Goal: Task Accomplishment & Management: Use online tool/utility

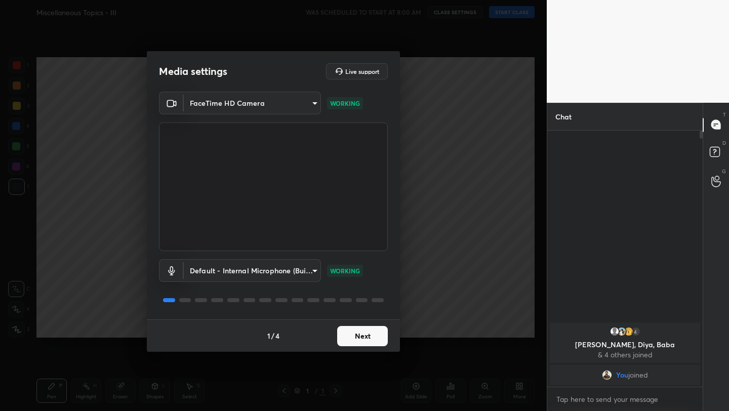
click at [373, 343] on button "Next" at bounding box center [362, 336] width 51 height 20
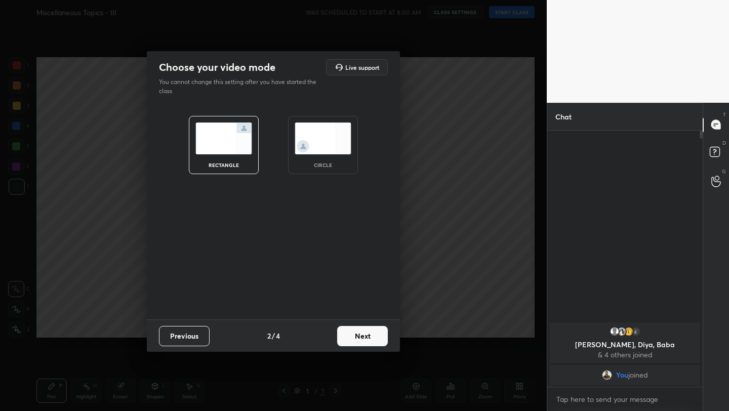
click at [373, 343] on button "Next" at bounding box center [362, 336] width 51 height 20
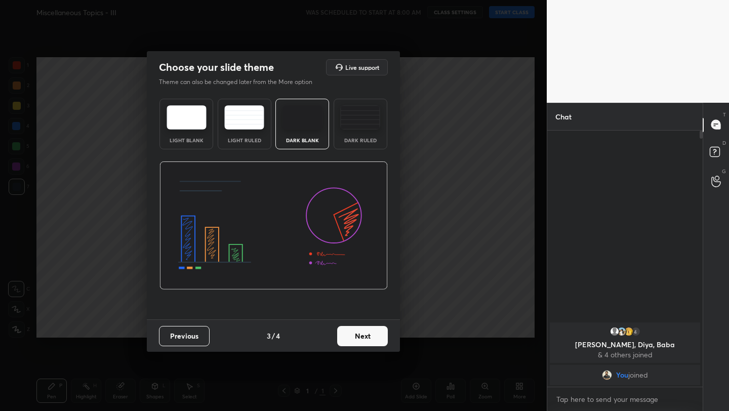
click at [373, 343] on button "Next" at bounding box center [362, 336] width 51 height 20
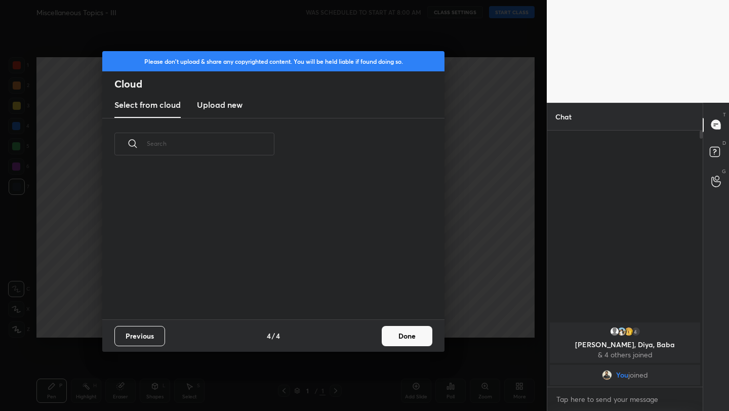
click at [409, 335] on button "Done" at bounding box center [407, 336] width 51 height 20
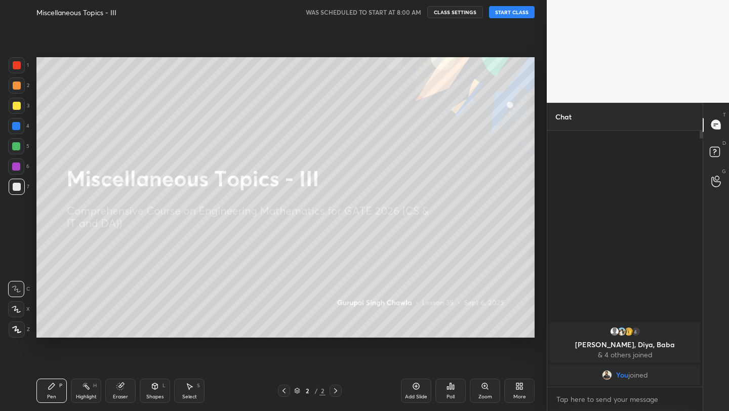
click at [503, 13] on button "START CLASS" at bounding box center [512, 12] width 46 height 12
click at [411, 14] on span "mute" at bounding box center [412, 12] width 14 height 7
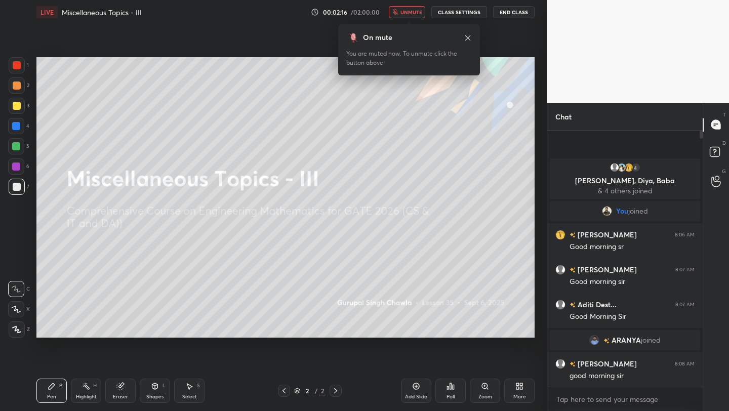
click at [403, 26] on div "On mute You are muted now. To unmute click the button above" at bounding box center [409, 49] width 142 height 51
click at [410, 18] on div "On mute You are muted now. To unmute click the button above" at bounding box center [409, 46] width 142 height 57
click at [412, 13] on span "unmute" at bounding box center [411, 12] width 22 height 7
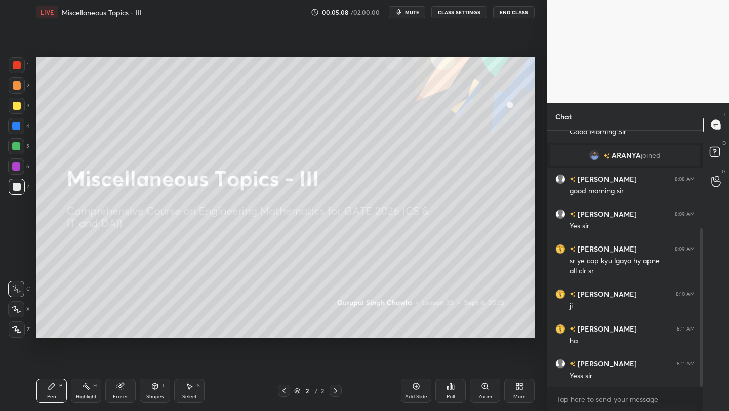
scroll to position [194, 0]
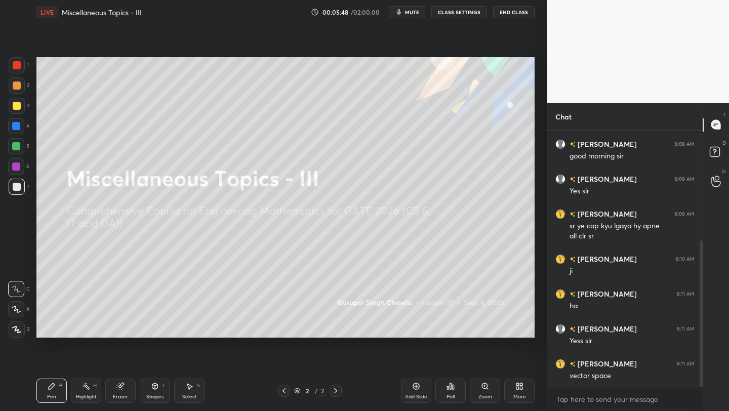
drag, startPoint x: 424, startPoint y: 388, endPoint x: 439, endPoint y: 386, distance: 15.3
click at [425, 388] on div "Add Slide" at bounding box center [416, 391] width 30 height 24
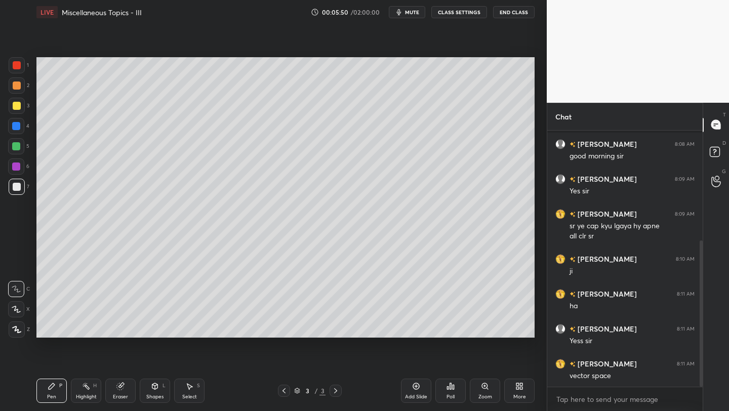
click at [19, 308] on icon at bounding box center [16, 309] width 9 height 7
drag, startPoint x: 21, startPoint y: 109, endPoint x: 34, endPoint y: 94, distance: 19.4
click at [19, 108] on div at bounding box center [17, 106] width 16 height 16
click at [528, 393] on div "More" at bounding box center [519, 391] width 30 height 24
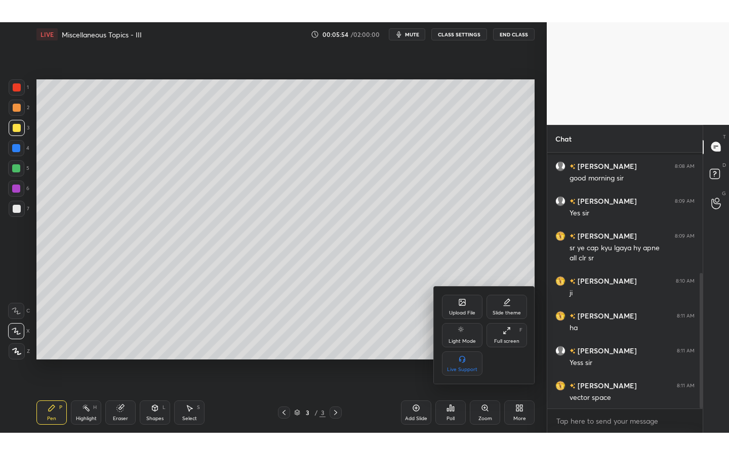
scroll to position [229, 0]
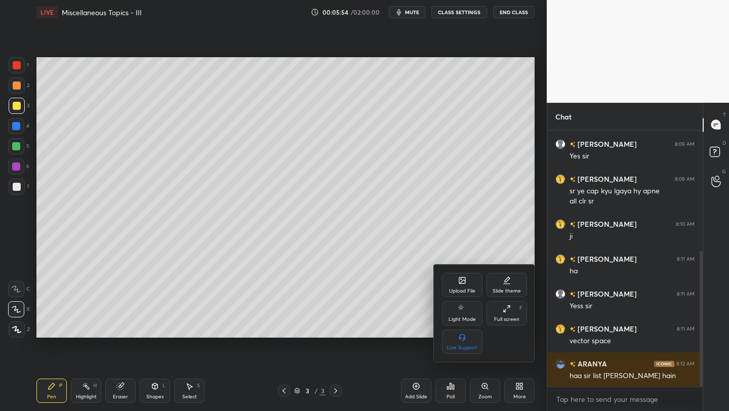
click at [521, 313] on div "Full screen F" at bounding box center [506, 313] width 40 height 24
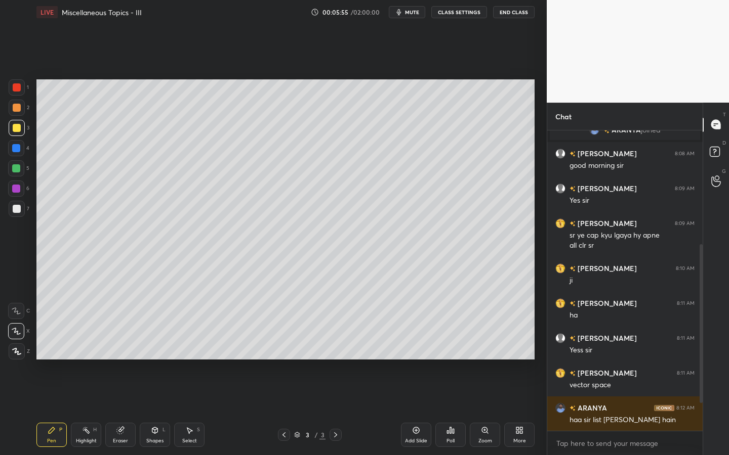
scroll to position [184, 0]
click at [26, 128] on div "3" at bounding box center [19, 128] width 21 height 16
click at [153, 410] on div "Shapes L" at bounding box center [155, 435] width 30 height 24
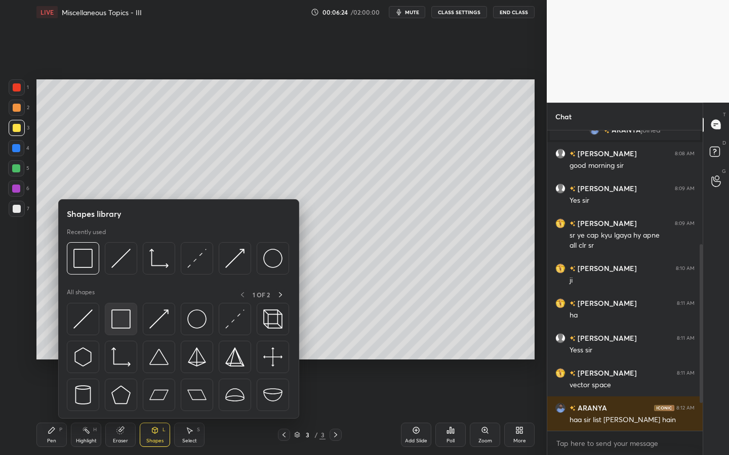
click at [112, 317] on img at bounding box center [120, 319] width 19 height 19
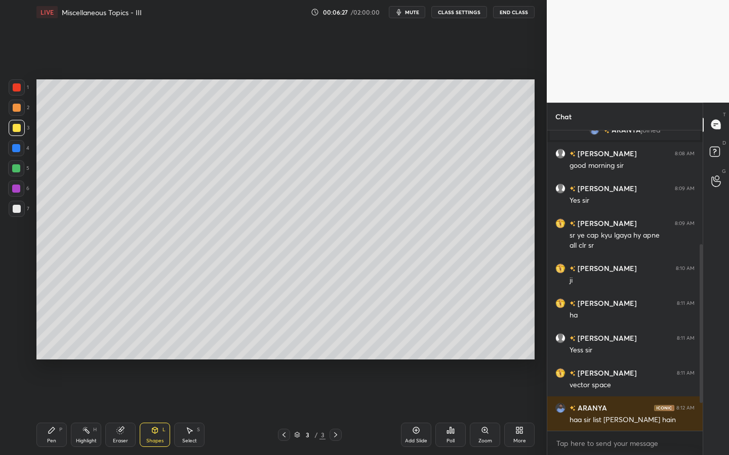
click at [48, 410] on div "Pen" at bounding box center [51, 441] width 9 height 5
drag, startPoint x: 17, startPoint y: 213, endPoint x: 31, endPoint y: 211, distance: 13.8
click at [19, 214] on div at bounding box center [17, 209] width 16 height 16
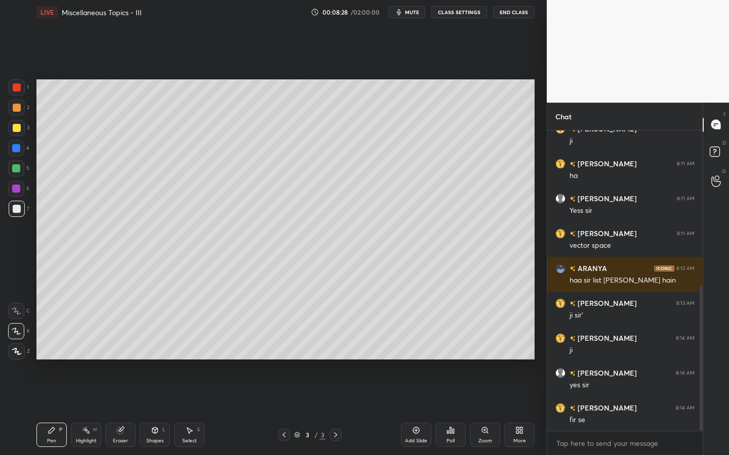
scroll to position [359, 0]
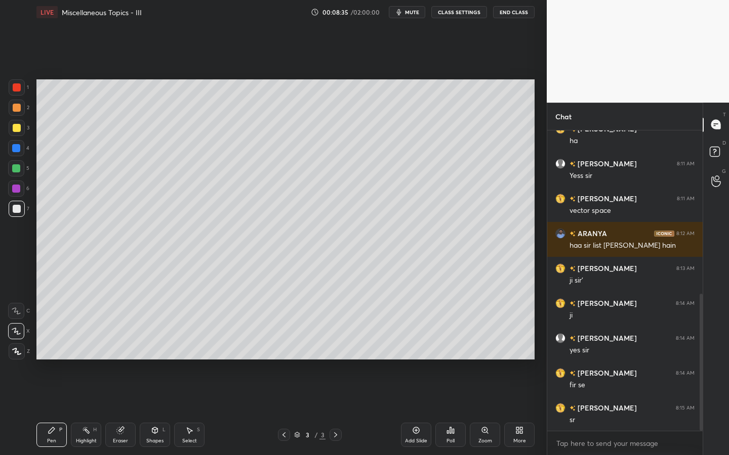
click at [16, 208] on div at bounding box center [17, 209] width 8 height 8
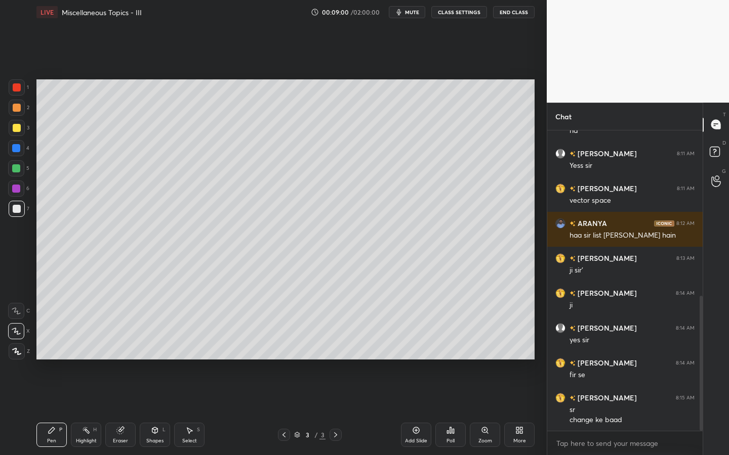
click at [161, 410] on div "Shapes L" at bounding box center [155, 435] width 30 height 24
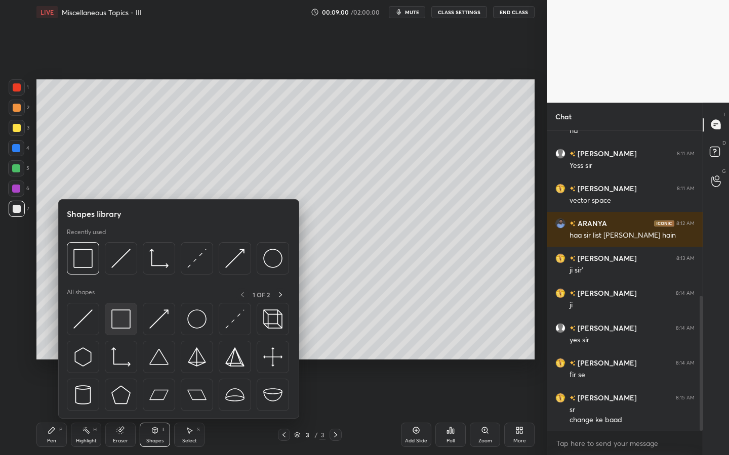
click at [132, 322] on div at bounding box center [121, 319] width 32 height 32
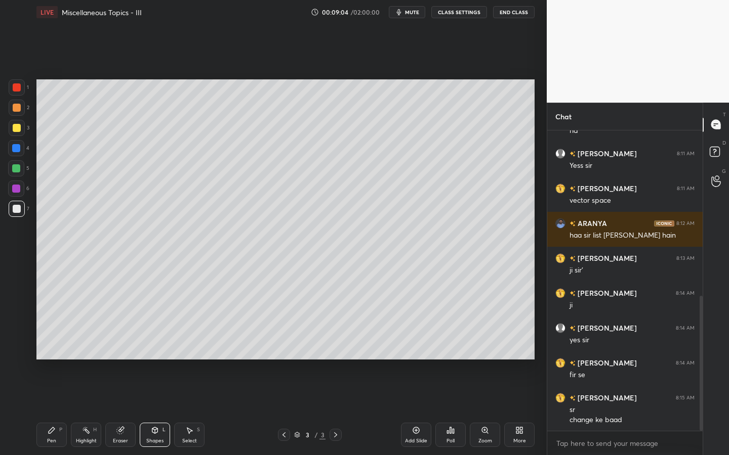
drag, startPoint x: 54, startPoint y: 437, endPoint x: 61, endPoint y: 398, distance: 39.1
click at [54, 410] on div "Pen P" at bounding box center [51, 435] width 30 height 24
drag, startPoint x: 18, startPoint y: 108, endPoint x: 34, endPoint y: 105, distance: 17.0
click at [18, 108] on div at bounding box center [17, 108] width 8 height 8
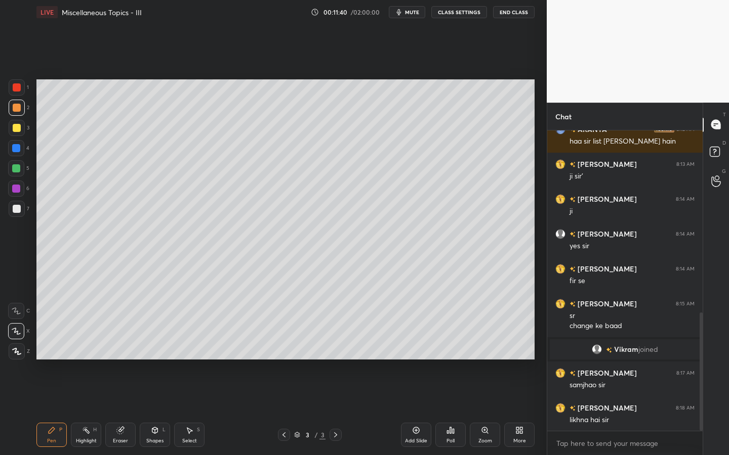
scroll to position [473, 0]
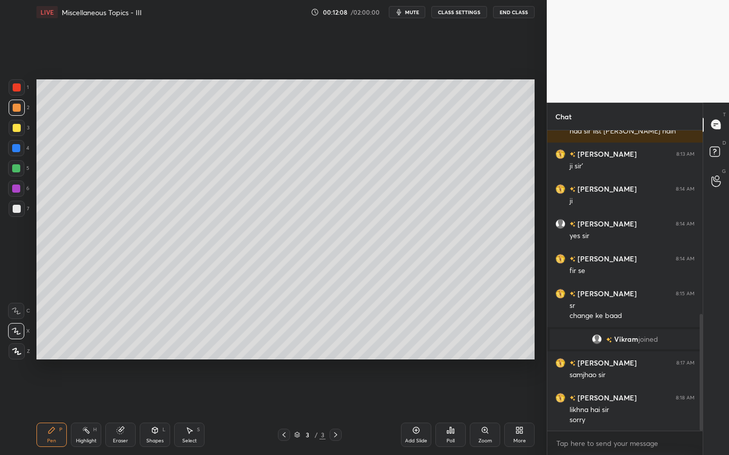
click at [159, 410] on div "Shapes L" at bounding box center [155, 435] width 30 height 24
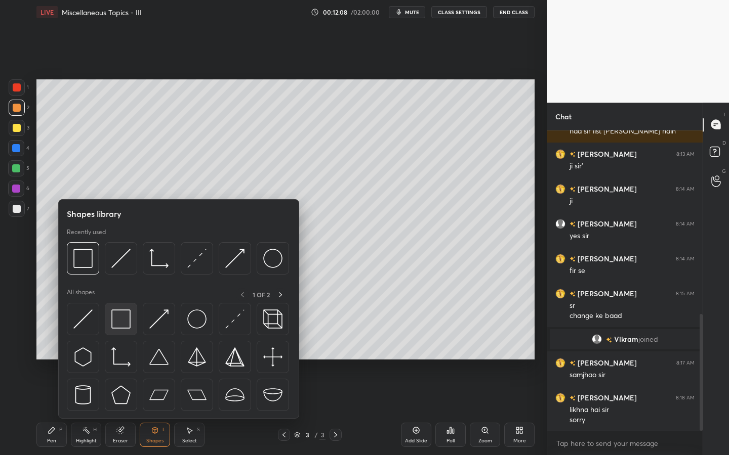
click at [119, 312] on img at bounding box center [120, 319] width 19 height 19
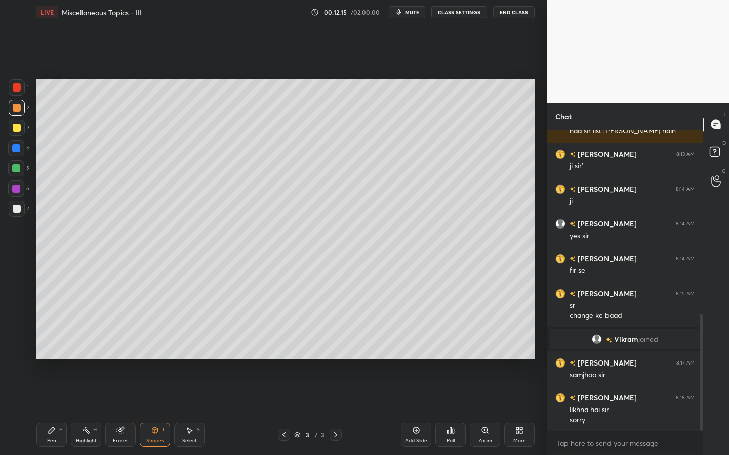
click at [53, 410] on icon at bounding box center [52, 431] width 8 height 8
drag, startPoint x: 13, startPoint y: 170, endPoint x: 28, endPoint y: 168, distance: 14.8
click at [15, 172] on div at bounding box center [16, 168] width 8 height 8
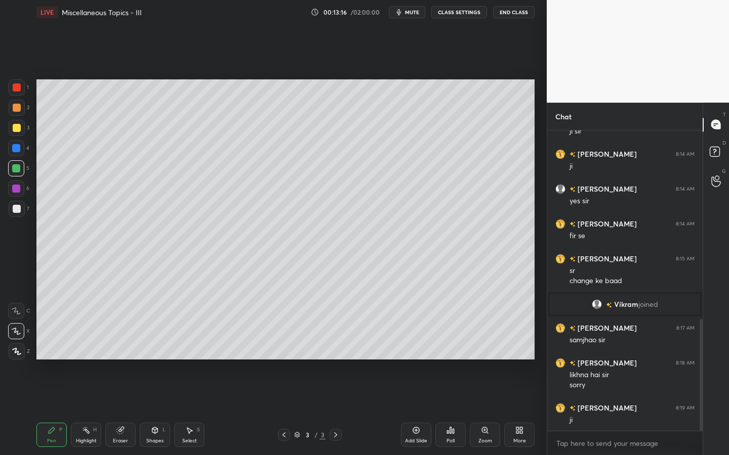
scroll to position [543, 0]
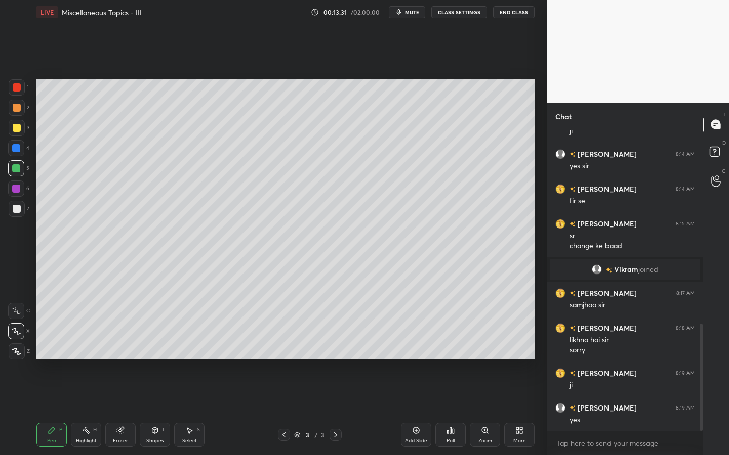
click at [537, 268] on div "Setting up your live class Poll for secs No correct answer Start poll" at bounding box center [285, 219] width 506 height 391
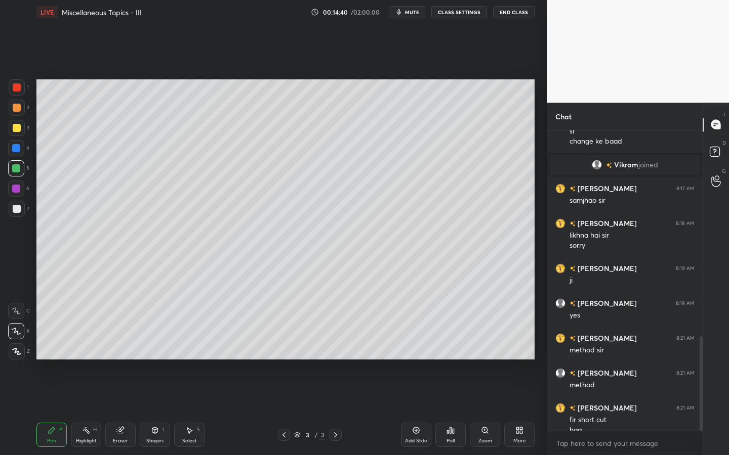
scroll to position [658, 0]
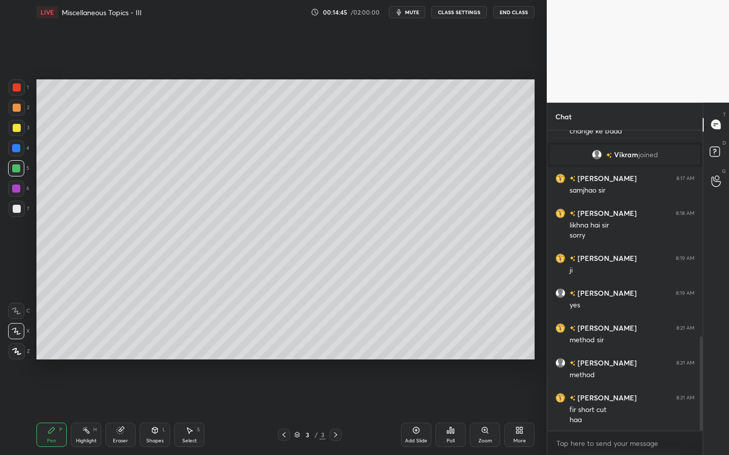
drag, startPoint x: 190, startPoint y: 440, endPoint x: 201, endPoint y: 428, distance: 16.5
click at [188, 410] on div "Select" at bounding box center [189, 441] width 15 height 5
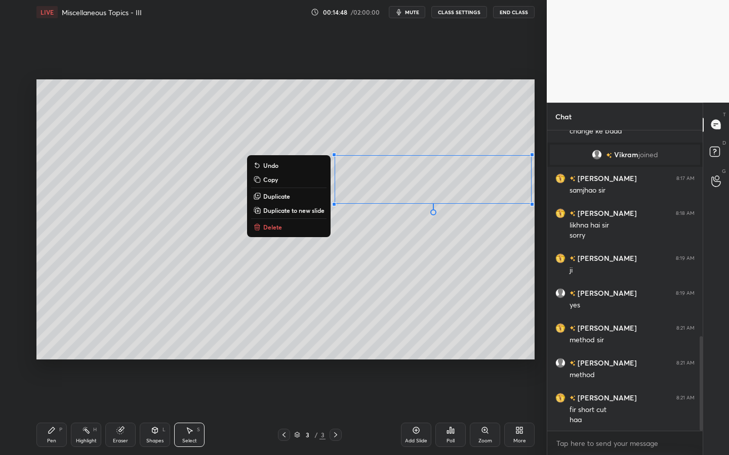
drag, startPoint x: 327, startPoint y: 144, endPoint x: 531, endPoint y: 203, distance: 211.9
click at [534, 204] on div "0 ° Undo Copy Duplicate Duplicate to new slide Delete Setting up your live clas…" at bounding box center [285, 219] width 506 height 391
click at [294, 205] on button "Duplicate to new slide" at bounding box center [288, 210] width 75 height 12
drag, startPoint x: 410, startPoint y: 188, endPoint x: 515, endPoint y: 198, distance: 104.7
click at [539, 210] on div "1 2 3 4 5 6 7 C X Z C X Z E E Erase all H H LIVE Miscellaneous Topics - III 00:…" at bounding box center [273, 227] width 547 height 455
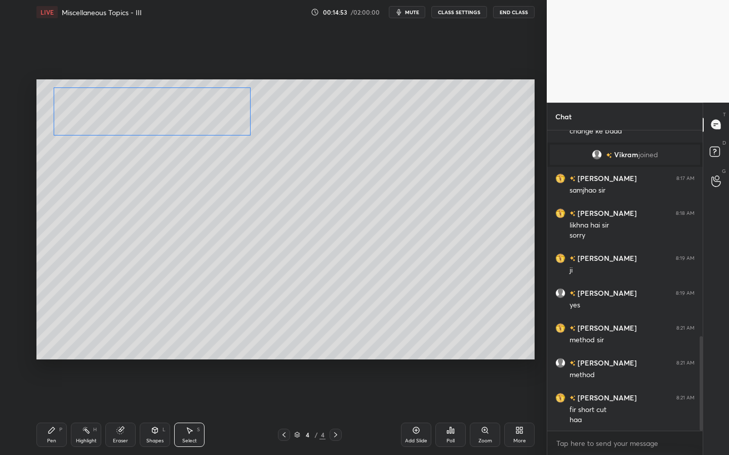
drag, startPoint x: 335, startPoint y: 177, endPoint x: 194, endPoint y: 146, distance: 144.4
click at [190, 120] on div "0 ° Undo Copy Duplicate Duplicate to new slide Delete" at bounding box center [285, 219] width 498 height 280
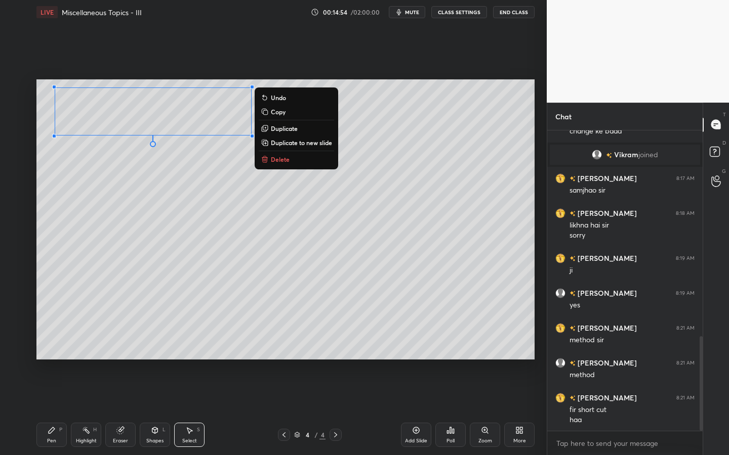
click at [62, 410] on div "Pen P" at bounding box center [51, 435] width 30 height 24
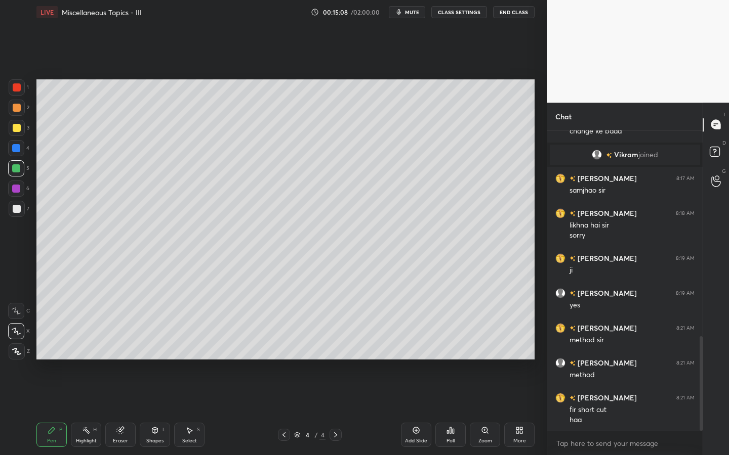
drag, startPoint x: 23, startPoint y: 130, endPoint x: 33, endPoint y: 123, distance: 12.1
click at [22, 129] on div at bounding box center [17, 128] width 16 height 16
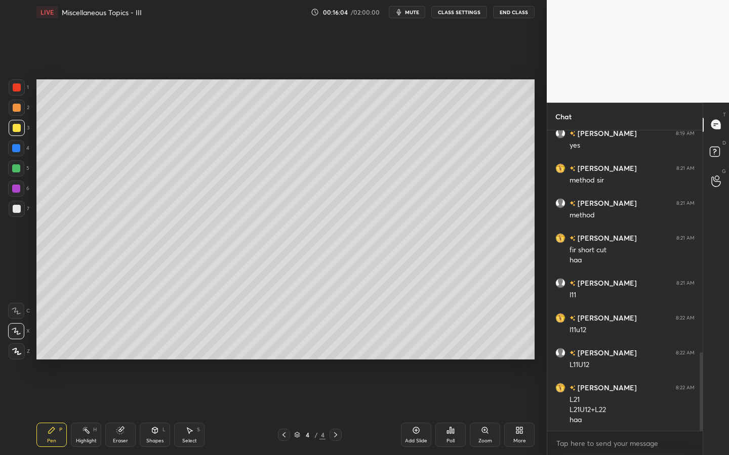
scroll to position [853, 0]
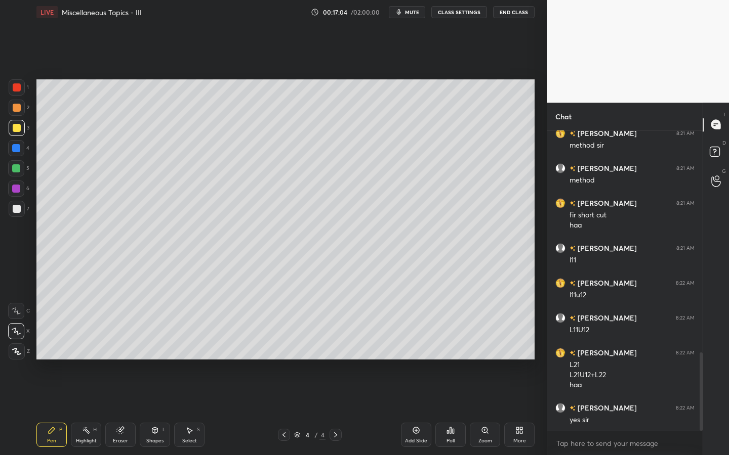
drag, startPoint x: 18, startPoint y: 130, endPoint x: 23, endPoint y: 127, distance: 6.2
click at [19, 130] on div at bounding box center [17, 128] width 8 height 8
click at [191, 410] on div "Select" at bounding box center [189, 441] width 15 height 5
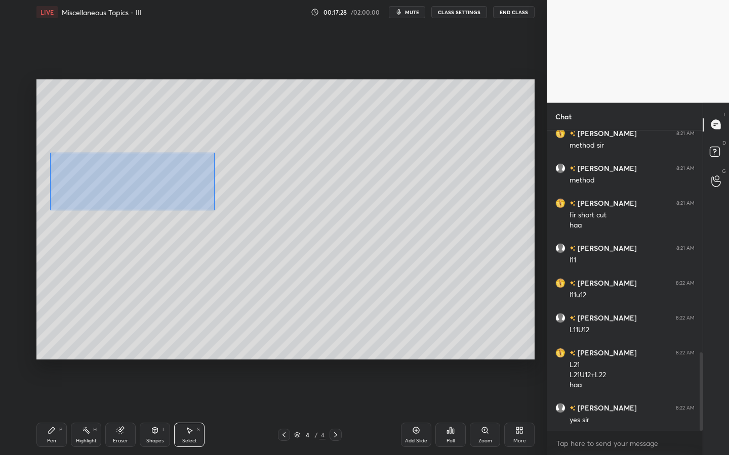
drag, startPoint x: 48, startPoint y: 157, endPoint x: 219, endPoint y: 209, distance: 178.7
click at [215, 210] on div "0 ° Undo Copy Duplicate Duplicate to new slide Delete" at bounding box center [285, 219] width 498 height 280
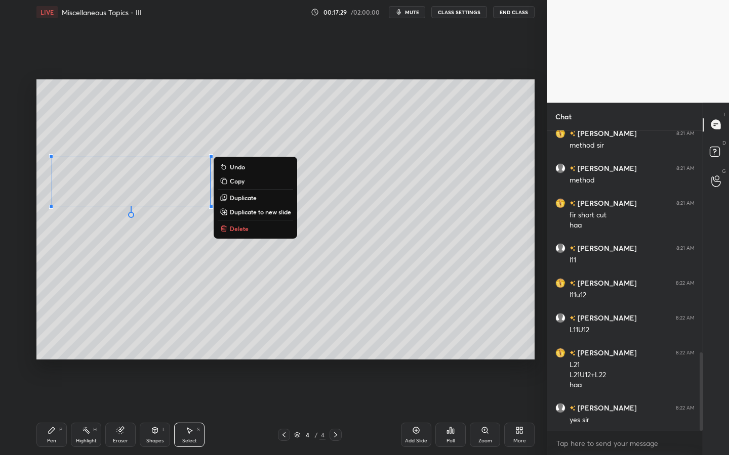
click at [273, 212] on p "Duplicate to new slide" at bounding box center [260, 212] width 61 height 8
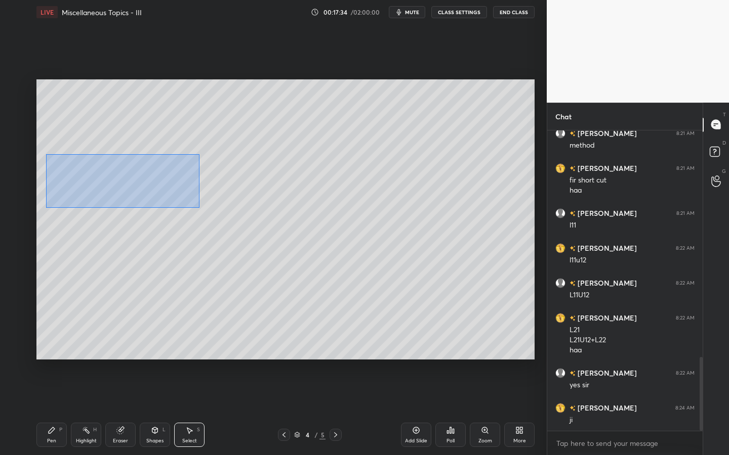
scroll to position [923, 0]
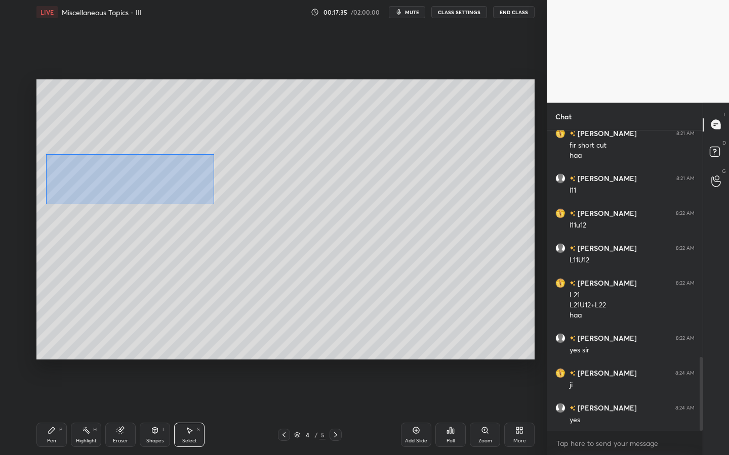
drag, startPoint x: 46, startPoint y: 154, endPoint x: 218, endPoint y: 202, distance: 179.0
click at [214, 204] on div "0 ° Undo Copy Duplicate Duplicate to new slide Delete" at bounding box center [285, 219] width 498 height 280
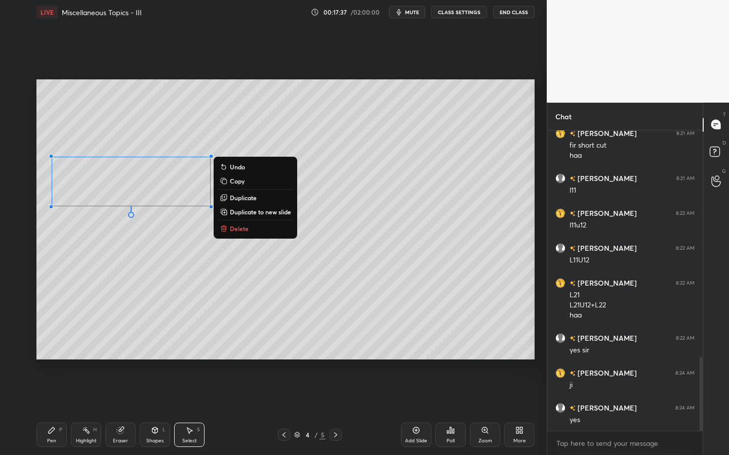
click at [250, 196] on p "Duplicate" at bounding box center [243, 198] width 27 height 8
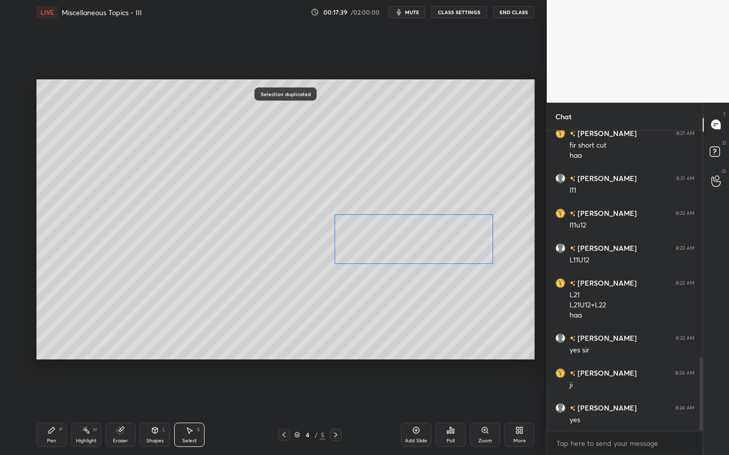
drag, startPoint x: 309, startPoint y: 213, endPoint x: 444, endPoint y: 241, distance: 138.6
click at [452, 239] on div "0 ° Undo Copy Duplicate Duplicate to new slide Delete" at bounding box center [285, 219] width 498 height 280
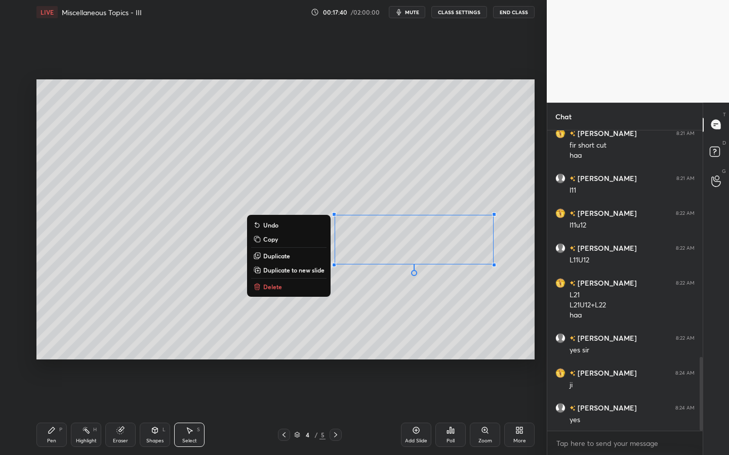
drag, startPoint x: 50, startPoint y: 440, endPoint x: 109, endPoint y: 378, distance: 85.9
click at [52, 410] on div "Pen" at bounding box center [51, 441] width 9 height 5
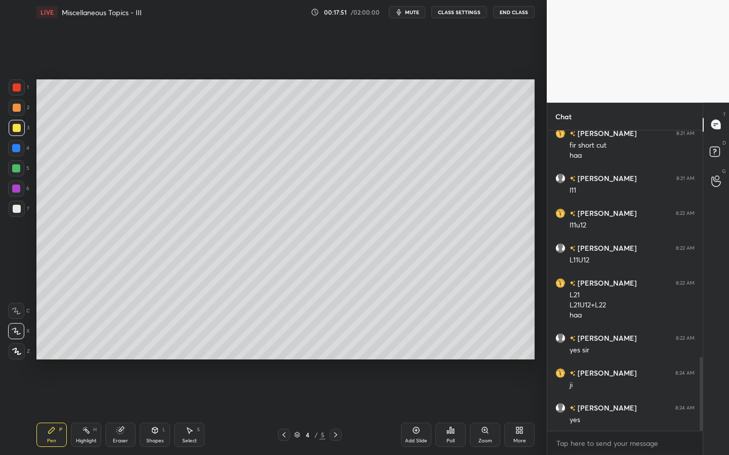
drag, startPoint x: 20, startPoint y: 210, endPoint x: 24, endPoint y: 216, distance: 7.6
click at [19, 212] on div at bounding box center [17, 209] width 8 height 8
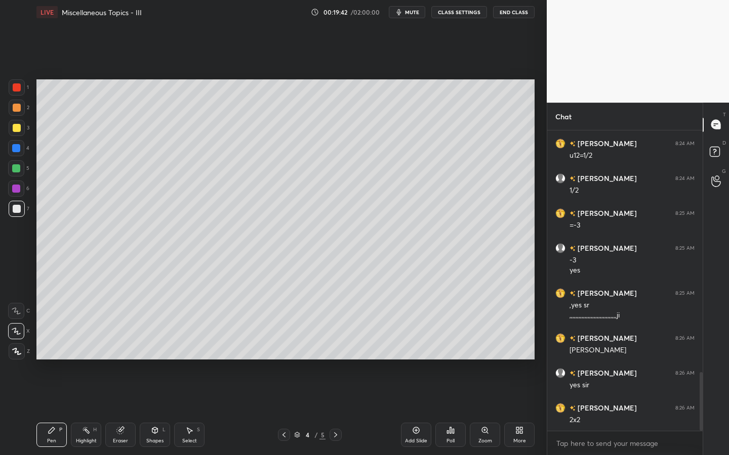
scroll to position [1277, 0]
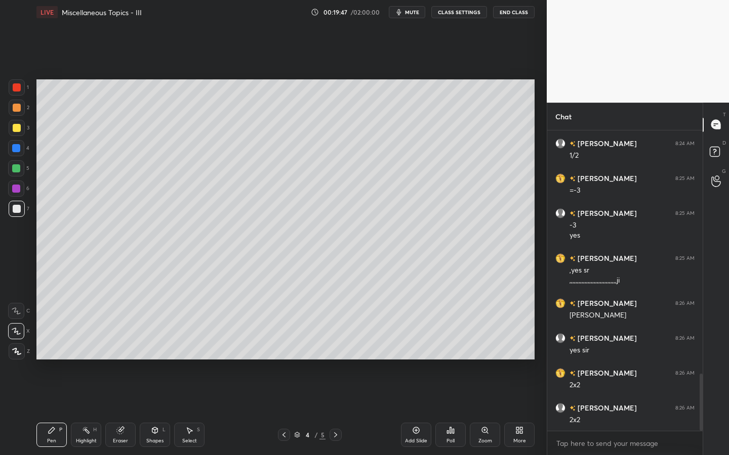
click at [702, 381] on div "T Messages (T) D Doubts (D) G Raise Hand (G)" at bounding box center [715, 279] width 26 height 353
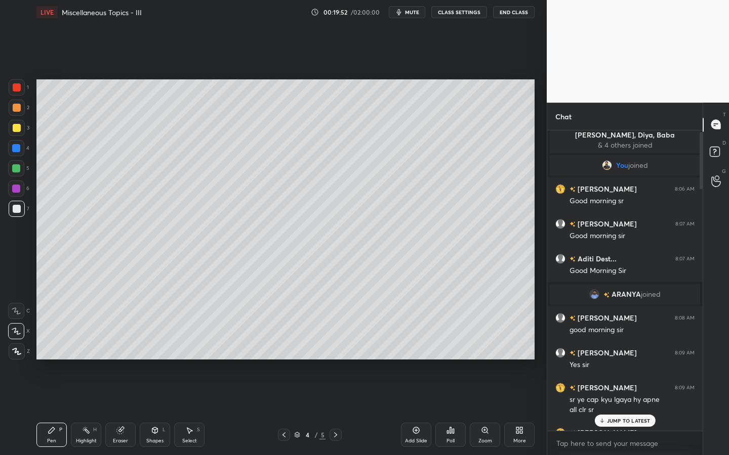
scroll to position [0, 0]
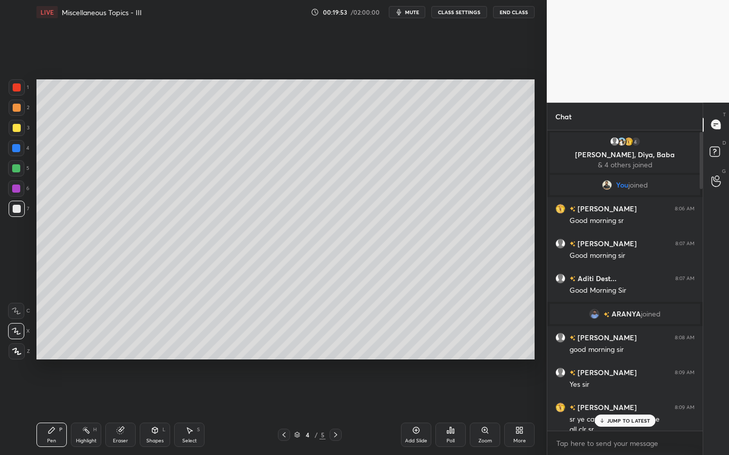
drag, startPoint x: 700, startPoint y: 382, endPoint x: 681, endPoint y: 128, distance: 254.7
click at [681, 128] on div "Chat 4 [PERSON_NAME], [PERSON_NAME], [PERSON_NAME] & 4 others joined You joined…" at bounding box center [625, 279] width 156 height 353
click at [640, 410] on p "JUMP TO LATEST" at bounding box center [629, 421] width 44 height 6
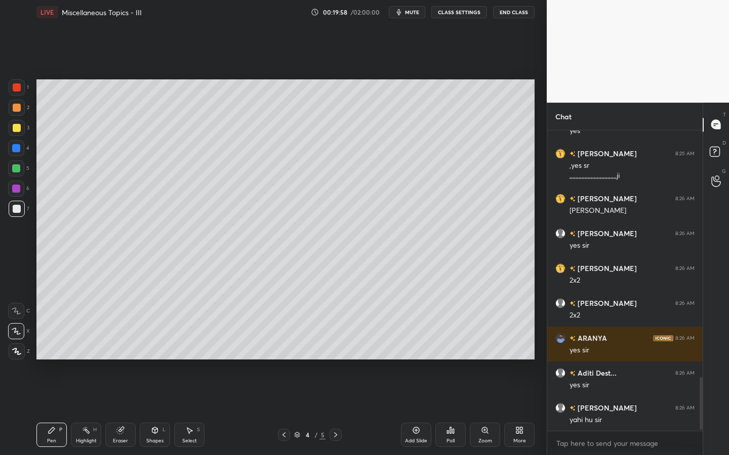
scroll to position [1417, 0]
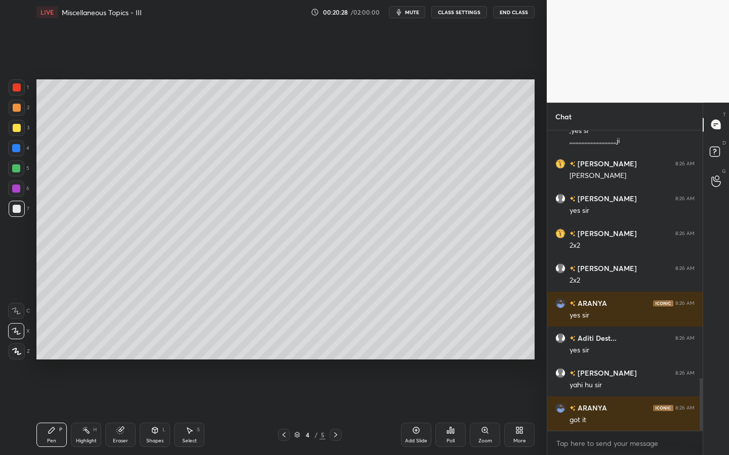
drag, startPoint x: 337, startPoint y: 436, endPoint x: 345, endPoint y: 429, distance: 11.1
click at [338, 410] on icon at bounding box center [335, 435] width 8 height 8
drag, startPoint x: 199, startPoint y: 435, endPoint x: 205, endPoint y: 431, distance: 6.6
click at [205, 410] on div "Pen P Highlight H Eraser Shapes L Select S" at bounding box center [127, 435] width 182 height 24
click at [189, 410] on div "Select S" at bounding box center [189, 435] width 30 height 24
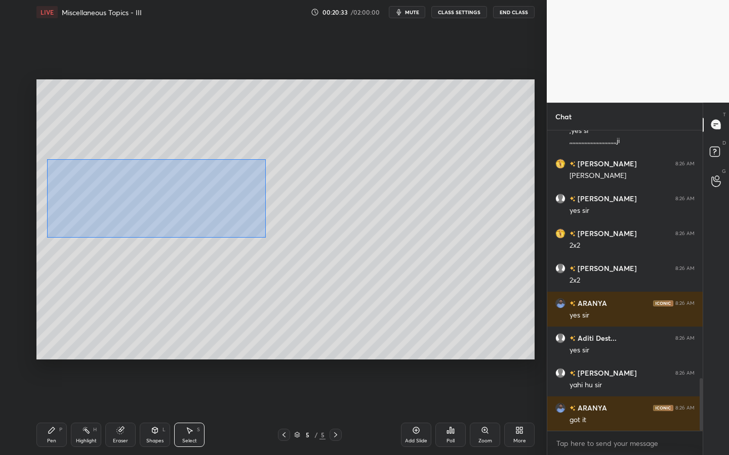
drag, startPoint x: 53, startPoint y: 186, endPoint x: 262, endPoint y: 238, distance: 215.4
click at [263, 238] on div "0 ° Undo Copy Duplicate Duplicate to new slide Delete" at bounding box center [285, 219] width 498 height 280
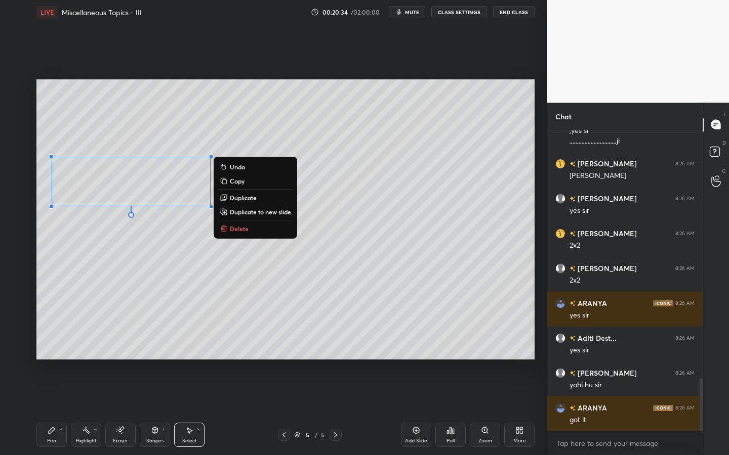
click at [264, 229] on button "Delete" at bounding box center [255, 229] width 75 height 12
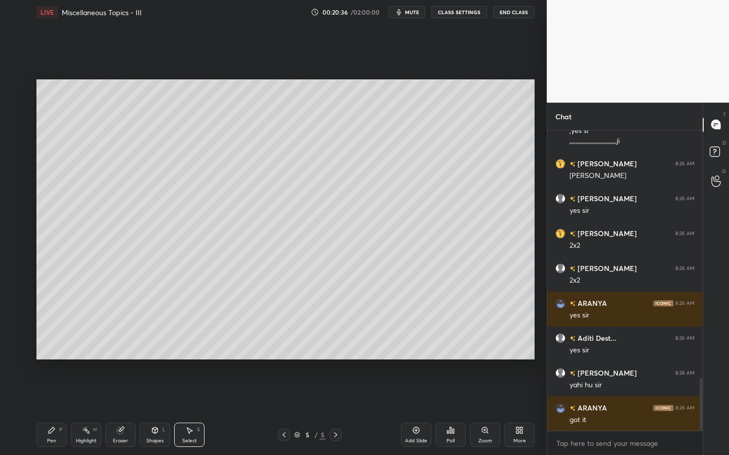
drag, startPoint x: 287, startPoint y: 436, endPoint x: 299, endPoint y: 430, distance: 13.4
click at [287, 410] on icon at bounding box center [284, 435] width 8 height 8
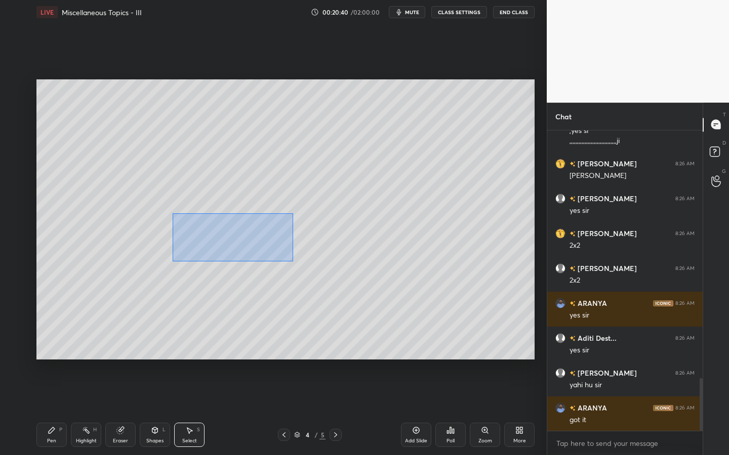
drag, startPoint x: 171, startPoint y: 213, endPoint x: 307, endPoint y: 255, distance: 142.0
click at [294, 261] on div "0 ° Undo Copy Duplicate Duplicate to new slide Delete" at bounding box center [285, 219] width 498 height 280
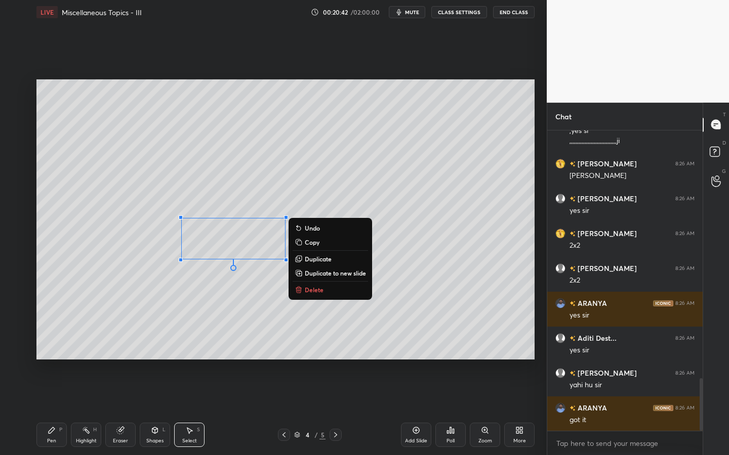
click at [315, 241] on p "Copy" at bounding box center [312, 242] width 15 height 8
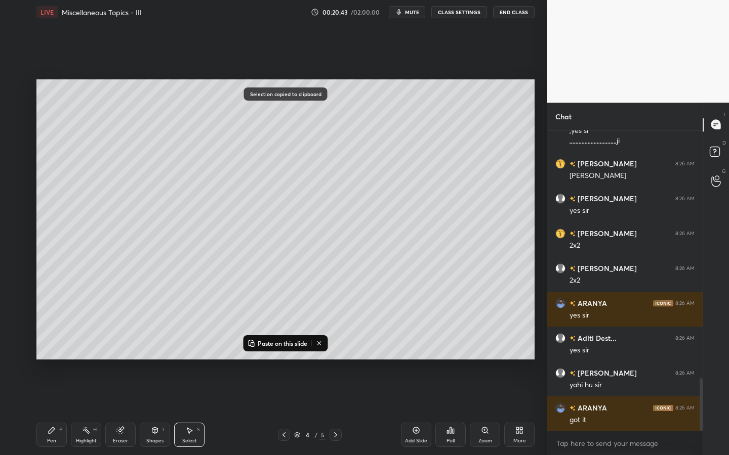
drag, startPoint x: 339, startPoint y: 434, endPoint x: 335, endPoint y: 431, distance: 5.4
click at [336, 410] on icon at bounding box center [335, 435] width 8 height 8
click at [276, 344] on p "Paste on this slide" at bounding box center [283, 344] width 50 height 8
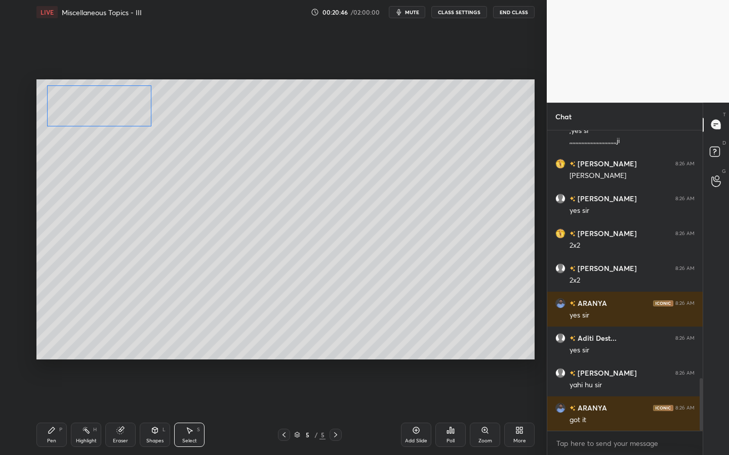
drag, startPoint x: 228, startPoint y: 243, endPoint x: 103, endPoint y: 114, distance: 180.0
click at [99, 118] on div "0 ° Undo Copy Paste here Duplicate Duplicate to new slide Delete" at bounding box center [285, 219] width 498 height 280
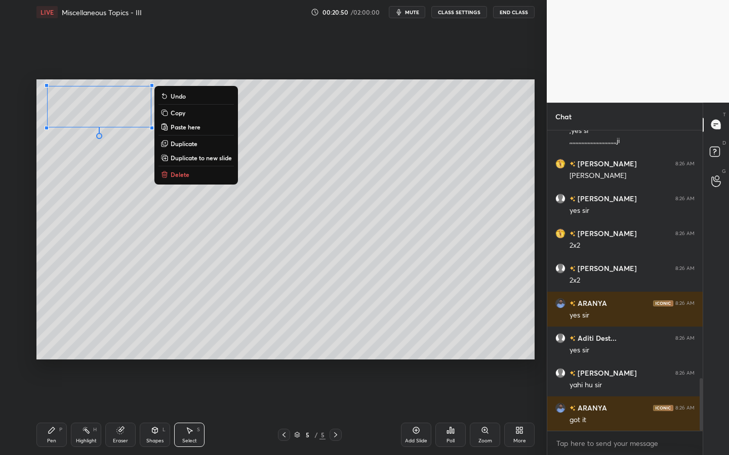
click at [50, 410] on div "Pen P" at bounding box center [51, 435] width 30 height 24
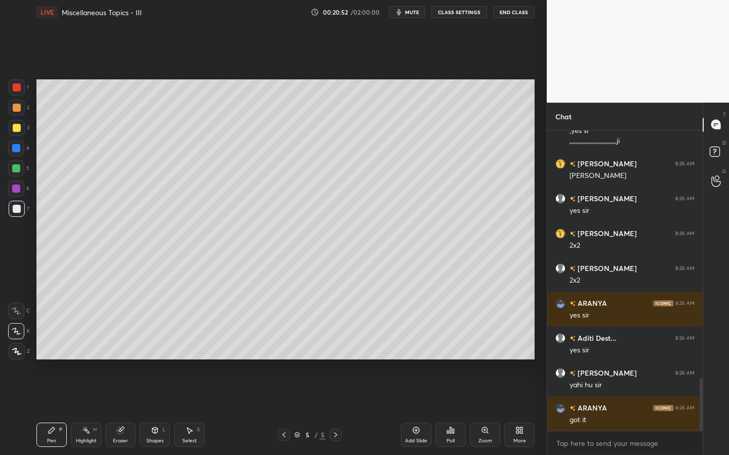
drag, startPoint x: 20, startPoint y: 107, endPoint x: 31, endPoint y: 102, distance: 11.8
click at [20, 107] on div at bounding box center [17, 108] width 16 height 16
drag, startPoint x: 202, startPoint y: 437, endPoint x: 198, endPoint y: 427, distance: 10.2
click at [201, 410] on div "Select S" at bounding box center [189, 435] width 30 height 24
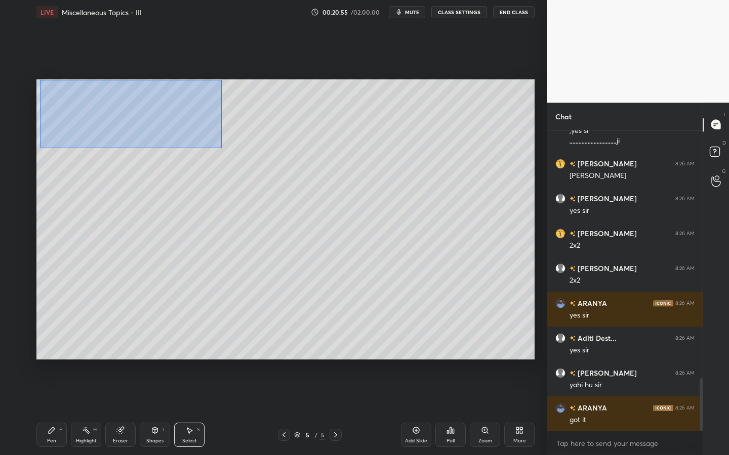
drag, startPoint x: 40, startPoint y: 80, endPoint x: 217, endPoint y: 143, distance: 187.0
click at [224, 147] on div "0 ° Undo Copy Paste here Duplicate Duplicate to new slide Delete" at bounding box center [285, 219] width 498 height 280
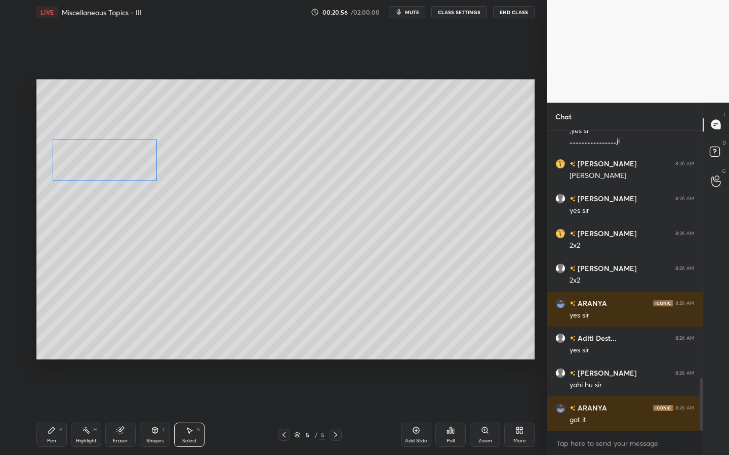
drag, startPoint x: 139, startPoint y: 115, endPoint x: 137, endPoint y: 172, distance: 56.7
click at [143, 164] on div "0 ° Undo Copy Paste here Duplicate Duplicate to new slide Delete" at bounding box center [285, 219] width 498 height 280
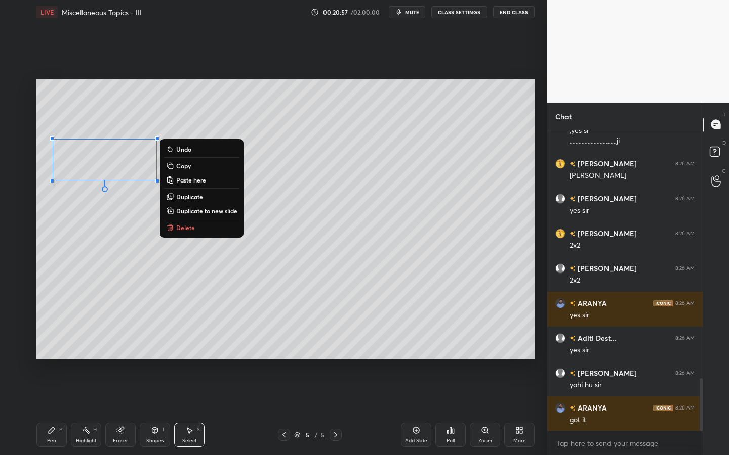
drag, startPoint x: 54, startPoint y: 442, endPoint x: 45, endPoint y: 421, distance: 22.9
click at [54, 410] on div "Pen" at bounding box center [51, 441] width 9 height 5
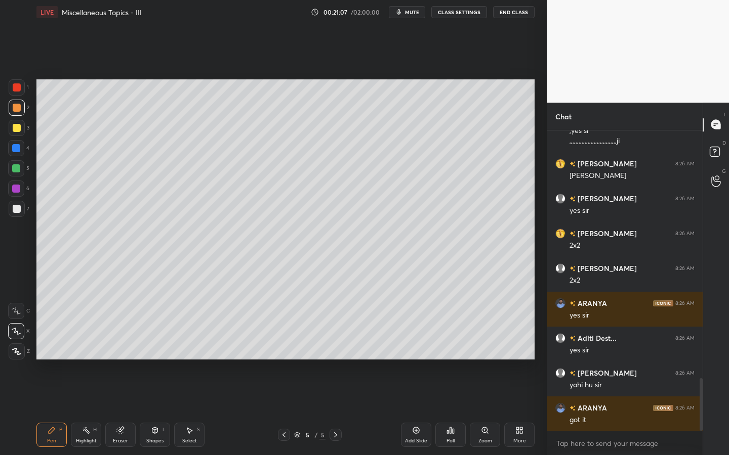
click at [23, 131] on div at bounding box center [17, 128] width 16 height 16
click at [19, 111] on div at bounding box center [17, 108] width 8 height 8
click at [119, 410] on icon at bounding box center [120, 431] width 7 height 7
drag, startPoint x: 55, startPoint y: 435, endPoint x: 59, endPoint y: 429, distance: 6.9
click at [57, 410] on div "Pen P" at bounding box center [51, 435] width 30 height 24
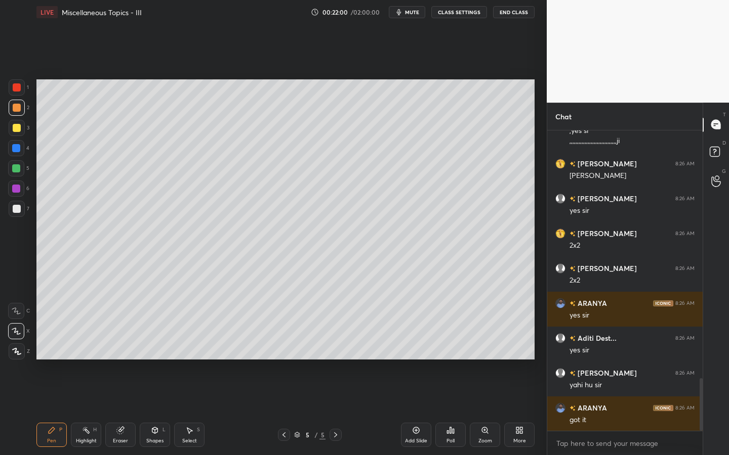
scroll to position [1452, 0]
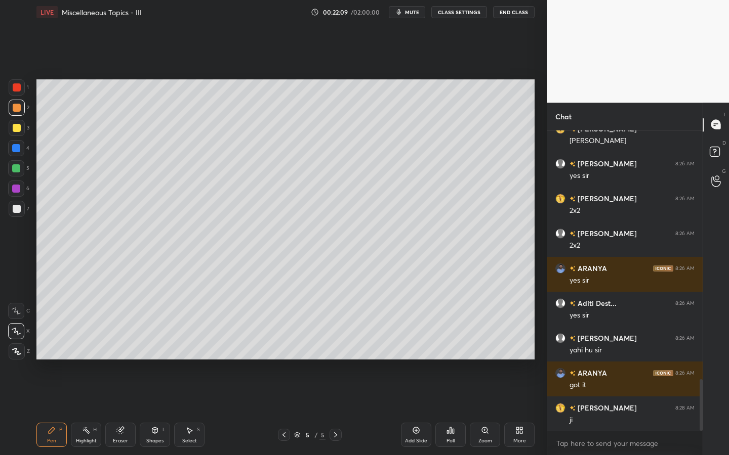
click at [186, 410] on div "Select S" at bounding box center [189, 435] width 30 height 24
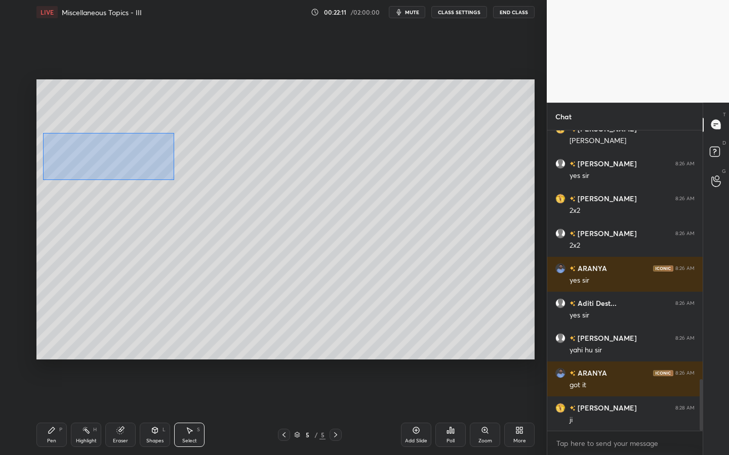
drag, startPoint x: 44, startPoint y: 137, endPoint x: 163, endPoint y: 175, distance: 125.3
click at [172, 179] on div "0 ° Undo Copy Paste here Duplicate Duplicate to new slide Delete" at bounding box center [285, 219] width 498 height 280
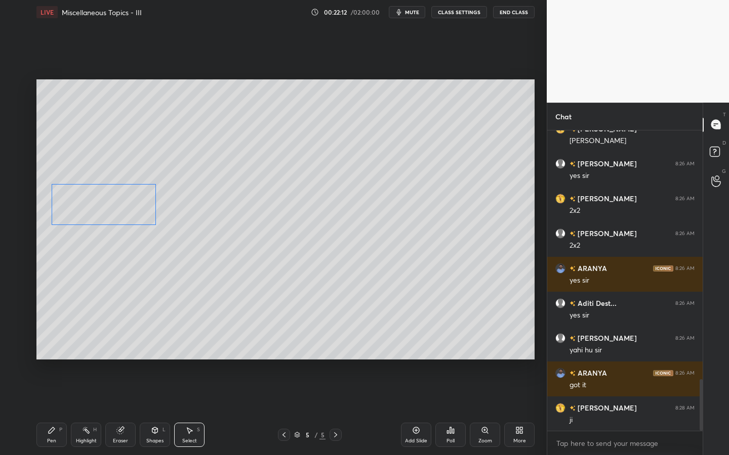
drag, startPoint x: 131, startPoint y: 192, endPoint x: 130, endPoint y: 218, distance: 25.8
click at [129, 215] on div "0 ° Undo Copy Paste here Duplicate Duplicate to new slide Delete" at bounding box center [285, 219] width 498 height 280
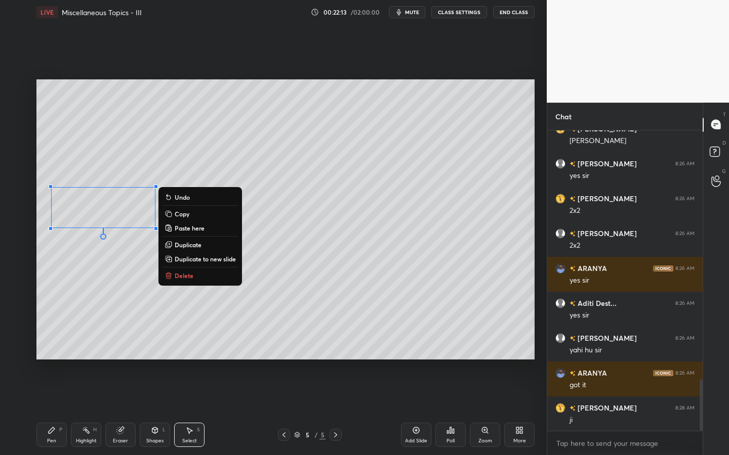
drag, startPoint x: 58, startPoint y: 425, endPoint x: 57, endPoint y: 413, distance: 12.2
click at [57, 410] on div "Pen P" at bounding box center [51, 435] width 30 height 24
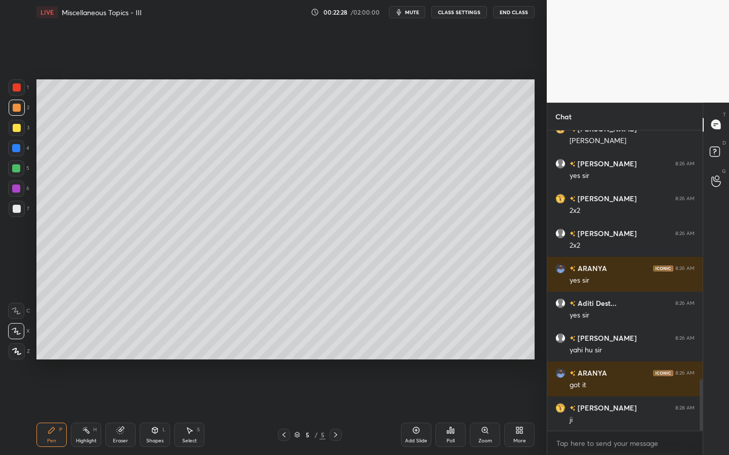
click at [18, 150] on div at bounding box center [16, 148] width 16 height 16
drag, startPoint x: 148, startPoint y: 436, endPoint x: 156, endPoint y: 425, distance: 14.1
click at [150, 410] on div "Shapes L" at bounding box center [155, 435] width 30 height 24
drag, startPoint x: 45, startPoint y: 437, endPoint x: 53, endPoint y: 414, distance: 23.9
click at [44, 410] on div "Pen P" at bounding box center [51, 435] width 30 height 24
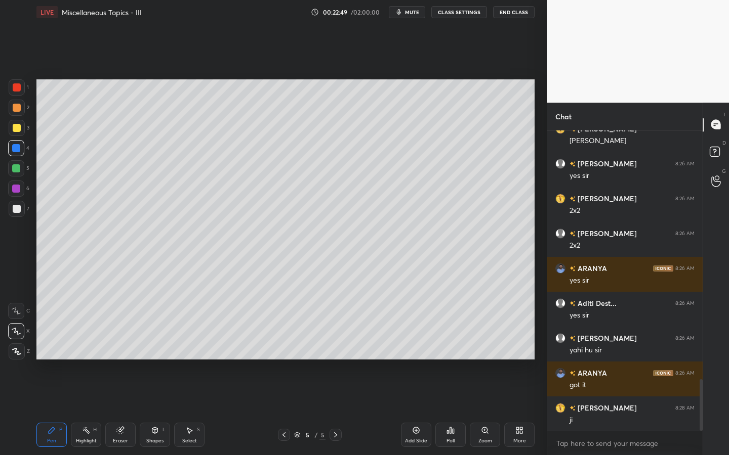
click at [9, 134] on div at bounding box center [17, 128] width 16 height 16
click at [19, 104] on div at bounding box center [17, 108] width 8 height 8
click at [22, 88] on div at bounding box center [17, 87] width 16 height 16
click at [14, 148] on div at bounding box center [16, 148] width 8 height 8
click at [162, 410] on div "Shapes L" at bounding box center [155, 435] width 30 height 24
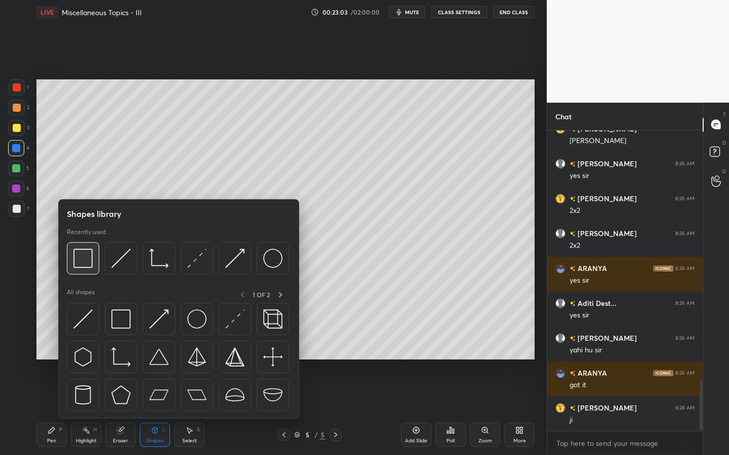
click at [90, 265] on img at bounding box center [82, 258] width 19 height 19
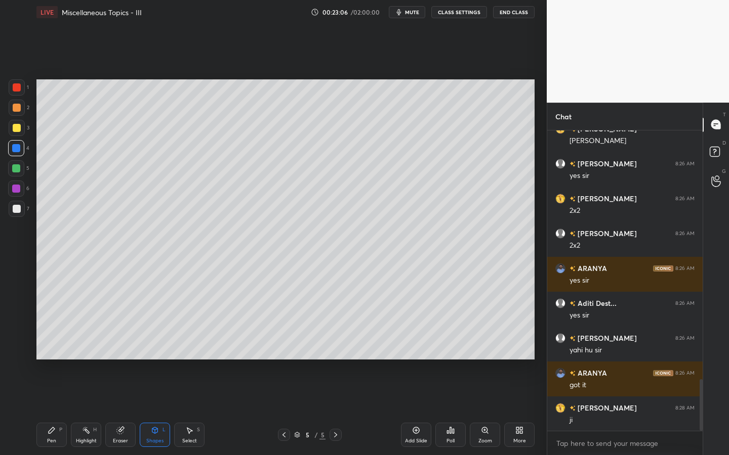
click at [50, 410] on icon at bounding box center [52, 431] width 8 height 8
click at [10, 200] on div "6" at bounding box center [18, 191] width 21 height 20
click at [15, 203] on div at bounding box center [17, 209] width 16 height 16
click at [18, 193] on div at bounding box center [16, 189] width 16 height 16
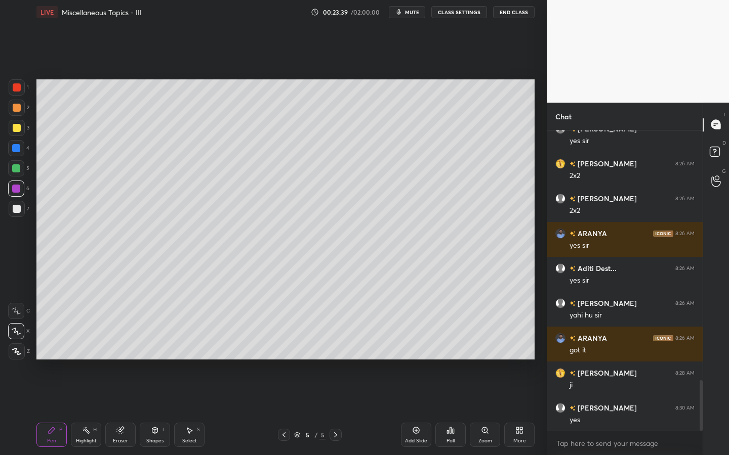
drag, startPoint x: 187, startPoint y: 429, endPoint x: 200, endPoint y: 383, distance: 48.0
click at [186, 410] on icon at bounding box center [189, 431] width 8 height 8
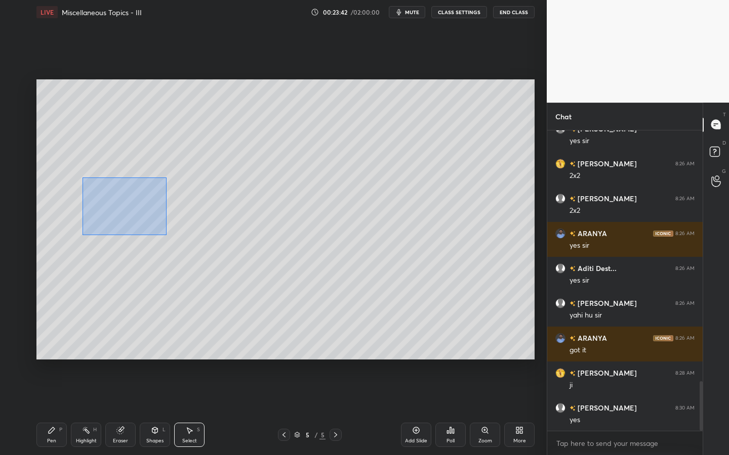
scroll to position [1522, 0]
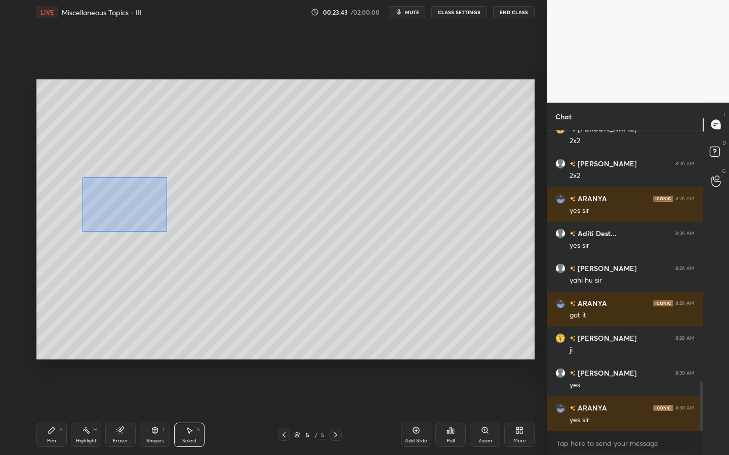
drag, startPoint x: 82, startPoint y: 178, endPoint x: 167, endPoint y: 231, distance: 100.1
click at [166, 231] on div "0 ° Undo Copy Paste here Duplicate Duplicate to new slide Delete" at bounding box center [285, 219] width 498 height 280
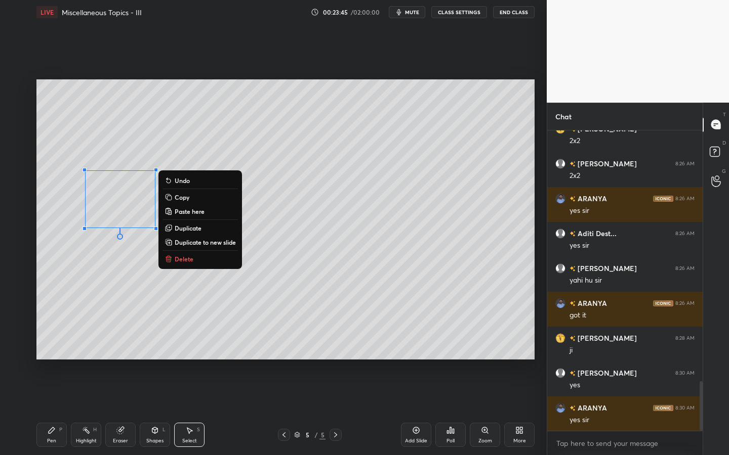
click at [193, 226] on p "Duplicate" at bounding box center [188, 228] width 27 height 8
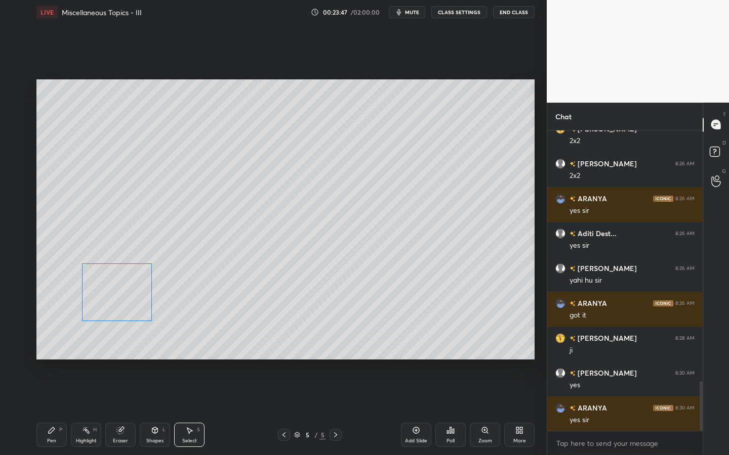
drag, startPoint x: 150, startPoint y: 226, endPoint x: 138, endPoint y: 305, distance: 79.3
click at [136, 306] on div "0 ° Undo Copy Paste here Duplicate Duplicate to new slide Delete" at bounding box center [285, 219] width 498 height 280
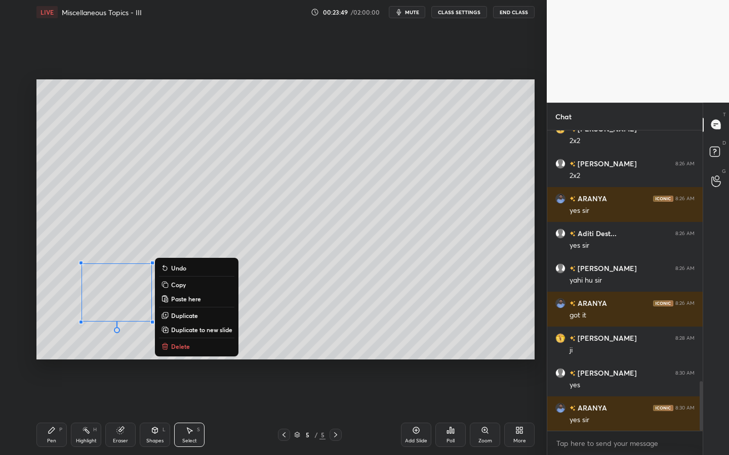
click at [128, 410] on div "Eraser" at bounding box center [120, 435] width 30 height 24
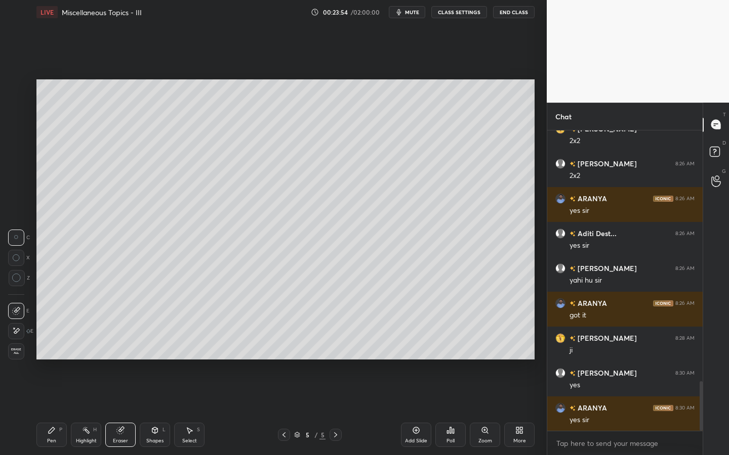
click at [57, 410] on div "Pen P" at bounding box center [51, 435] width 30 height 24
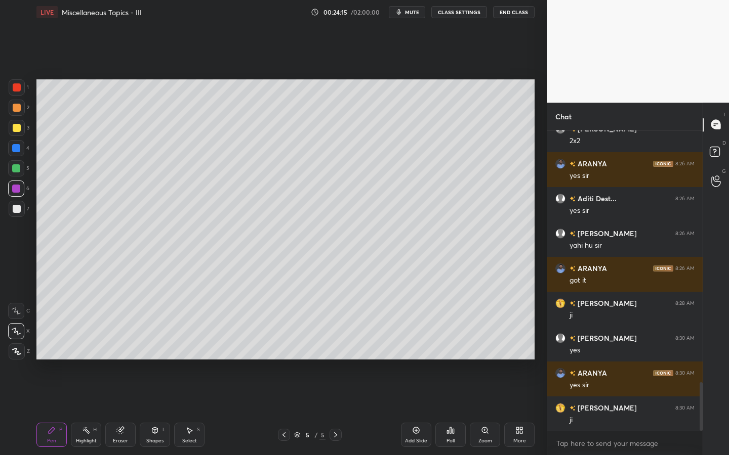
drag, startPoint x: 284, startPoint y: 435, endPoint x: 293, endPoint y: 381, distance: 54.8
click at [285, 410] on icon at bounding box center [284, 435] width 8 height 8
click at [334, 410] on icon at bounding box center [335, 435] width 8 height 8
click at [22, 214] on div at bounding box center [17, 209] width 16 height 16
drag, startPoint x: 157, startPoint y: 432, endPoint x: 159, endPoint y: 422, distance: 10.8
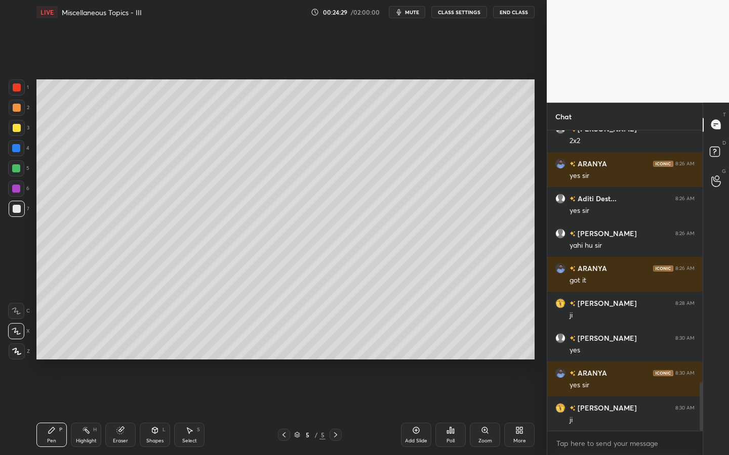
click at [157, 410] on icon at bounding box center [155, 431] width 6 height 6
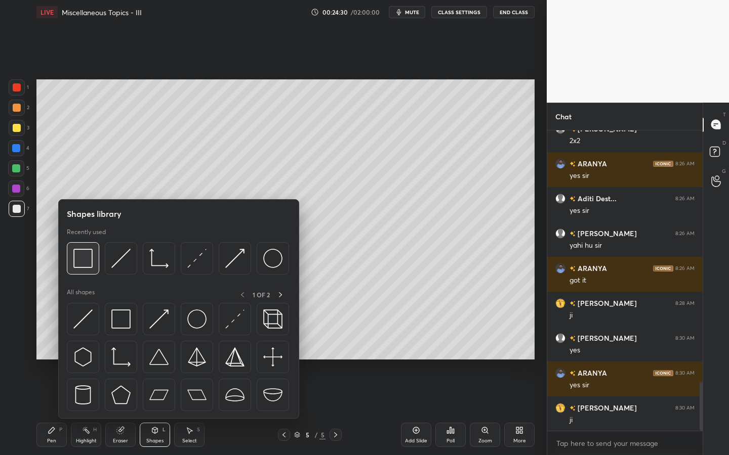
click at [88, 265] on img at bounding box center [82, 258] width 19 height 19
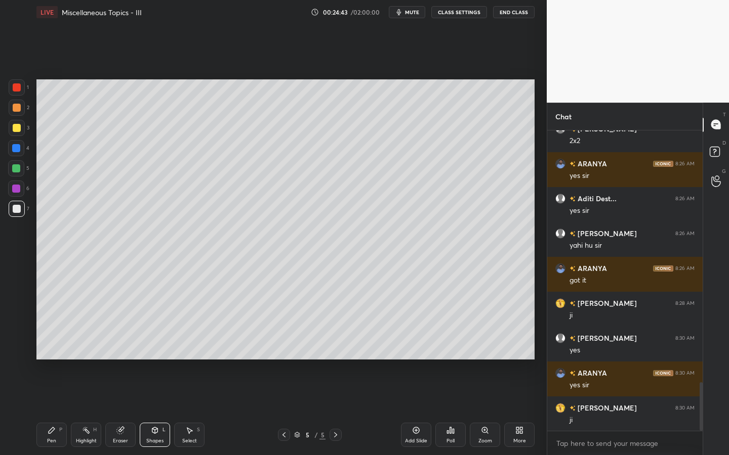
click at [50, 410] on icon at bounding box center [52, 431] width 6 height 6
drag, startPoint x: 191, startPoint y: 438, endPoint x: 185, endPoint y: 369, distance: 68.6
click at [189, 410] on div "Select S" at bounding box center [189, 435] width 30 height 24
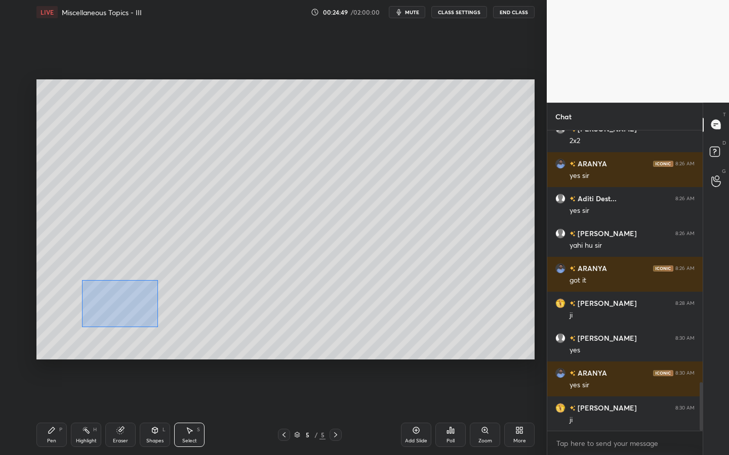
drag, startPoint x: 84, startPoint y: 287, endPoint x: 174, endPoint y: 314, distance: 94.1
click at [158, 326] on div "0 ° Undo Copy Paste here Duplicate Duplicate to new slide Delete" at bounding box center [285, 219] width 498 height 280
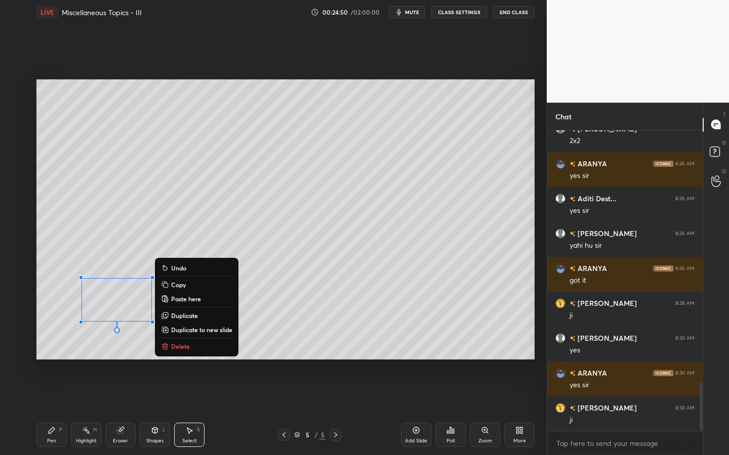
click at [199, 315] on button "Duplicate" at bounding box center [196, 316] width 75 height 12
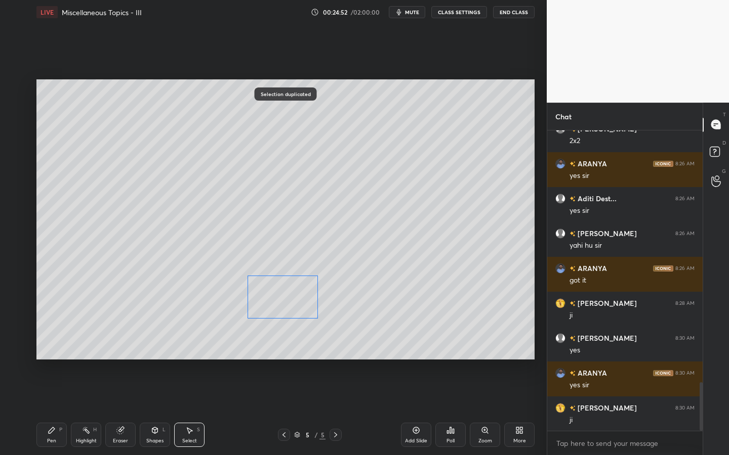
drag, startPoint x: 187, startPoint y: 301, endPoint x: 226, endPoint y: 342, distance: 56.5
click at [294, 296] on div "0 ° Undo Copy Paste here Duplicate Duplicate to new slide Delete" at bounding box center [285, 219] width 498 height 280
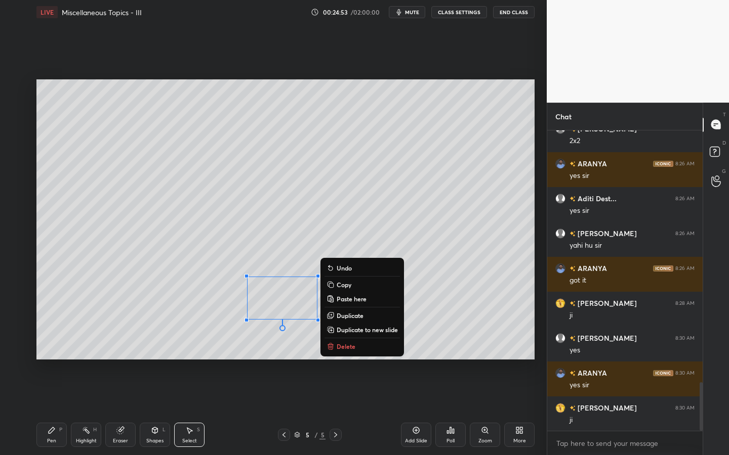
drag, startPoint x: 60, startPoint y: 433, endPoint x: 110, endPoint y: 395, distance: 62.8
click at [58, 410] on div "Pen P" at bounding box center [51, 435] width 30 height 24
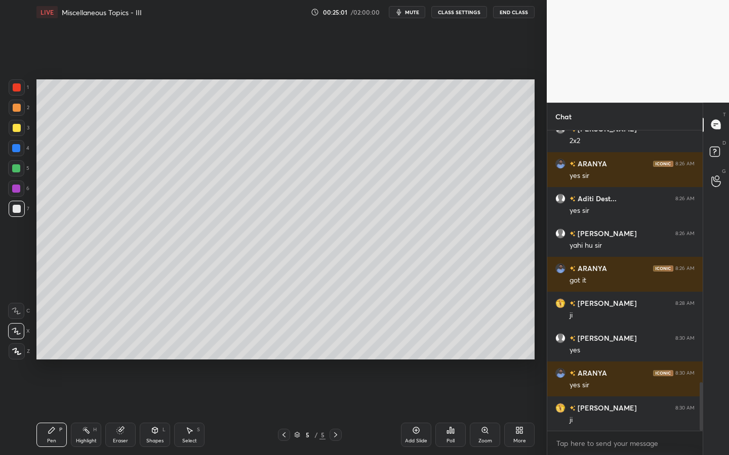
click at [285, 410] on icon at bounding box center [284, 435] width 8 height 8
click at [285, 410] on icon at bounding box center [283, 435] width 3 height 5
click at [334, 410] on div at bounding box center [335, 435] width 12 height 12
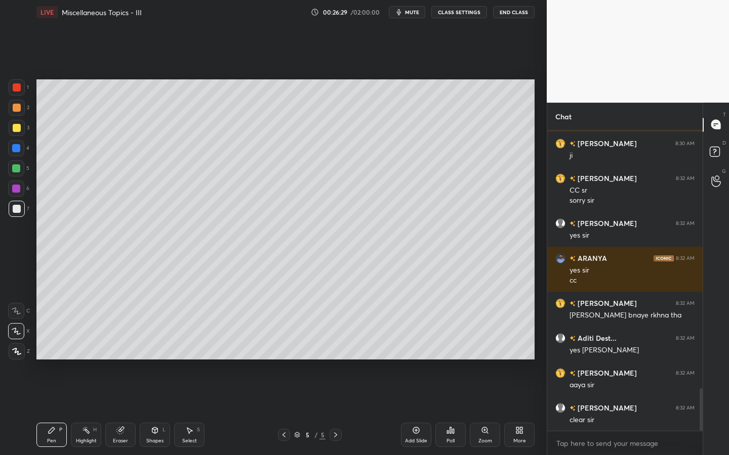
scroll to position [1856, 0]
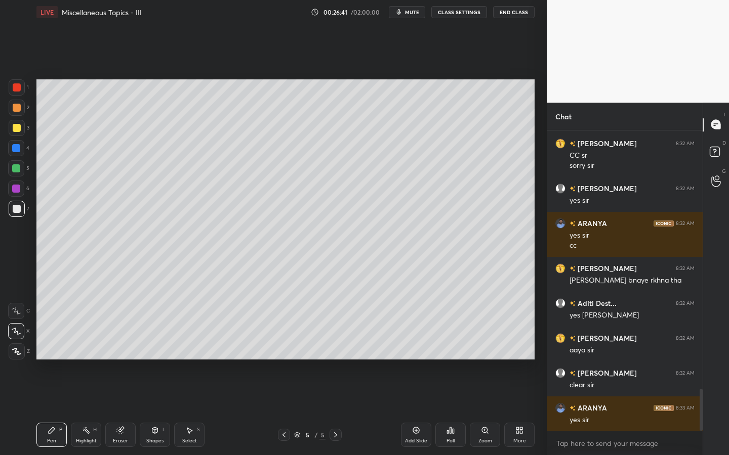
click at [284, 410] on icon at bounding box center [284, 435] width 8 height 8
click at [283, 410] on icon at bounding box center [284, 435] width 8 height 8
click at [192, 410] on div "Select" at bounding box center [189, 441] width 15 height 5
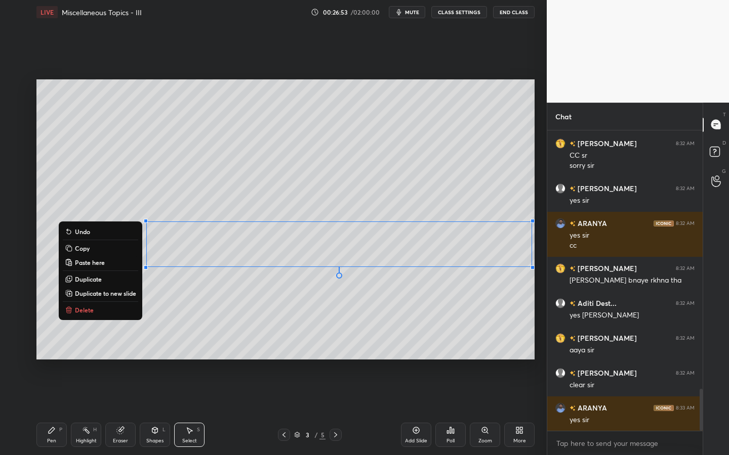
drag, startPoint x: 140, startPoint y: 228, endPoint x: 534, endPoint y: 273, distance: 396.9
click at [535, 273] on div "0 ° Undo Copy Paste here Duplicate Duplicate to new slide Delete Setting up you…" at bounding box center [285, 219] width 506 height 391
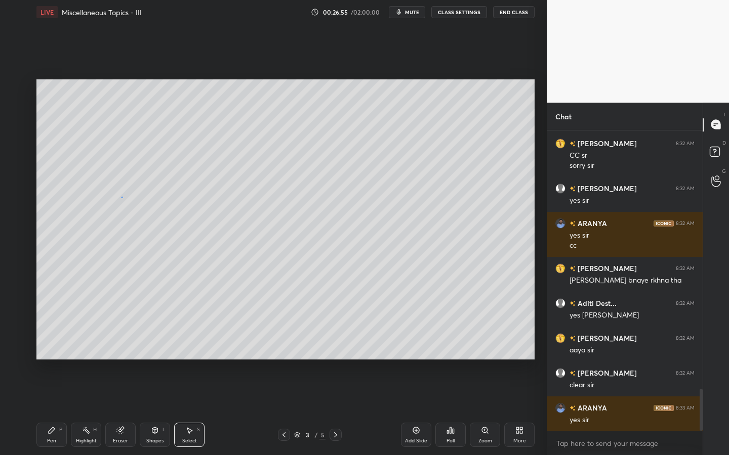
drag, startPoint x: 122, startPoint y: 197, endPoint x: 141, endPoint y: 205, distance: 20.9
click at [122, 197] on div "0 ° Undo Copy Paste here Duplicate Duplicate to new slide Delete" at bounding box center [285, 219] width 498 height 280
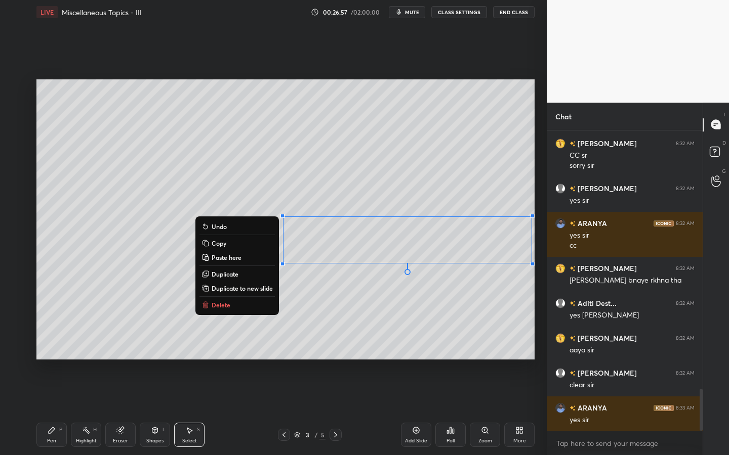
drag, startPoint x: 139, startPoint y: 210, endPoint x: 389, endPoint y: 225, distance: 250.0
click at [527, 244] on div "0 ° Undo Copy Paste here Duplicate Duplicate to new slide Delete" at bounding box center [285, 219] width 498 height 280
drag, startPoint x: 162, startPoint y: 215, endPoint x: 150, endPoint y: 214, distance: 12.2
click at [158, 215] on div "0 ° Undo Copy Paste here Duplicate Duplicate to new slide Delete" at bounding box center [285, 219] width 498 height 280
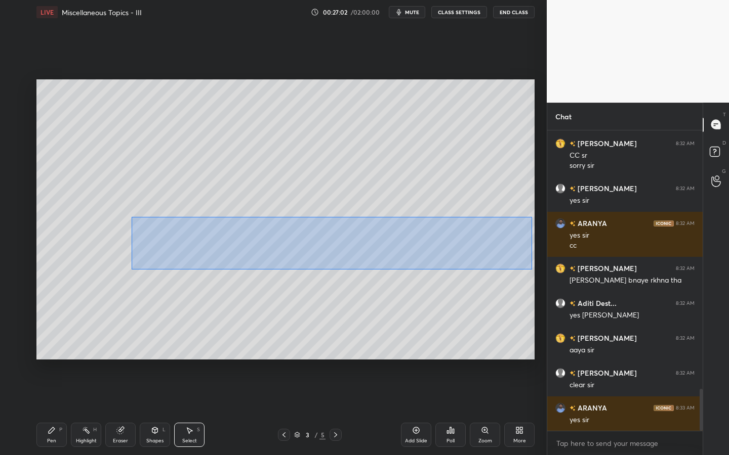
drag, startPoint x: 134, startPoint y: 216, endPoint x: 534, endPoint y: 268, distance: 403.6
click at [531, 269] on div "0 ° Undo Copy Paste here Duplicate Duplicate to new slide Delete" at bounding box center [285, 219] width 498 height 280
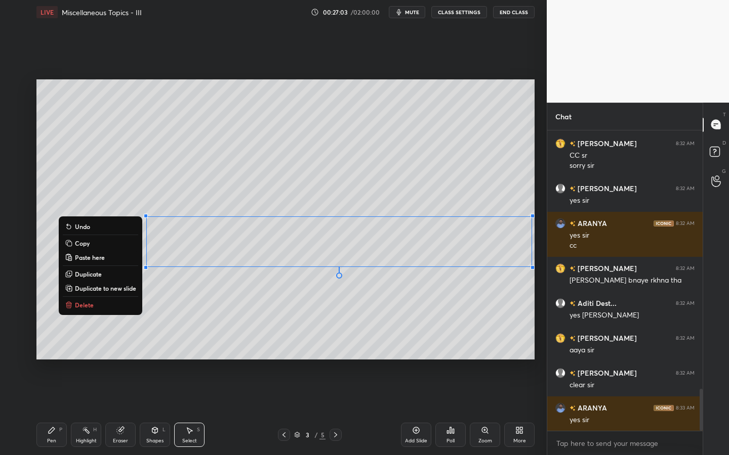
click at [88, 245] on button "Copy" at bounding box center [100, 243] width 75 height 12
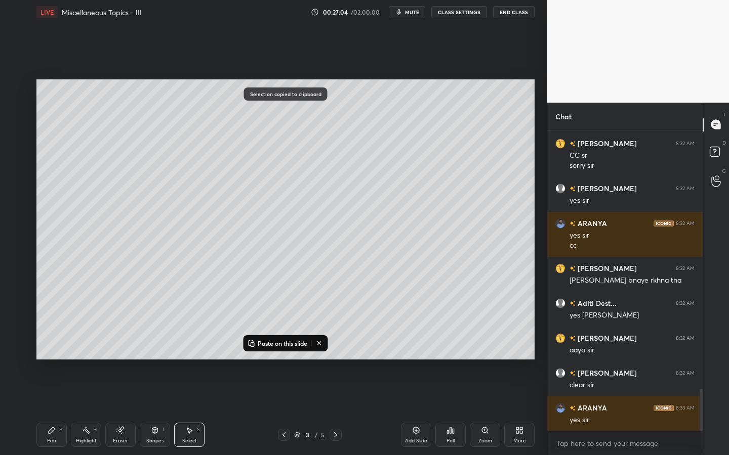
click at [335, 410] on icon at bounding box center [335, 435] width 8 height 8
click at [337, 410] on icon at bounding box center [335, 435] width 8 height 8
click at [335, 410] on icon at bounding box center [335, 435] width 8 height 8
click at [336, 410] on icon at bounding box center [335, 435] width 3 height 5
click at [336, 410] on icon at bounding box center [335, 435] width 8 height 8
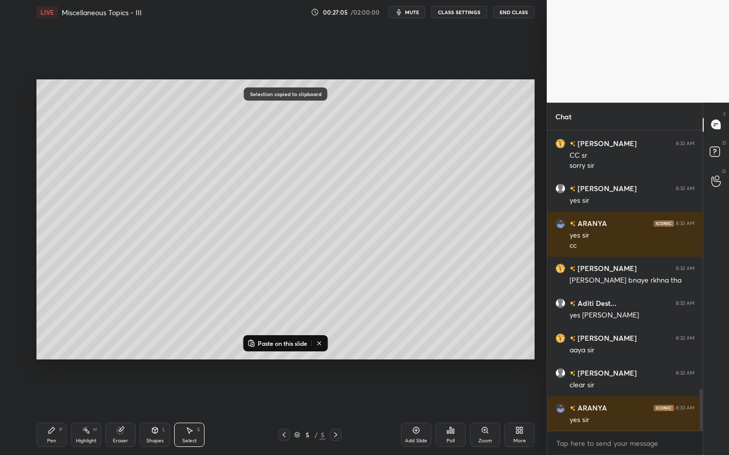
click at [336, 410] on icon at bounding box center [335, 435] width 8 height 8
click at [334, 410] on icon at bounding box center [335, 435] width 8 height 8
click at [335, 410] on icon at bounding box center [335, 435] width 8 height 8
click at [412, 410] on icon at bounding box center [416, 431] width 8 height 8
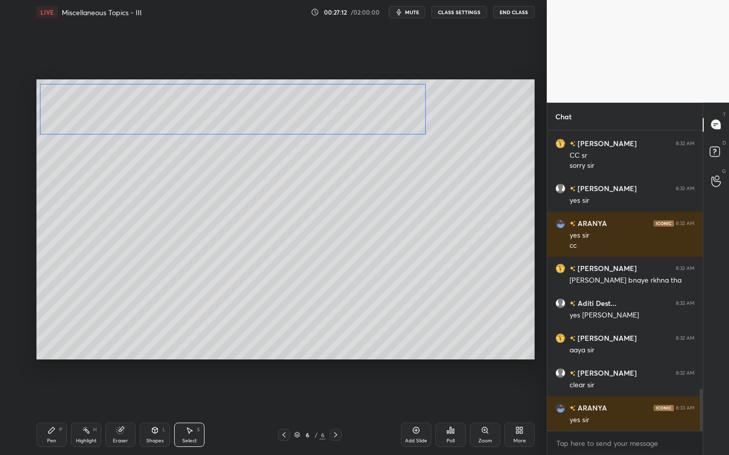
drag, startPoint x: 251, startPoint y: 221, endPoint x: 185, endPoint y: 116, distance: 123.7
click at [173, 116] on div "0 ° Undo Copy Paste here Duplicate Duplicate to new slide Delete" at bounding box center [285, 219] width 498 height 280
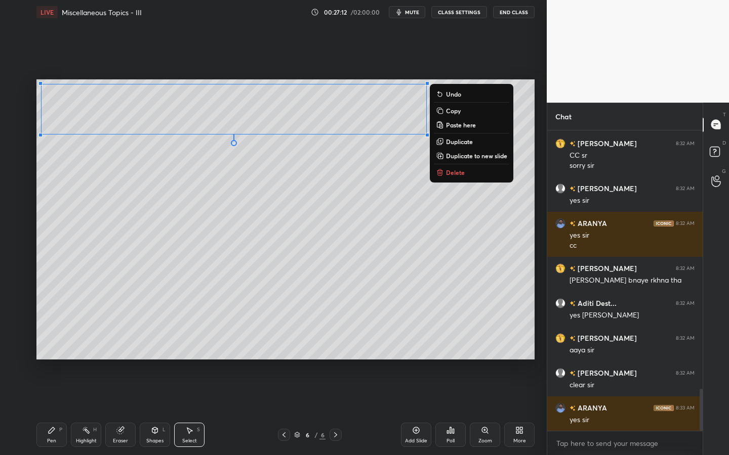
click at [56, 410] on div "Pen P" at bounding box center [51, 435] width 30 height 24
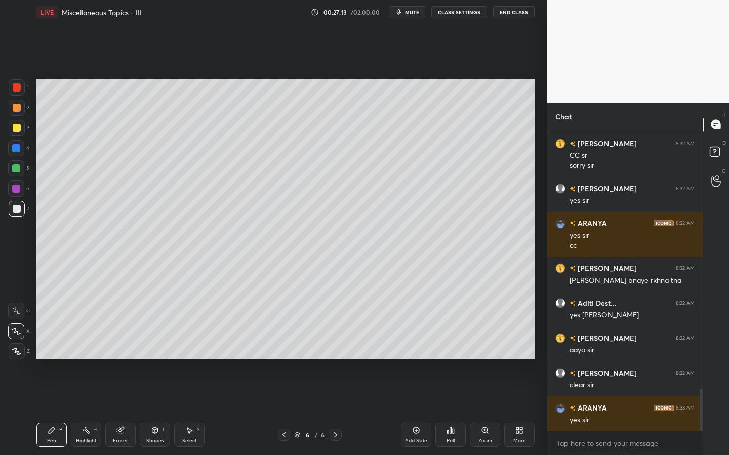
click at [20, 214] on div at bounding box center [17, 209] width 16 height 16
click at [15, 176] on div at bounding box center [16, 168] width 16 height 16
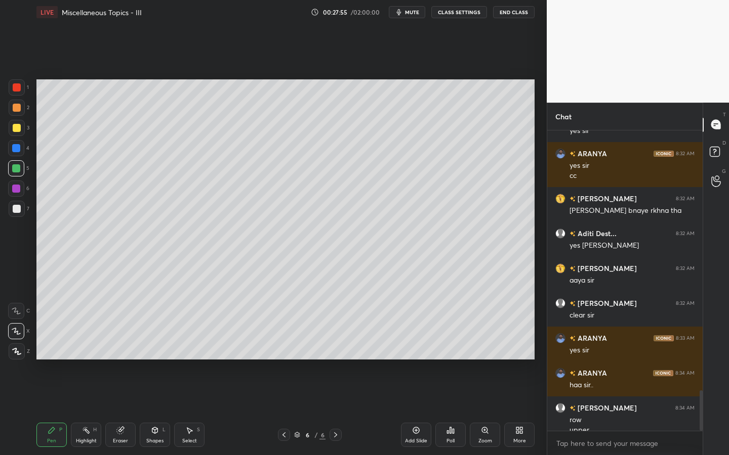
scroll to position [1936, 0]
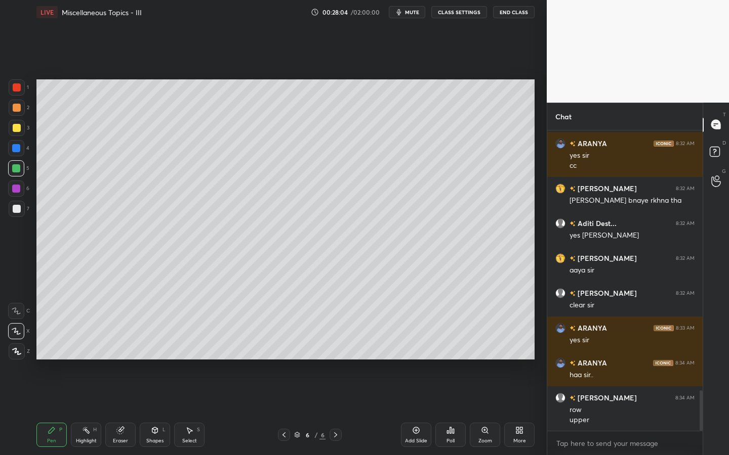
click at [153, 410] on div "Shapes L" at bounding box center [155, 435] width 30 height 24
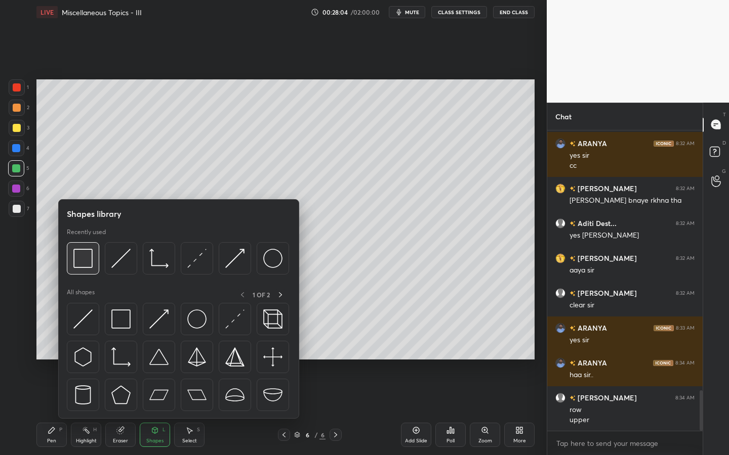
click at [90, 267] on img at bounding box center [82, 258] width 19 height 19
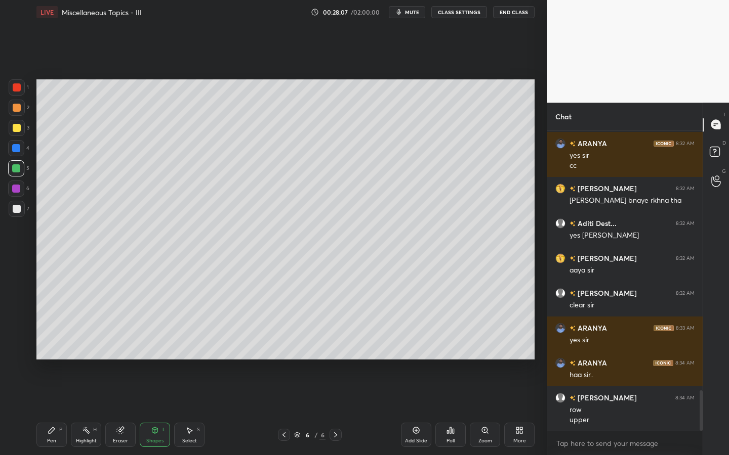
scroll to position [1971, 0]
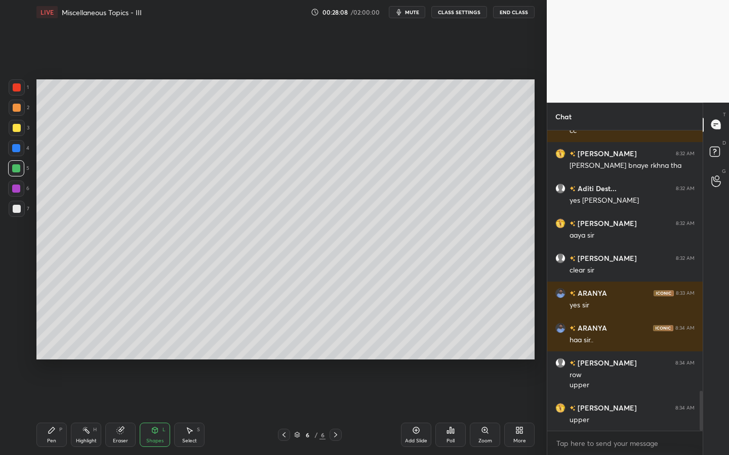
click at [285, 410] on div "Pen P Highlight H Eraser Shapes L Select S 6 / 6 Add Slide Poll Zoom More" at bounding box center [285, 435] width 498 height 40
click at [285, 410] on icon at bounding box center [284, 435] width 8 height 8
drag, startPoint x: 195, startPoint y: 434, endPoint x: 194, endPoint y: 415, distance: 18.2
click at [195, 410] on div "Select S" at bounding box center [189, 435] width 30 height 24
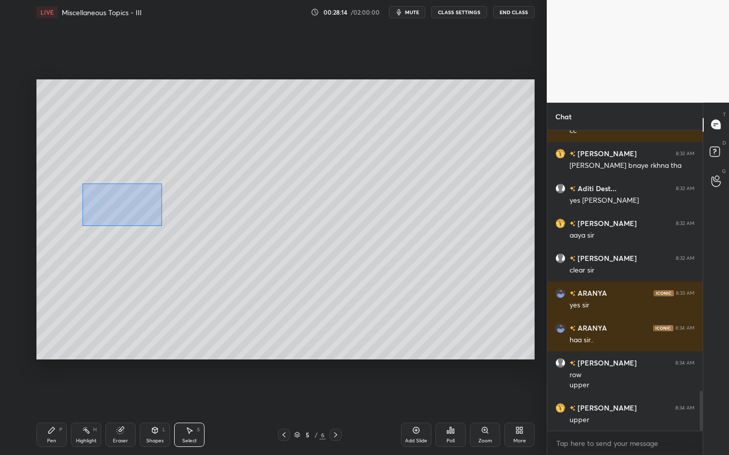
drag, startPoint x: 85, startPoint y: 194, endPoint x: 190, endPoint y: 219, distance: 107.7
click at [161, 225] on div "0 ° Undo Copy Paste here Duplicate Duplicate to new slide Delete" at bounding box center [285, 219] width 498 height 280
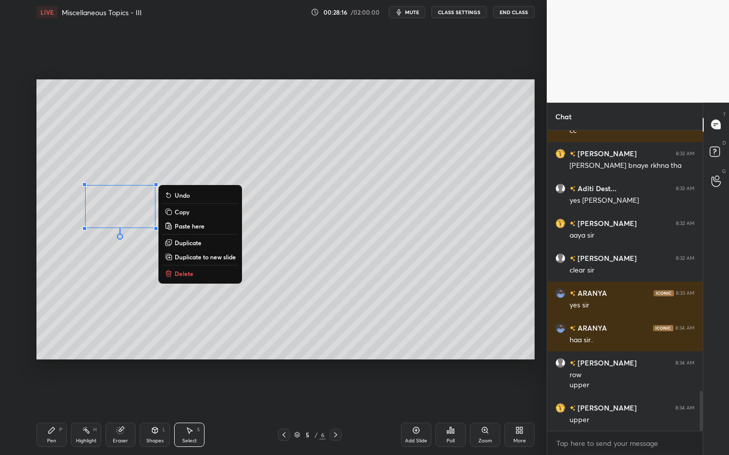
click at [189, 213] on button "Copy" at bounding box center [199, 212] width 75 height 12
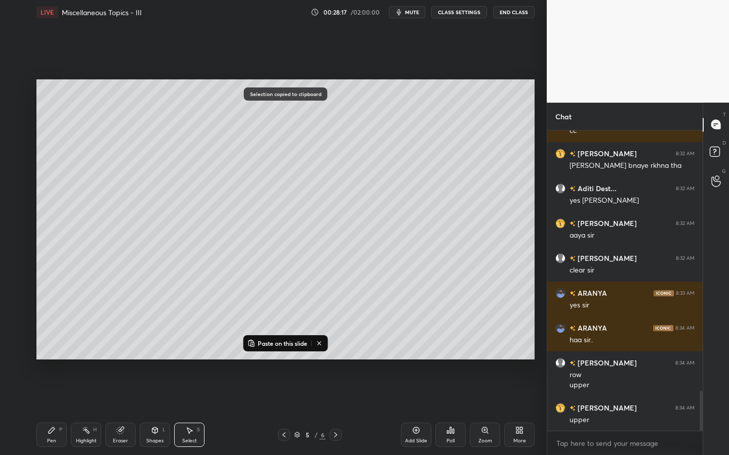
click at [338, 410] on icon at bounding box center [335, 435] width 8 height 8
click at [289, 344] on p "Paste on this slide" at bounding box center [283, 344] width 50 height 8
drag, startPoint x: 111, startPoint y: 211, endPoint x: 93, endPoint y: 209, distance: 17.8
click at [93, 209] on div "0 ° Undo Copy Paste here Duplicate Duplicate to new slide Delete" at bounding box center [285, 219] width 498 height 280
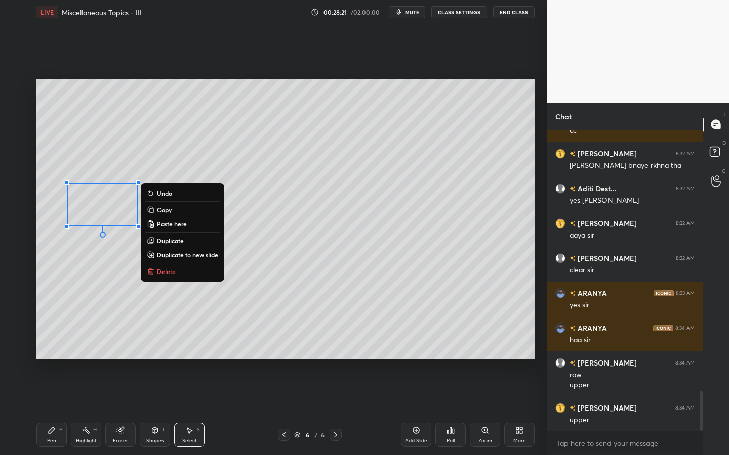
click at [59, 410] on div "Pen P" at bounding box center [51, 435] width 30 height 24
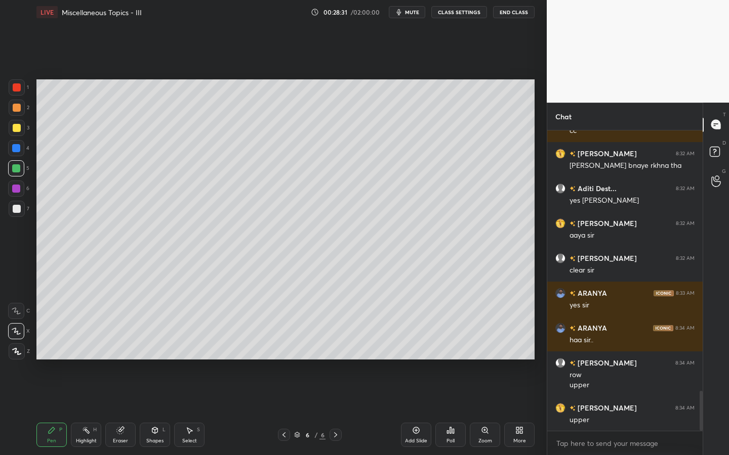
click at [125, 410] on div "Eraser" at bounding box center [120, 435] width 30 height 24
click at [19, 325] on div at bounding box center [16, 331] width 16 height 16
click at [162, 410] on div "Shapes L" at bounding box center [155, 435] width 30 height 24
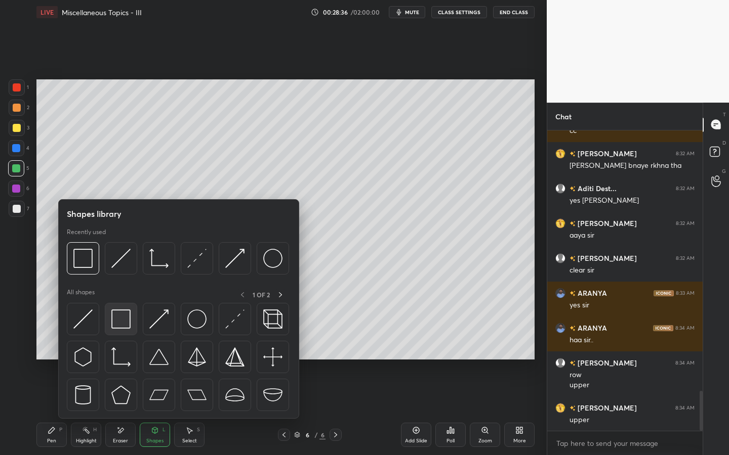
click at [120, 318] on img at bounding box center [120, 319] width 19 height 19
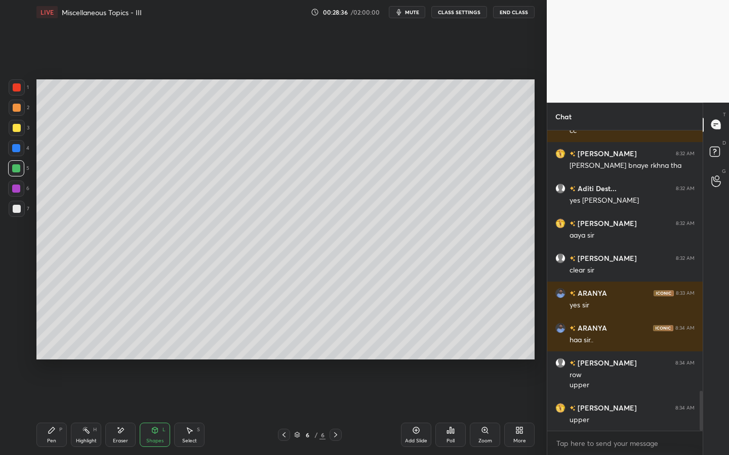
drag, startPoint x: 18, startPoint y: 146, endPoint x: 24, endPoint y: 152, distance: 8.2
click at [18, 147] on div at bounding box center [16, 148] width 8 height 8
click at [56, 410] on div "Pen P" at bounding box center [51, 435] width 30 height 24
click at [17, 217] on div "7" at bounding box center [19, 209] width 21 height 16
drag, startPoint x: 184, startPoint y: 434, endPoint x: 191, endPoint y: 431, distance: 7.2
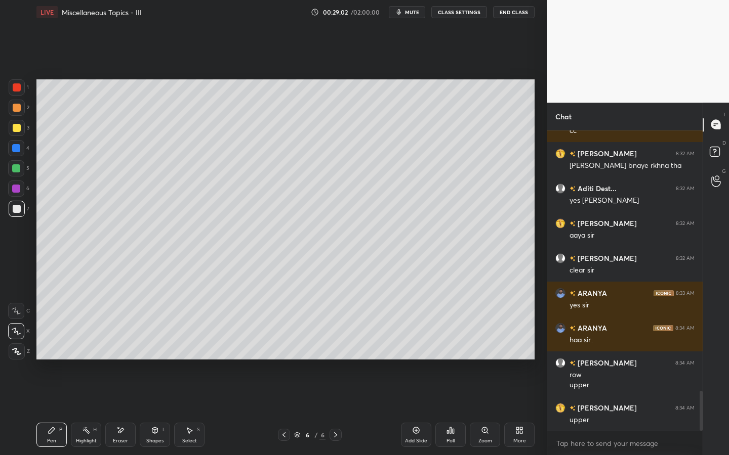
click at [188, 410] on div "Select S" at bounding box center [189, 435] width 30 height 24
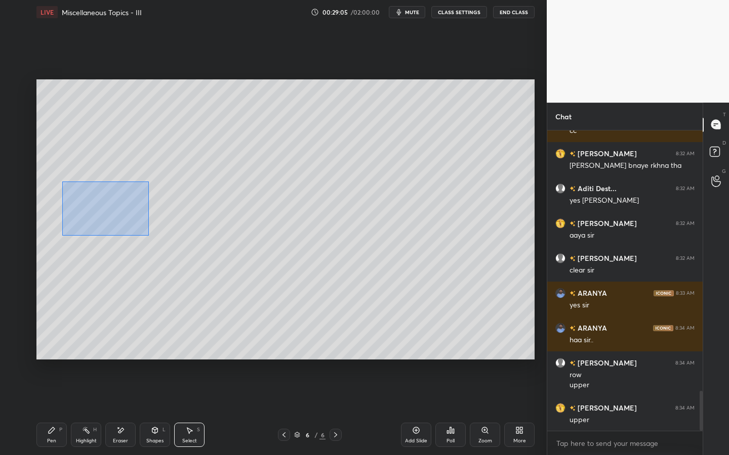
drag, startPoint x: 62, startPoint y: 182, endPoint x: 180, endPoint y: 230, distance: 127.1
click at [148, 235] on div "0 ° Undo Copy Paste here Duplicate Duplicate to new slide Delete" at bounding box center [285, 219] width 498 height 280
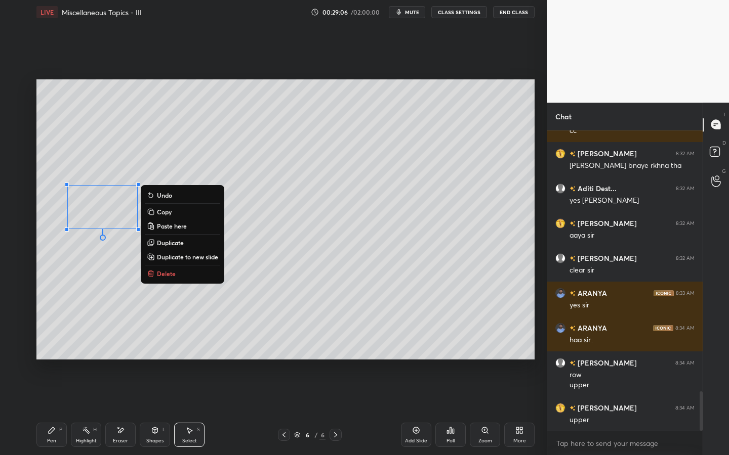
scroll to position [2006, 0]
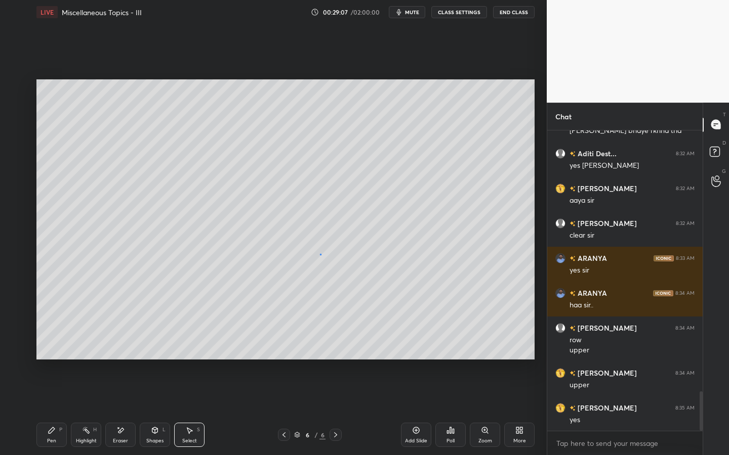
drag, startPoint x: 320, startPoint y: 254, endPoint x: 265, endPoint y: 235, distance: 58.9
click at [319, 254] on div "0 ° Undo Copy Paste here Duplicate Duplicate to new slide Delete" at bounding box center [285, 219] width 498 height 280
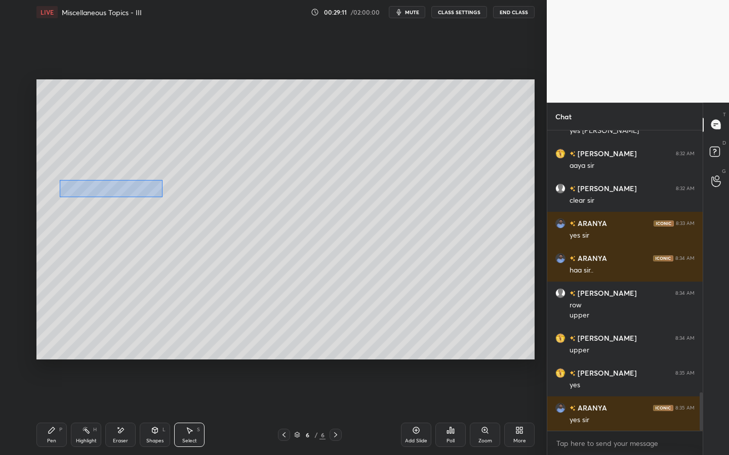
drag, startPoint x: 60, startPoint y: 180, endPoint x: 179, endPoint y: 204, distance: 121.4
click at [162, 197] on div "0 ° Undo Copy Paste here Duplicate Duplicate to new slide Delete" at bounding box center [285, 219] width 498 height 280
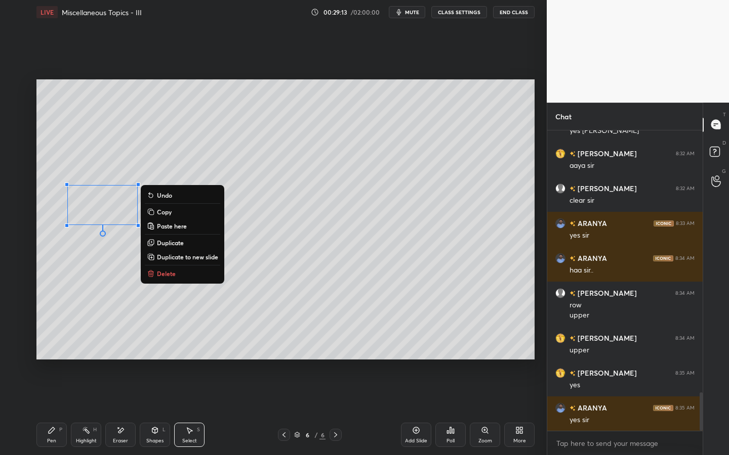
drag, startPoint x: 308, startPoint y: 237, endPoint x: 290, endPoint y: 228, distance: 19.5
click at [308, 237] on div "0 ° Undo Copy Paste here Duplicate Duplicate to new slide Delete" at bounding box center [285, 219] width 498 height 280
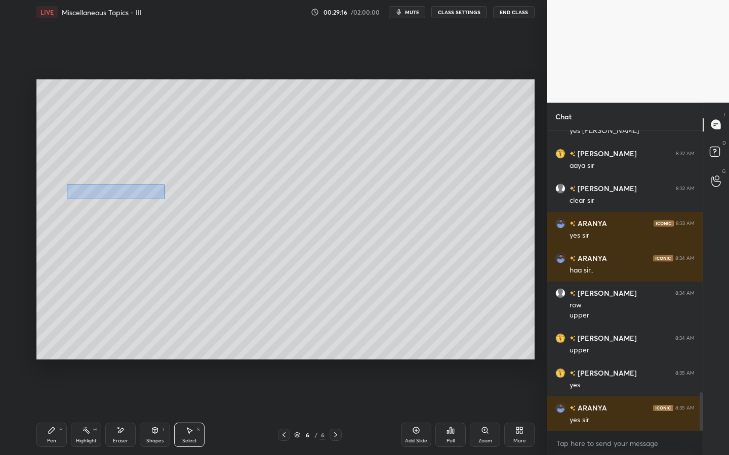
drag, startPoint x: 67, startPoint y: 184, endPoint x: 165, endPoint y: 198, distance: 99.2
click at [164, 199] on div "0 ° Undo Copy Paste here Duplicate Duplicate to new slide Delete" at bounding box center [285, 219] width 498 height 280
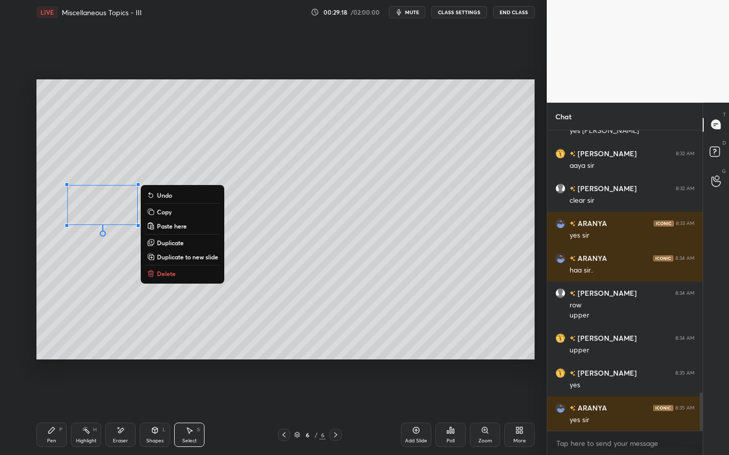
click at [186, 245] on button "Duplicate" at bounding box center [182, 243] width 75 height 12
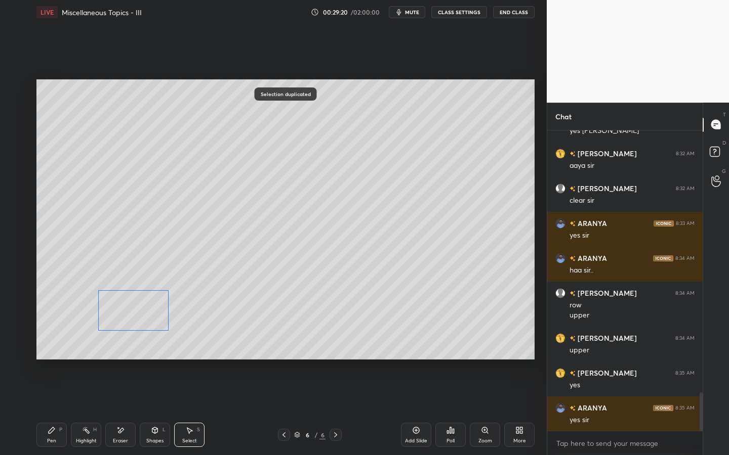
drag, startPoint x: 129, startPoint y: 229, endPoint x: 139, endPoint y: 338, distance: 109.3
click at [147, 319] on div "0 ° Undo Copy Paste here Duplicate Duplicate to new slide Delete" at bounding box center [285, 219] width 498 height 280
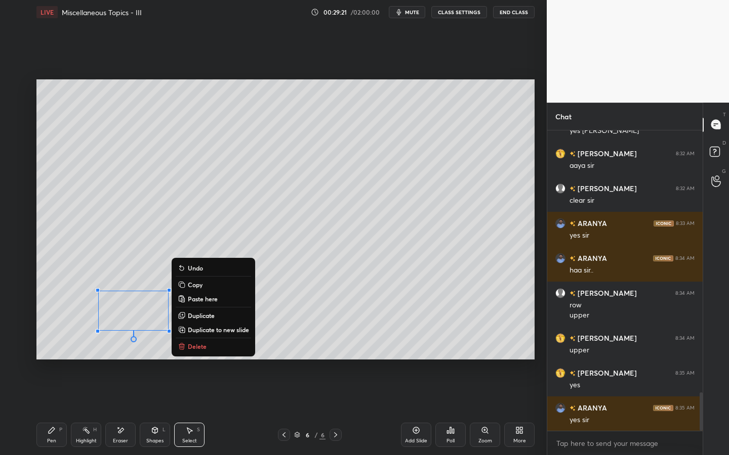
click at [63, 410] on div "Pen P" at bounding box center [51, 435] width 30 height 24
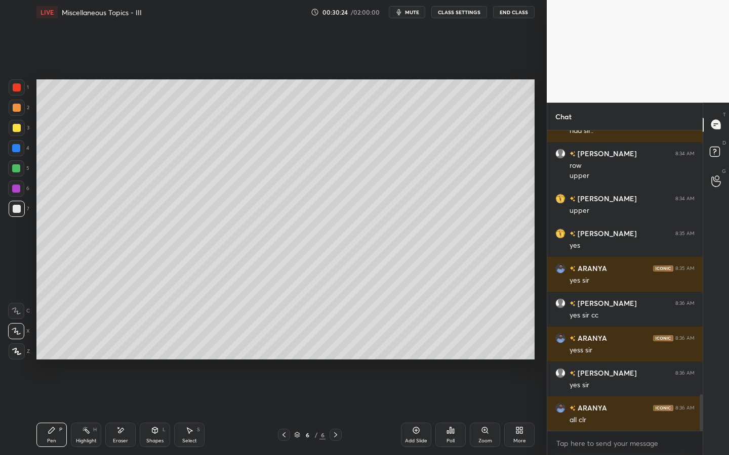
scroll to position [2216, 0]
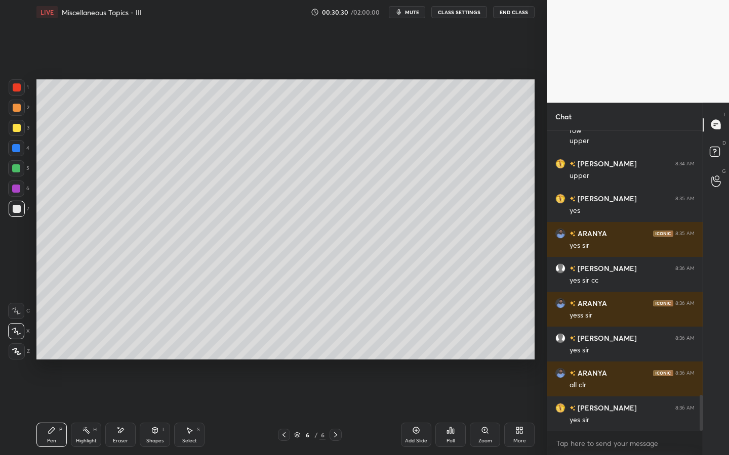
drag, startPoint x: 413, startPoint y: 432, endPoint x: 420, endPoint y: 428, distance: 7.9
click at [413, 410] on icon at bounding box center [416, 431] width 7 height 7
drag, startPoint x: 23, startPoint y: 172, endPoint x: 30, endPoint y: 166, distance: 8.7
click at [22, 173] on div at bounding box center [16, 168] width 16 height 16
click at [20, 135] on div at bounding box center [17, 128] width 16 height 16
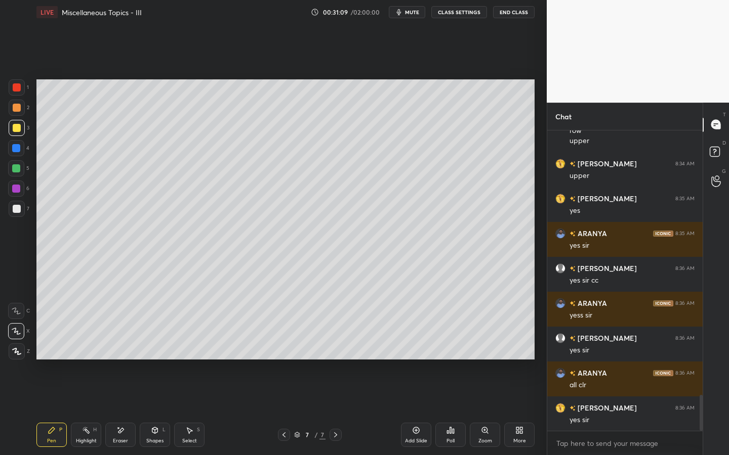
click at [154, 410] on icon at bounding box center [155, 431] width 6 height 6
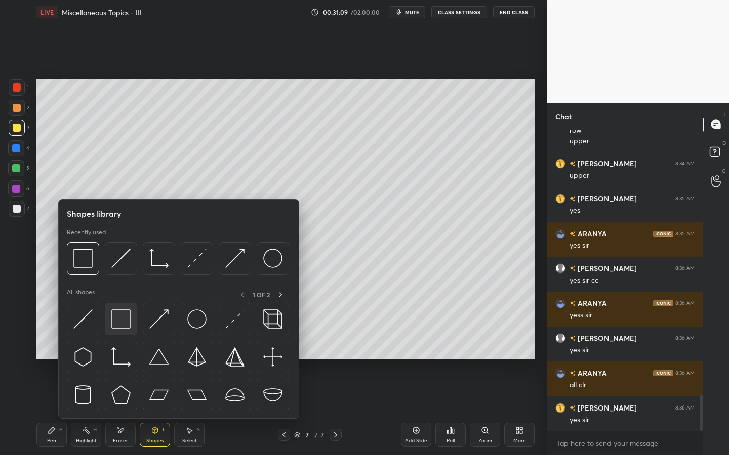
click at [120, 323] on img at bounding box center [120, 319] width 19 height 19
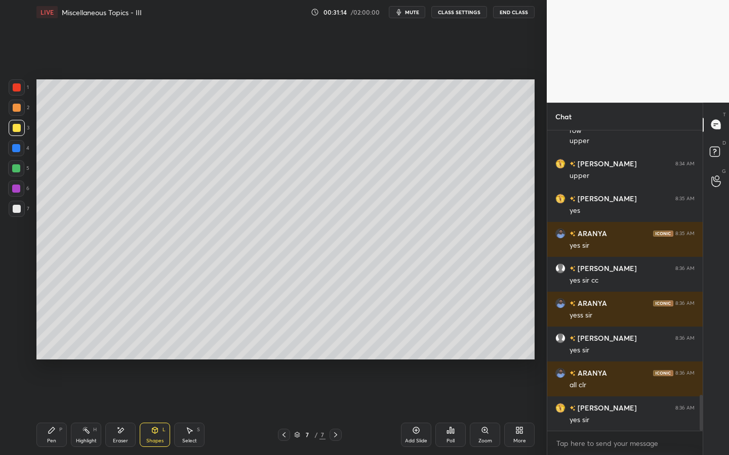
click at [116, 410] on icon at bounding box center [120, 431] width 8 height 9
click at [17, 306] on div at bounding box center [16, 311] width 16 height 16
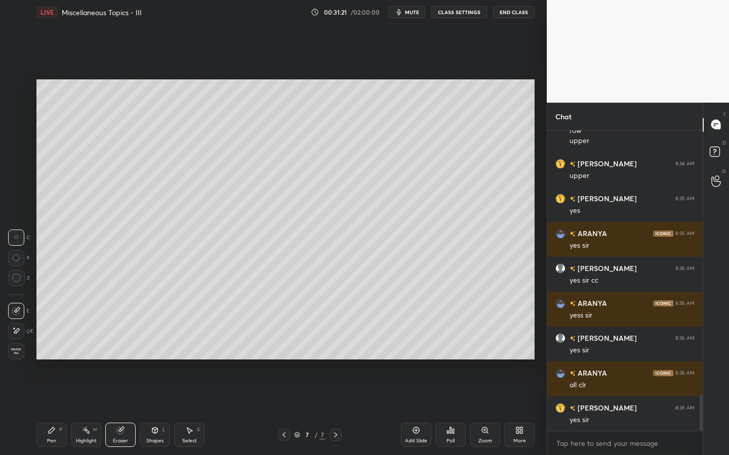
click at [55, 410] on div "Pen P" at bounding box center [51, 435] width 30 height 24
drag, startPoint x: 17, startPoint y: 151, endPoint x: 26, endPoint y: 148, distance: 9.8
click at [28, 149] on div "4" at bounding box center [18, 148] width 21 height 16
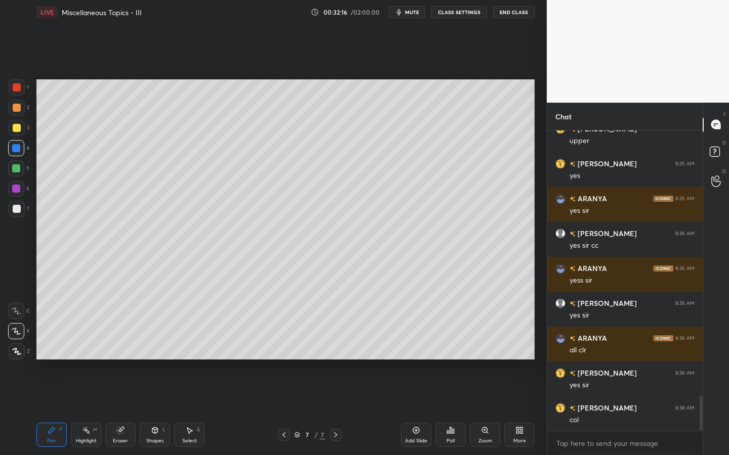
click at [19, 167] on div at bounding box center [16, 168] width 8 height 8
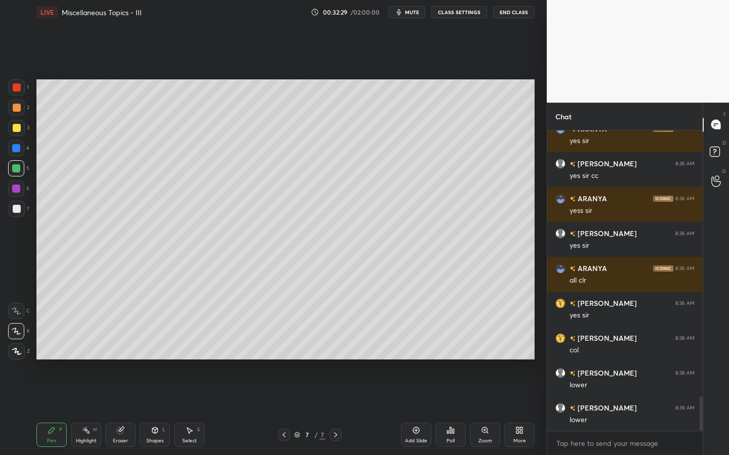
scroll to position [2355, 0]
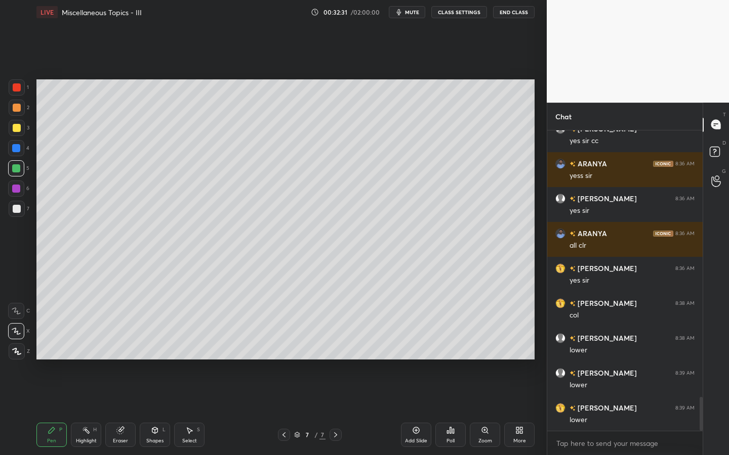
click at [154, 410] on div "Shapes L" at bounding box center [155, 435] width 30 height 24
click at [50, 410] on div "Pen" at bounding box center [51, 441] width 9 height 5
drag, startPoint x: 158, startPoint y: 434, endPoint x: 158, endPoint y: 424, distance: 10.6
click at [158, 410] on icon at bounding box center [155, 431] width 8 height 8
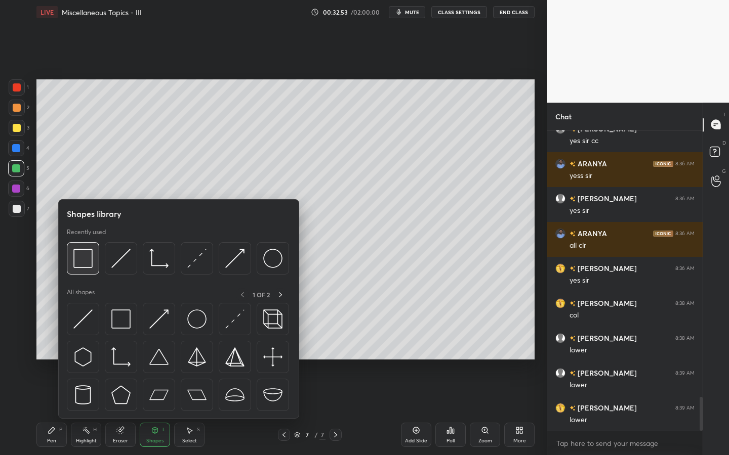
click at [82, 268] on img at bounding box center [82, 258] width 19 height 19
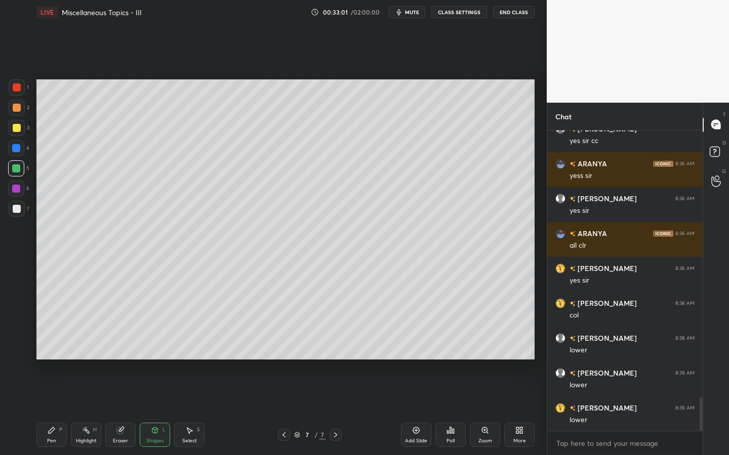
click at [46, 410] on div "Pen P" at bounding box center [51, 435] width 30 height 24
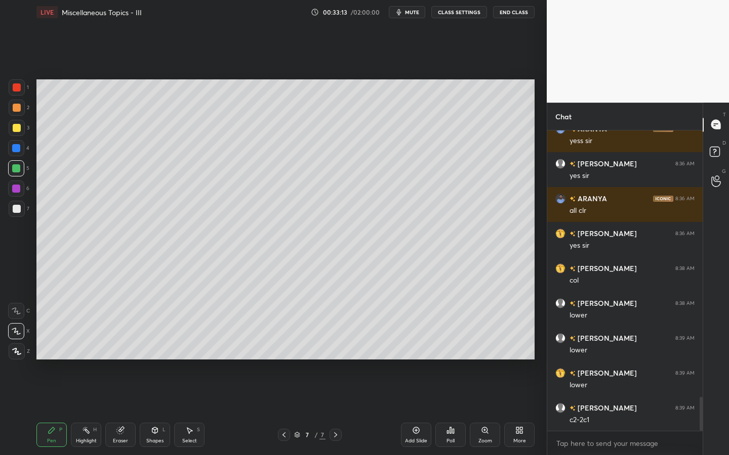
click at [192, 410] on div "Select S" at bounding box center [189, 435] width 30 height 24
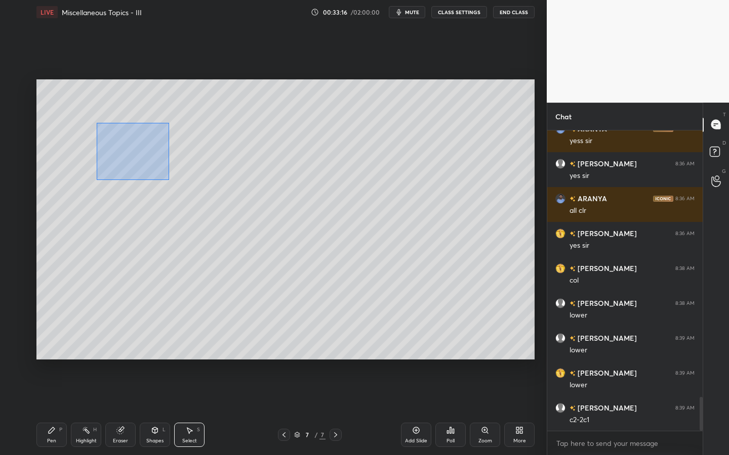
drag, startPoint x: 97, startPoint y: 126, endPoint x: 195, endPoint y: 175, distance: 109.8
click at [169, 180] on div "0 ° Undo Copy Paste here Duplicate Duplicate to new slide Delete" at bounding box center [285, 219] width 498 height 280
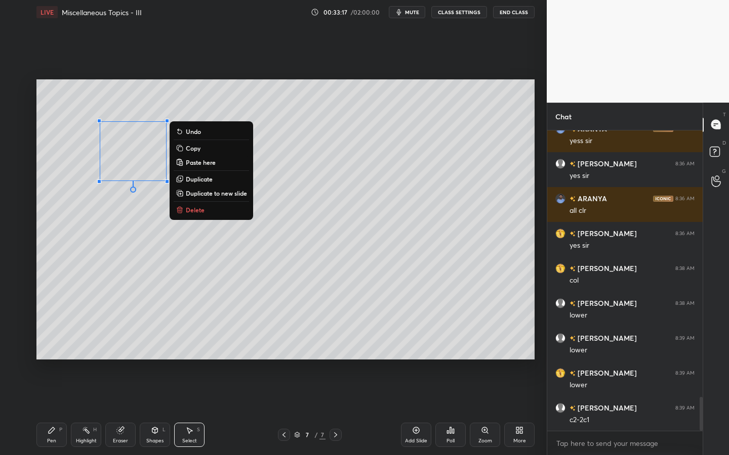
click at [209, 179] on p "Duplicate" at bounding box center [199, 179] width 27 height 8
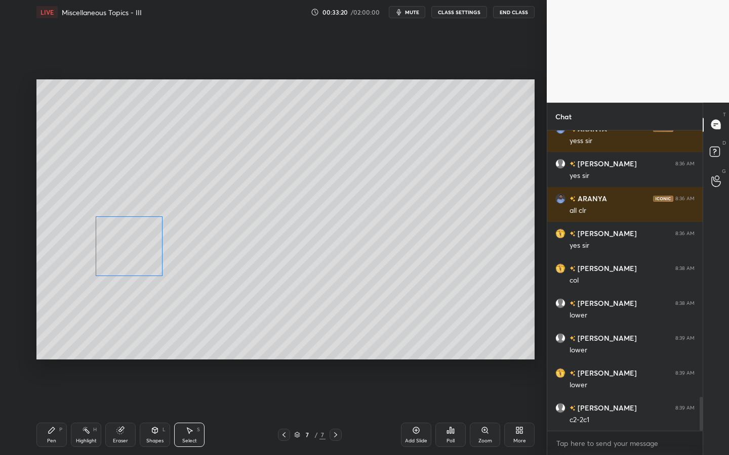
drag, startPoint x: 147, startPoint y: 204, endPoint x: 137, endPoint y: 274, distance: 70.6
click at [130, 262] on div "0 ° Undo Copy Paste here Duplicate Duplicate to new slide Delete" at bounding box center [285, 219] width 498 height 280
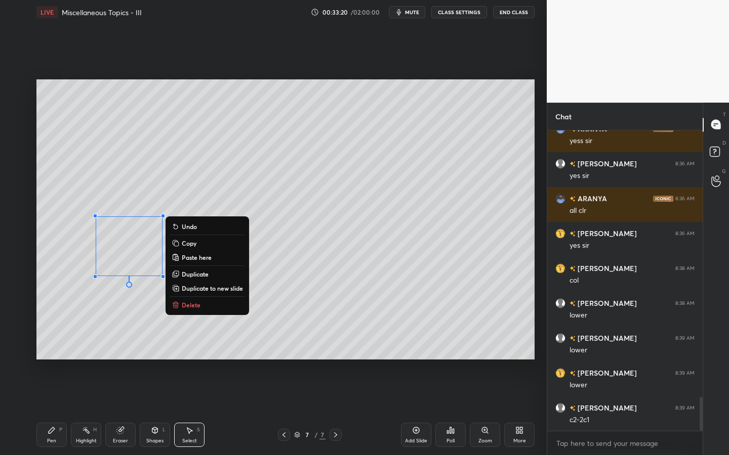
click at [54, 410] on icon at bounding box center [52, 431] width 8 height 8
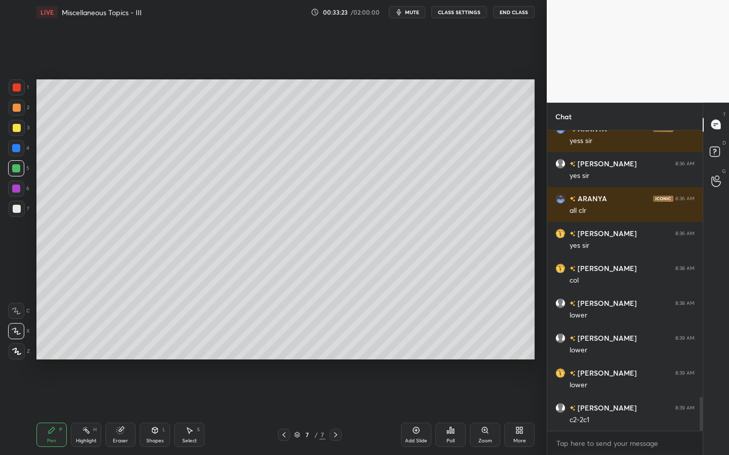
drag, startPoint x: 117, startPoint y: 440, endPoint x: 116, endPoint y: 418, distance: 22.3
click at [115, 410] on div "Eraser" at bounding box center [120, 435] width 30 height 24
click at [50, 410] on div "Pen P" at bounding box center [51, 435] width 30 height 24
drag, startPoint x: 15, startPoint y: 208, endPoint x: 23, endPoint y: 202, distance: 9.8
click at [17, 208] on div at bounding box center [17, 209] width 8 height 8
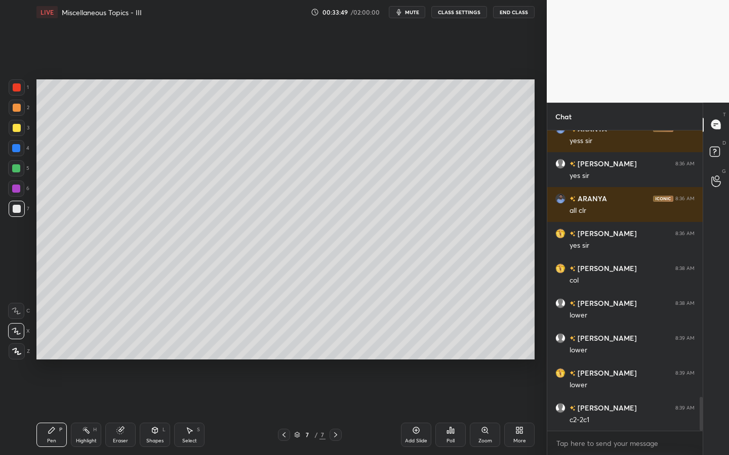
click at [20, 91] on div at bounding box center [17, 87] width 16 height 16
click at [15, 177] on div "5" at bounding box center [18, 170] width 21 height 20
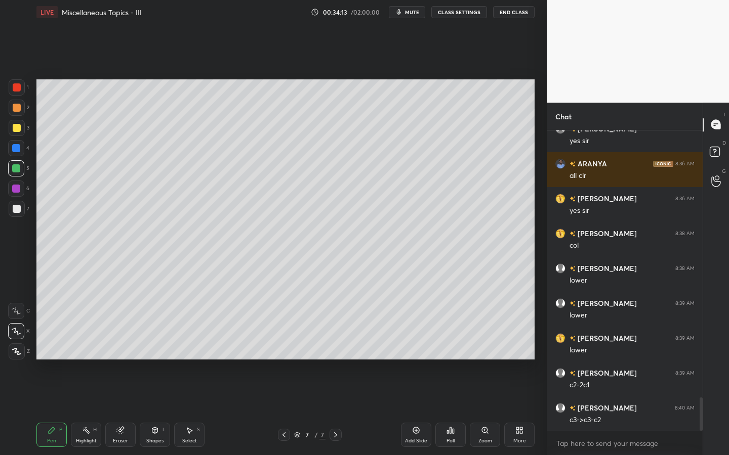
drag, startPoint x: 191, startPoint y: 437, endPoint x: 192, endPoint y: 427, distance: 9.6
click at [191, 410] on div "Select S" at bounding box center [189, 435] width 30 height 24
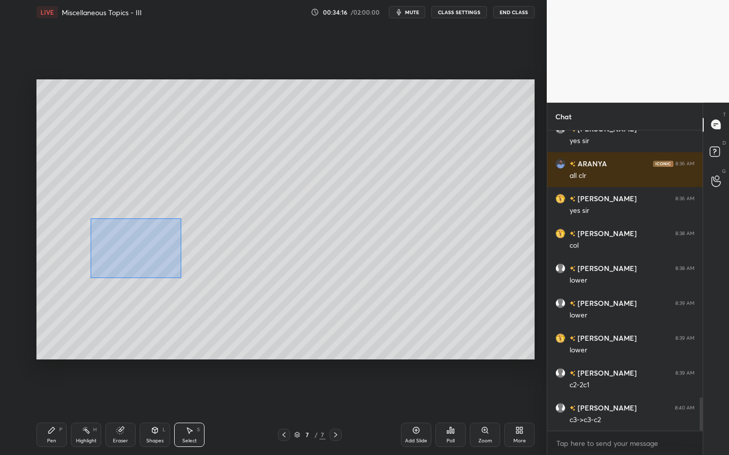
drag, startPoint x: 91, startPoint y: 219, endPoint x: 184, endPoint y: 275, distance: 108.6
click at [181, 277] on div "0 ° Undo Copy Paste here Duplicate Duplicate to new slide Delete" at bounding box center [285, 219] width 498 height 280
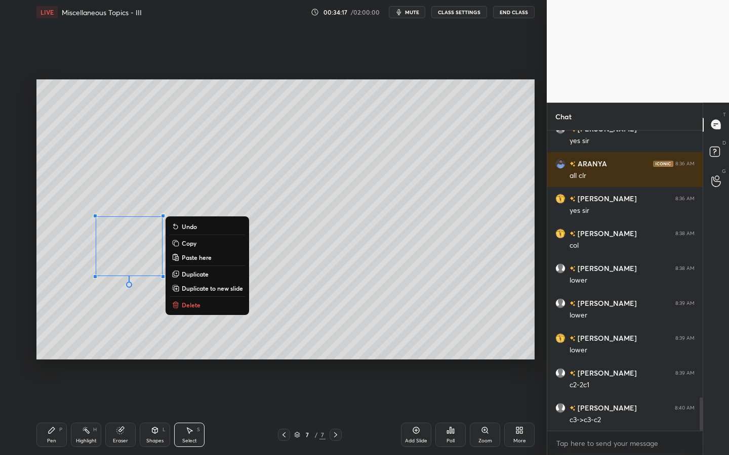
click at [200, 273] on p "Duplicate" at bounding box center [195, 274] width 27 height 8
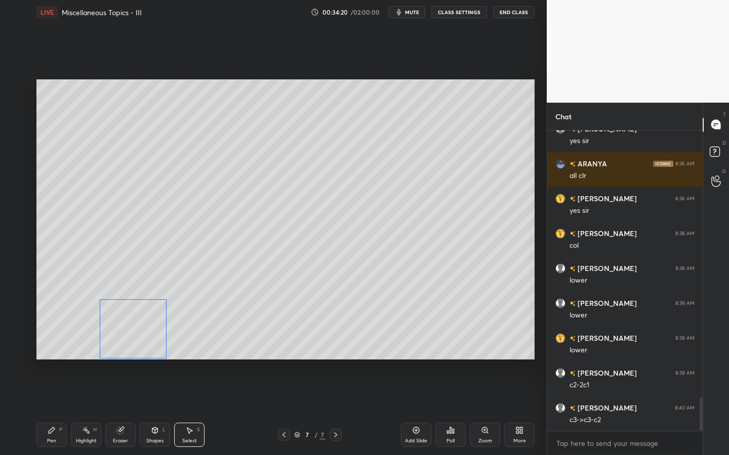
drag, startPoint x: 157, startPoint y: 298, endPoint x: 134, endPoint y: 327, distance: 37.5
click at [146, 343] on div "0 ° Undo Copy Paste here Duplicate Duplicate to new slide Delete" at bounding box center [285, 219] width 498 height 280
drag, startPoint x: 101, startPoint y: 299, endPoint x: 123, endPoint y: 315, distance: 27.5
click at [107, 307] on div at bounding box center [105, 307] width 4 height 4
drag, startPoint x: 117, startPoint y: 317, endPoint x: 120, endPoint y: 324, distance: 7.7
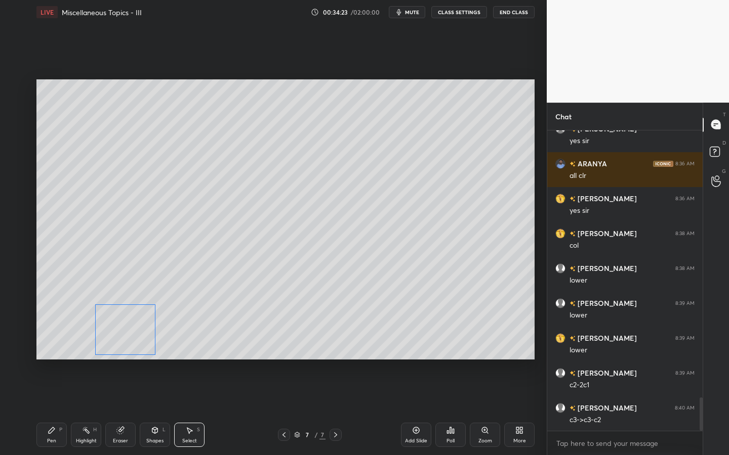
click at [113, 317] on div "0 ° Undo Copy Paste here Duplicate Duplicate to new slide Delete" at bounding box center [285, 219] width 498 height 280
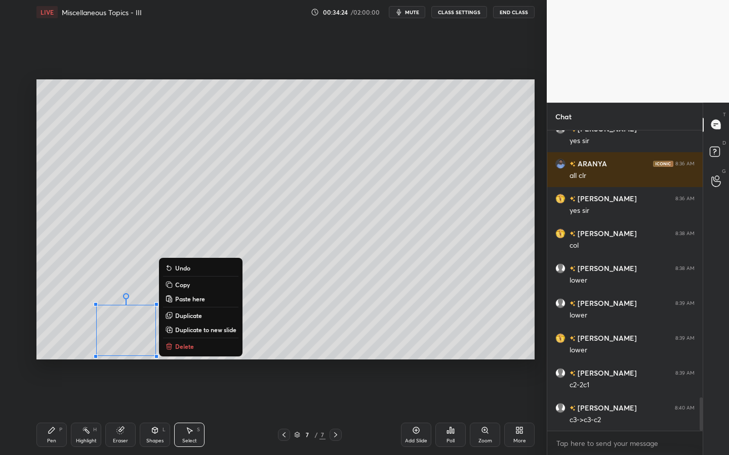
drag, startPoint x: 116, startPoint y: 431, endPoint x: 117, endPoint y: 415, distance: 16.2
click at [114, 410] on div "Eraser" at bounding box center [120, 435] width 30 height 24
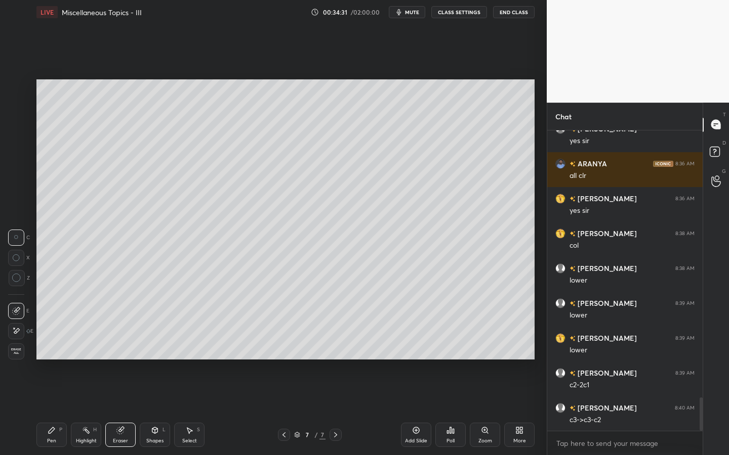
drag, startPoint x: 55, startPoint y: 434, endPoint x: 75, endPoint y: 396, distance: 42.3
click at [55, 410] on icon at bounding box center [52, 431] width 8 height 8
click at [155, 410] on div "Shapes L" at bounding box center [155, 435] width 30 height 24
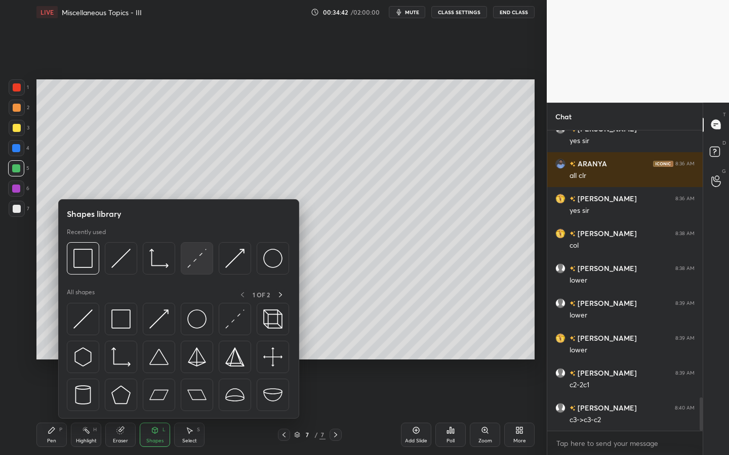
click at [201, 269] on div at bounding box center [197, 258] width 32 height 32
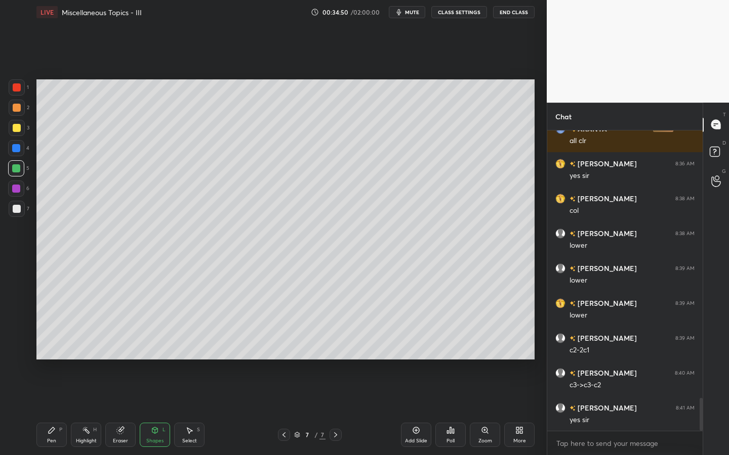
scroll to position [2495, 0]
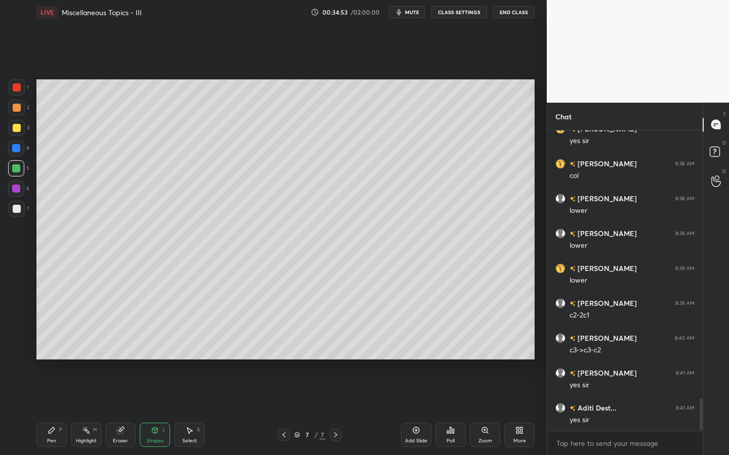
click at [44, 410] on div "Pen P" at bounding box center [51, 435] width 30 height 24
click at [17, 216] on div at bounding box center [17, 209] width 16 height 16
click at [188, 410] on div "Select S" at bounding box center [189, 435] width 30 height 24
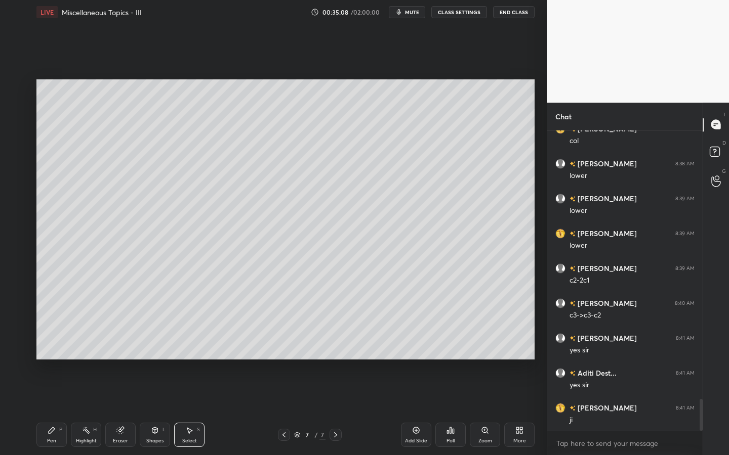
click at [158, 410] on div "Shapes" at bounding box center [154, 441] width 17 height 5
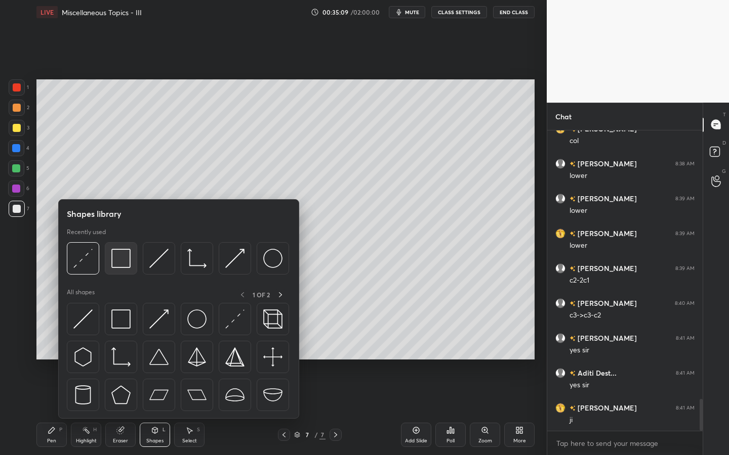
click at [123, 262] on img at bounding box center [120, 258] width 19 height 19
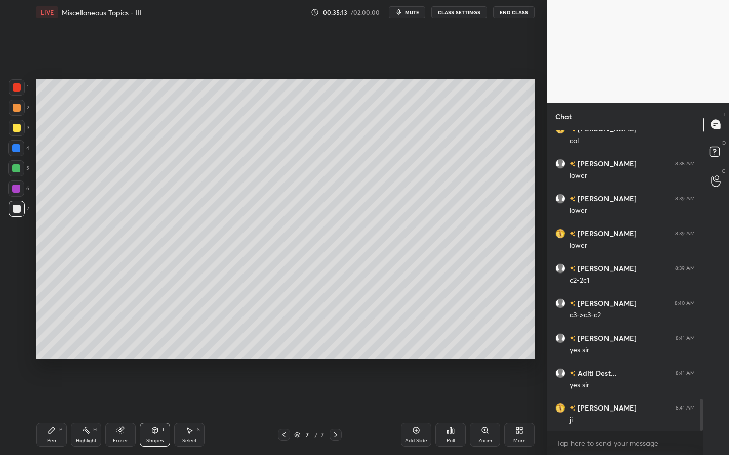
drag, startPoint x: 197, startPoint y: 433, endPoint x: 203, endPoint y: 400, distance: 33.5
click at [193, 410] on div "Select S" at bounding box center [189, 435] width 30 height 24
click at [390, 233] on div "0 ° Undo Copy Paste here Duplicate Duplicate to new slide Delete" at bounding box center [285, 219] width 498 height 280
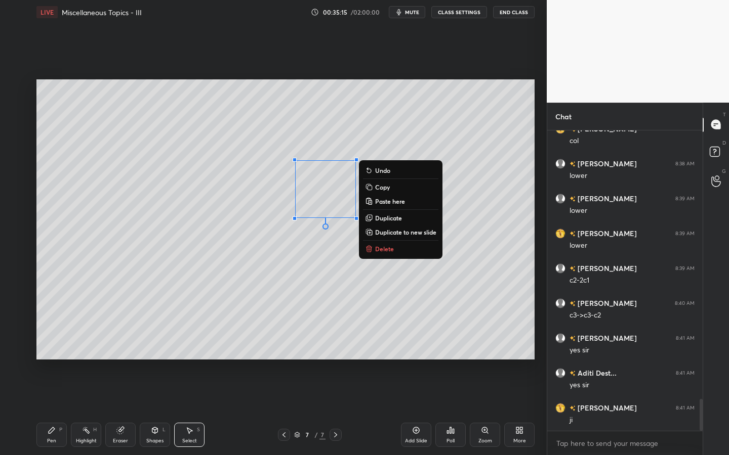
click at [394, 218] on p "Duplicate" at bounding box center [388, 218] width 27 height 8
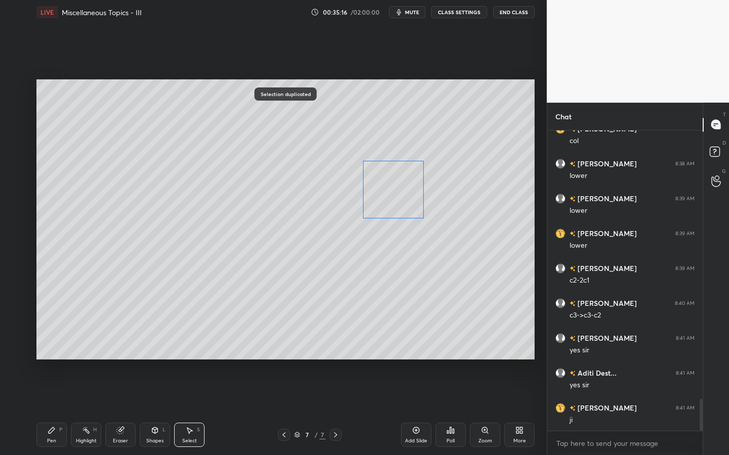
drag, startPoint x: 371, startPoint y: 198, endPoint x: 414, endPoint y: 192, distance: 43.4
click at [401, 193] on div "0 ° Undo Copy Paste here Duplicate Duplicate to new slide Delete" at bounding box center [285, 219] width 498 height 280
drag, startPoint x: 389, startPoint y: 183, endPoint x: 396, endPoint y: 183, distance: 6.6
click at [390, 182] on div "0 ° Undo Copy Paste here Duplicate Duplicate to new slide Delete" at bounding box center [285, 219] width 498 height 280
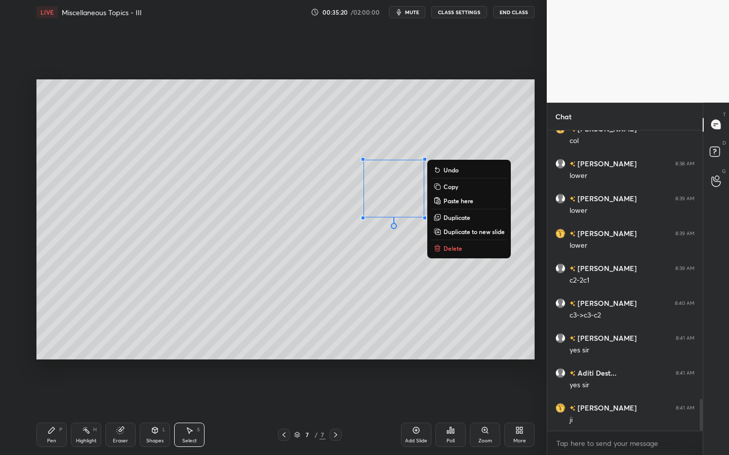
click at [56, 410] on div "Pen P" at bounding box center [51, 435] width 30 height 24
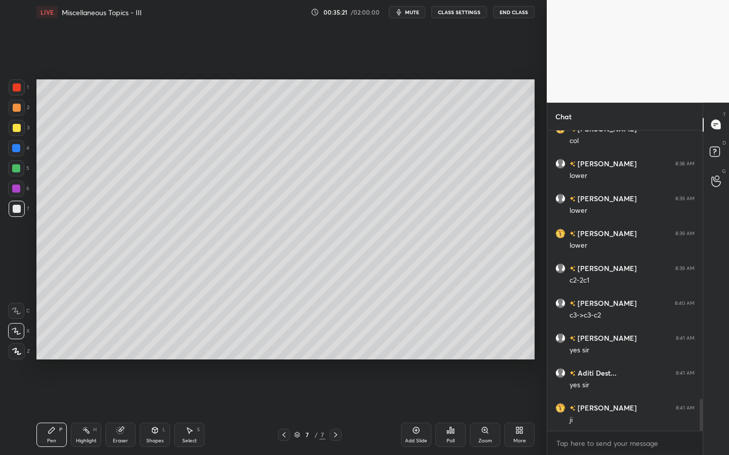
drag, startPoint x: 128, startPoint y: 431, endPoint x: 128, endPoint y: 413, distance: 17.7
click at [128, 410] on div "Eraser" at bounding box center [120, 435] width 30 height 24
drag, startPoint x: 9, startPoint y: 280, endPoint x: 21, endPoint y: 274, distance: 13.4
click at [12, 280] on div at bounding box center [17, 278] width 16 height 16
click at [57, 410] on div "Pen P" at bounding box center [51, 435] width 30 height 24
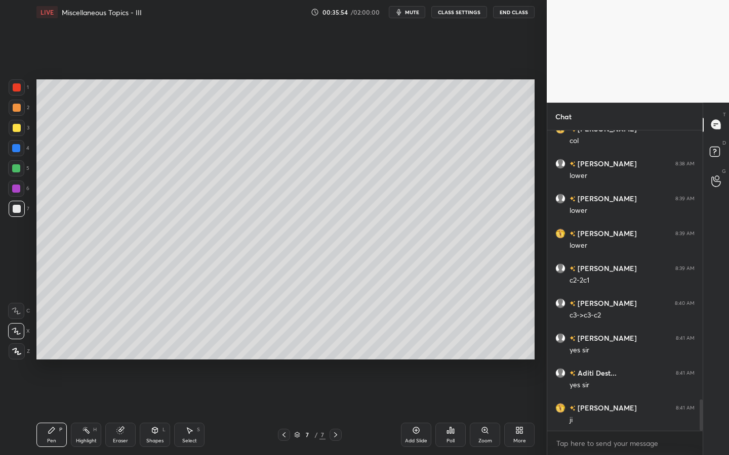
scroll to position [2565, 0]
click at [17, 171] on div at bounding box center [16, 168] width 8 height 8
click at [18, 148] on div at bounding box center [16, 148] width 8 height 8
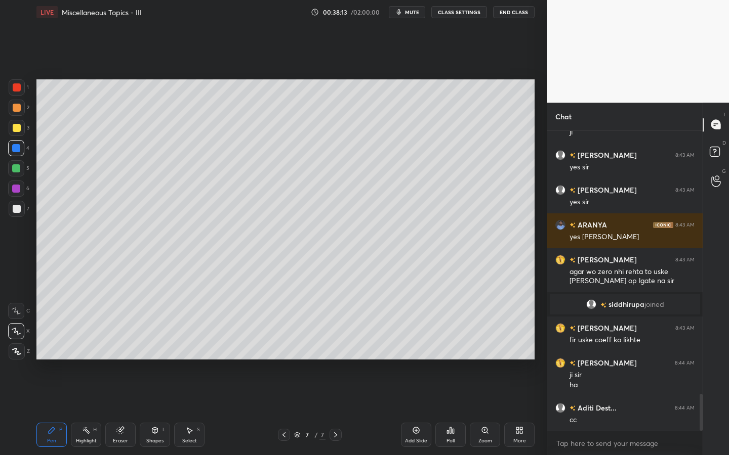
scroll to position [2200, 0]
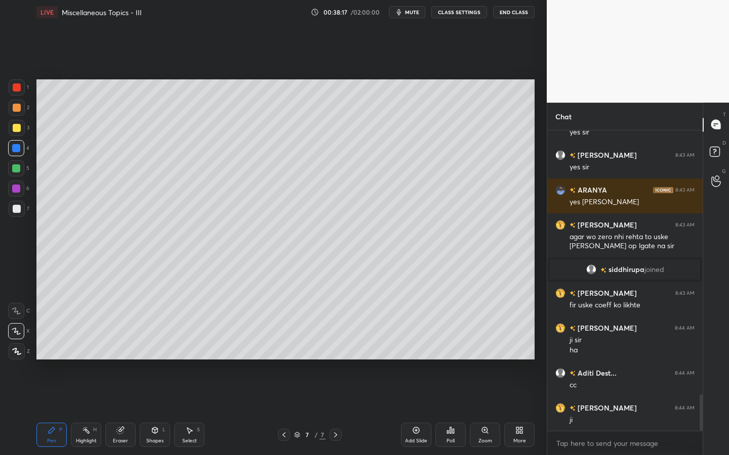
drag, startPoint x: 415, startPoint y: 431, endPoint x: 424, endPoint y: 423, distance: 11.1
click at [415, 410] on icon at bounding box center [415, 430] width 3 height 3
click at [18, 215] on div at bounding box center [17, 209] width 16 height 16
drag, startPoint x: 149, startPoint y: 430, endPoint x: 149, endPoint y: 424, distance: 5.6
click at [148, 410] on div "Shapes L" at bounding box center [155, 435] width 30 height 24
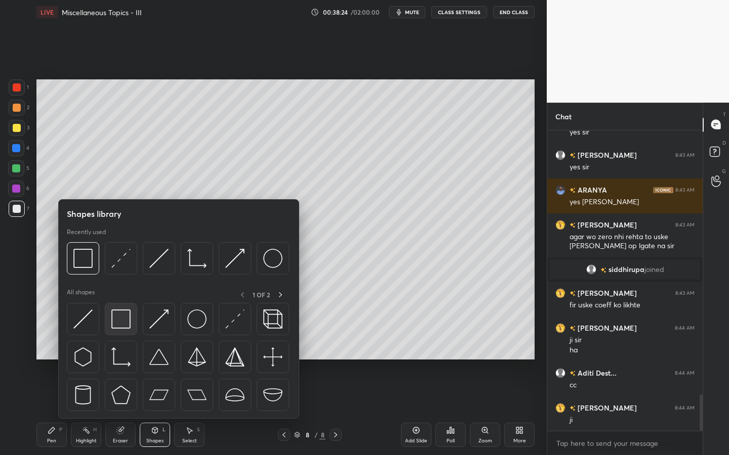
click at [126, 319] on img at bounding box center [120, 319] width 19 height 19
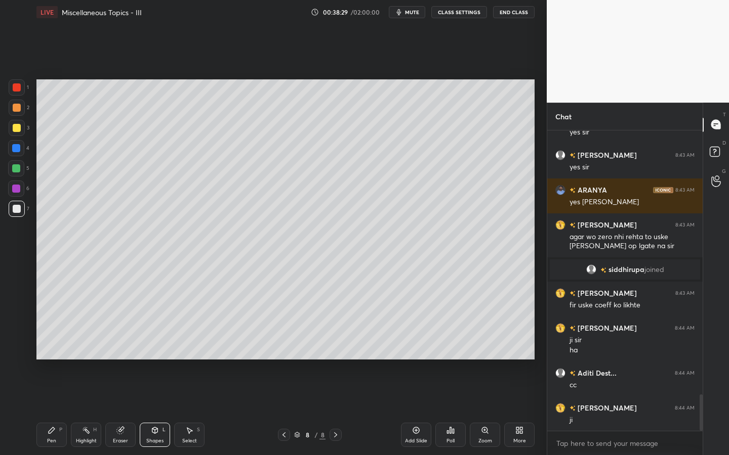
click at [111, 410] on div "Eraser" at bounding box center [120, 435] width 30 height 24
drag, startPoint x: 18, startPoint y: 276, endPoint x: 33, endPoint y: 243, distance: 35.8
click at [19, 275] on icon at bounding box center [16, 278] width 9 height 9
click at [58, 410] on div "Pen P" at bounding box center [51, 435] width 30 height 24
click at [18, 131] on div at bounding box center [17, 128] width 8 height 8
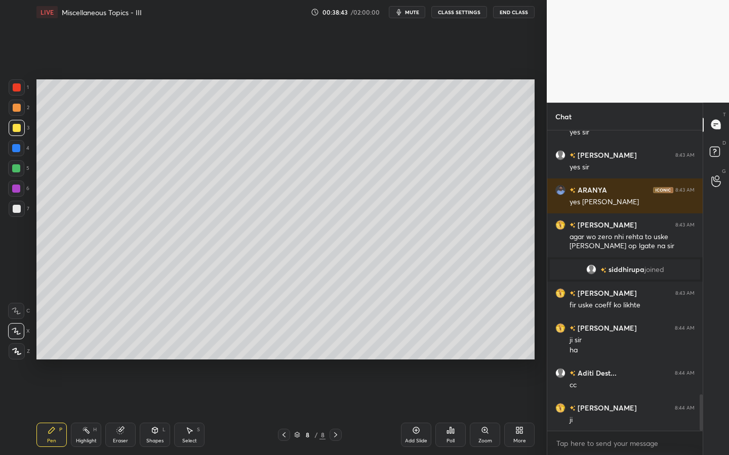
scroll to position [2235, 0]
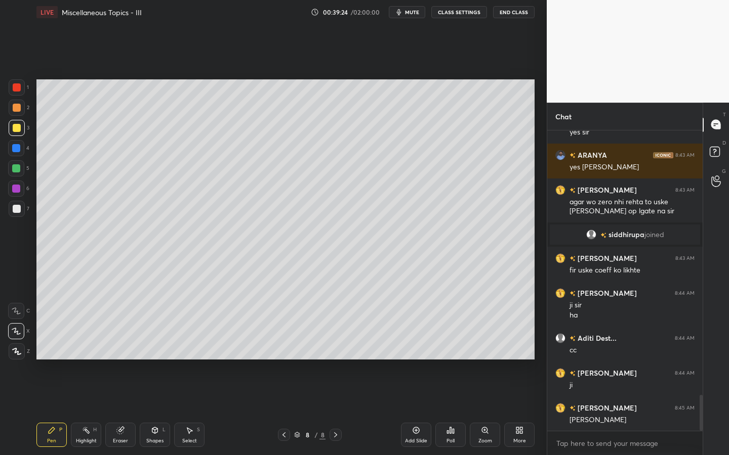
click at [21, 149] on div at bounding box center [16, 148] width 16 height 16
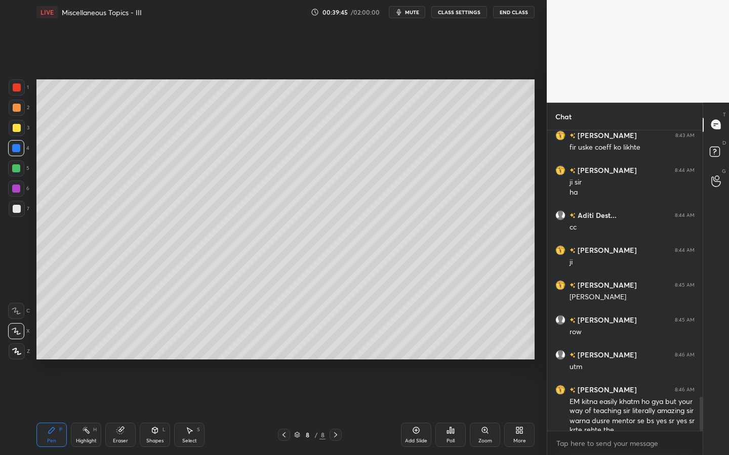
scroll to position [2377, 0]
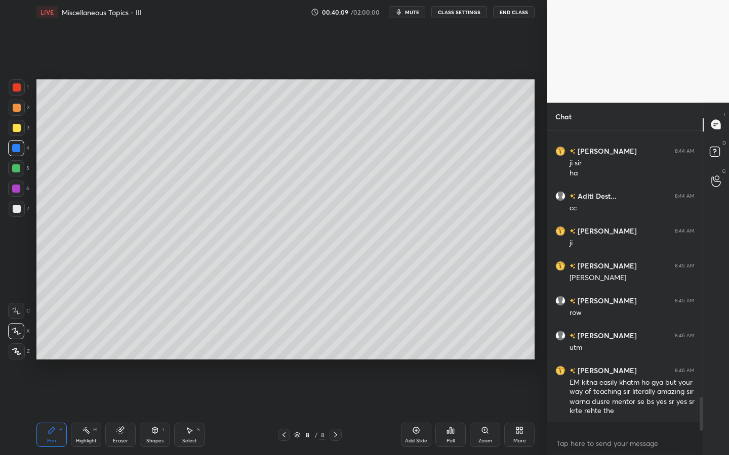
click at [20, 175] on div at bounding box center [16, 168] width 16 height 16
drag, startPoint x: 183, startPoint y: 436, endPoint x: 180, endPoint y: 422, distance: 14.9
click at [185, 410] on div "Select S" at bounding box center [189, 435] width 30 height 24
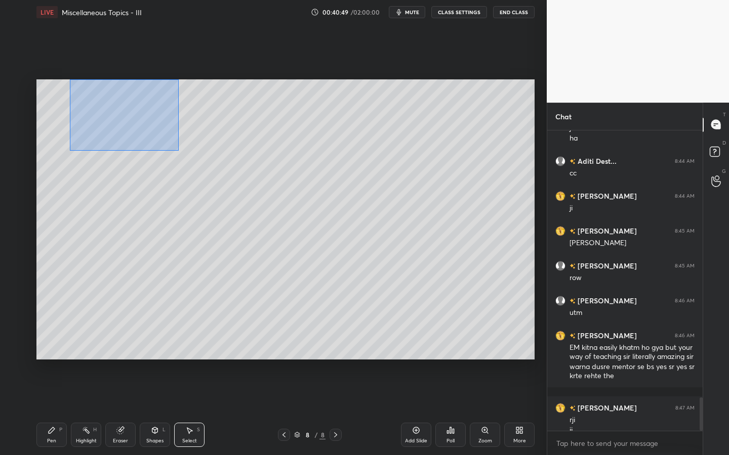
scroll to position [2422, 0]
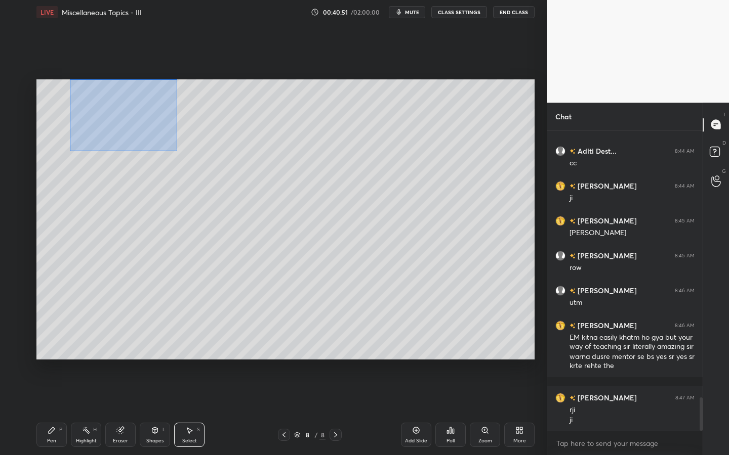
drag, startPoint x: 70, startPoint y: 82, endPoint x: 223, endPoint y: 150, distance: 167.0
click at [177, 151] on div "0 ° Undo Copy Paste here Duplicate Duplicate to new slide Delete" at bounding box center [285, 219] width 498 height 280
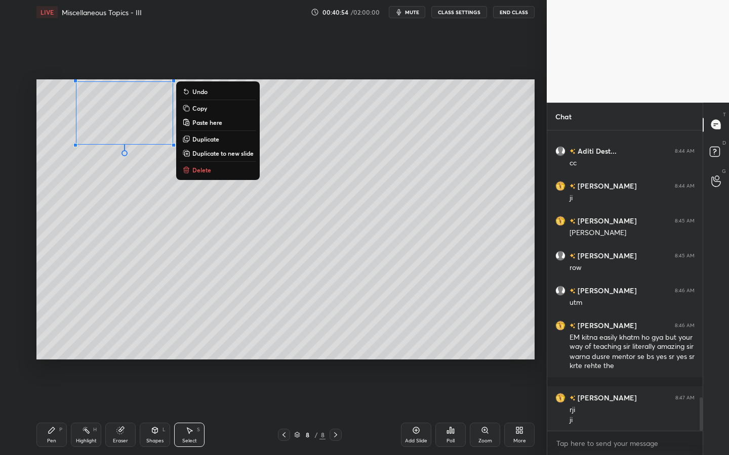
click at [215, 139] on p "Duplicate" at bounding box center [205, 139] width 27 height 8
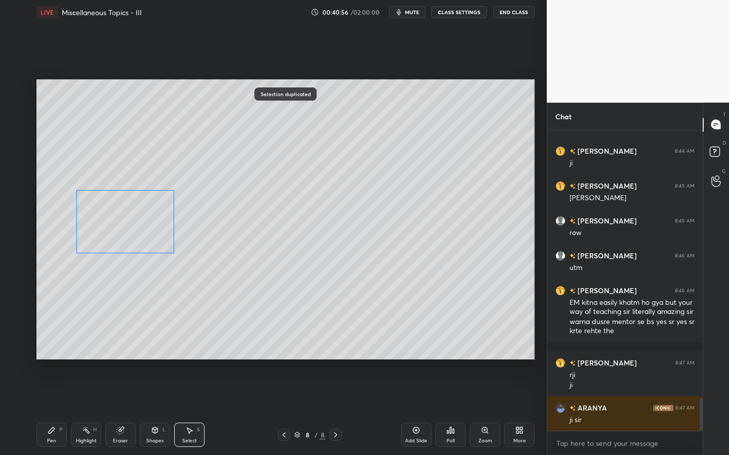
drag, startPoint x: 164, startPoint y: 180, endPoint x: 152, endPoint y: 232, distance: 54.1
click at [148, 232] on div "0 ° Undo Copy Paste here Duplicate Duplicate to new slide Delete" at bounding box center [285, 219] width 498 height 280
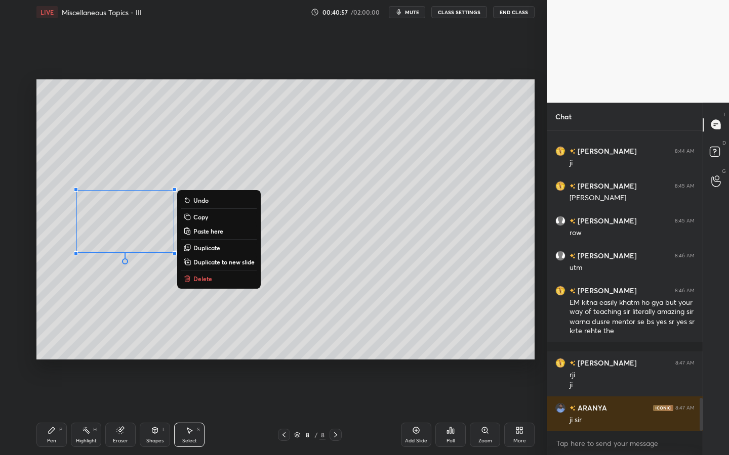
click at [121, 410] on div "Eraser" at bounding box center [120, 435] width 30 height 24
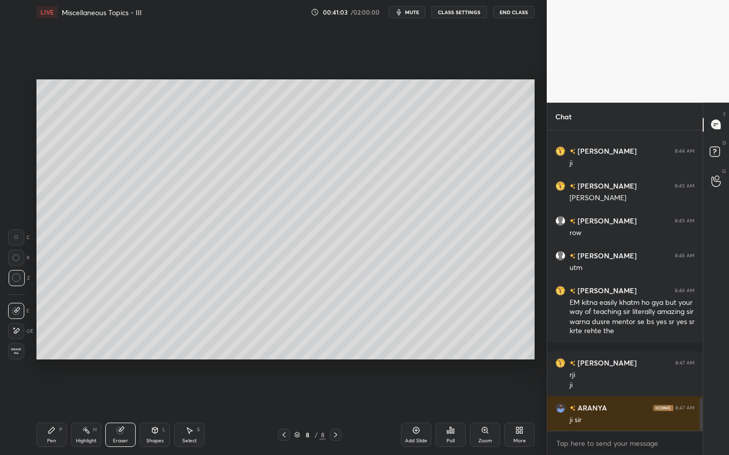
click at [49, 410] on icon at bounding box center [52, 431] width 8 height 8
drag, startPoint x: 175, startPoint y: 441, endPoint x: 171, endPoint y: 437, distance: 6.4
click at [173, 410] on div "Pen P Highlight H Eraser Shapes L Select S" at bounding box center [127, 435] width 182 height 24
drag, startPoint x: 158, startPoint y: 432, endPoint x: 158, endPoint y: 426, distance: 6.1
click at [158, 410] on icon at bounding box center [155, 431] width 8 height 8
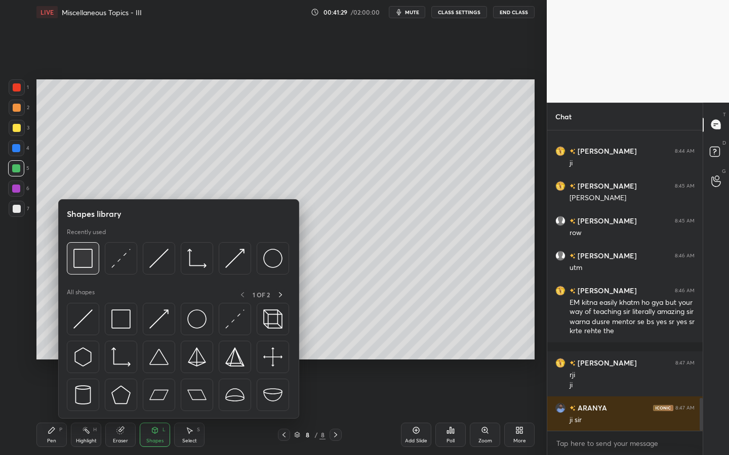
click at [85, 264] on img at bounding box center [82, 258] width 19 height 19
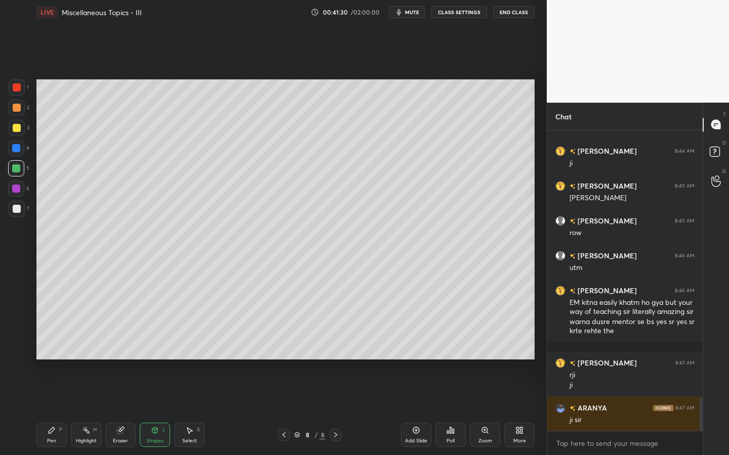
drag, startPoint x: 18, startPoint y: 92, endPoint x: 32, endPoint y: 90, distance: 14.8
click at [22, 91] on div at bounding box center [17, 87] width 16 height 16
click at [51, 410] on icon at bounding box center [52, 431] width 6 height 6
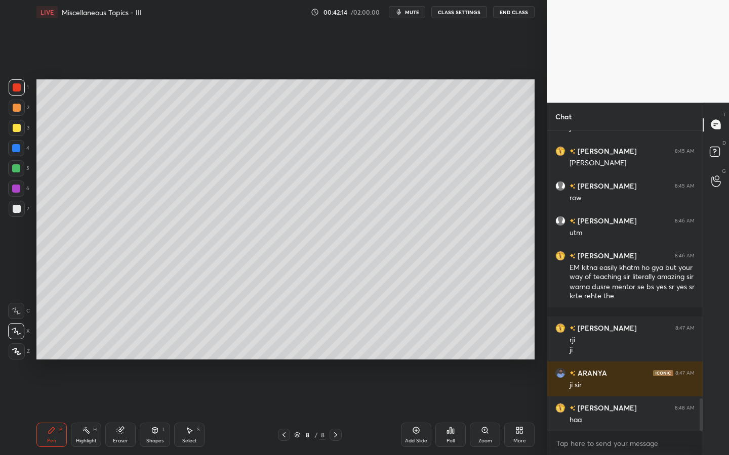
click at [189, 410] on div "Select S" at bounding box center [189, 435] width 30 height 24
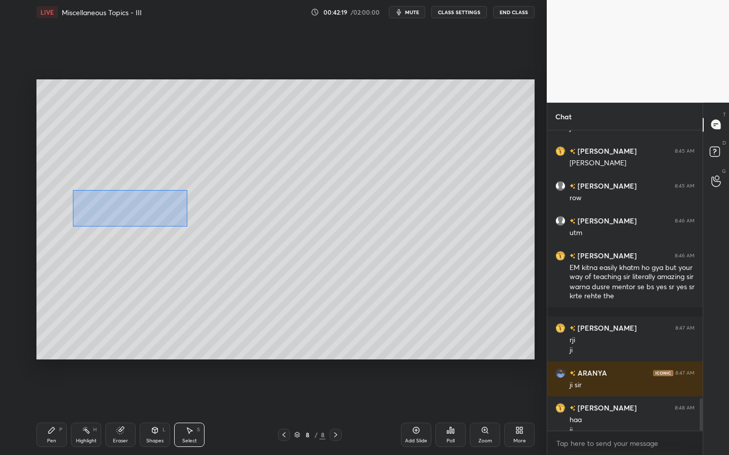
scroll to position [2502, 0]
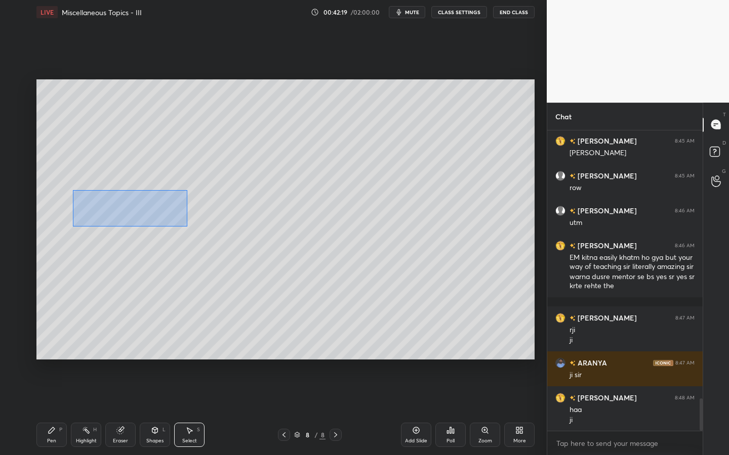
drag, startPoint x: 72, startPoint y: 190, endPoint x: 199, endPoint y: 223, distance: 131.3
click at [187, 226] on div "0 ° Undo Copy Paste here Duplicate Duplicate to new slide Delete" at bounding box center [285, 219] width 498 height 280
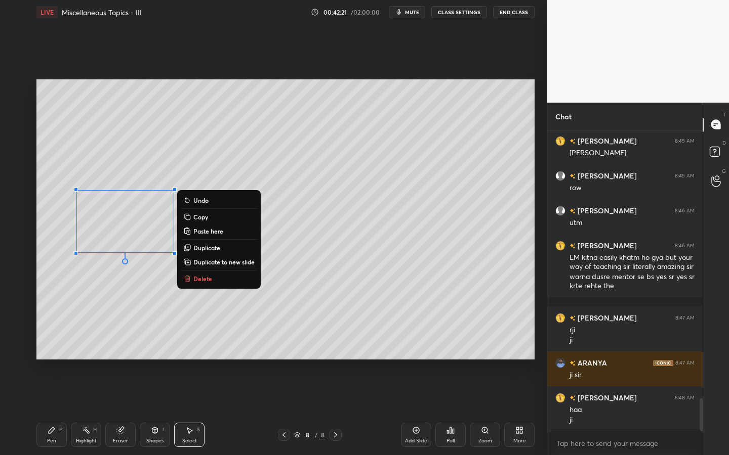
drag, startPoint x: 215, startPoint y: 248, endPoint x: 190, endPoint y: 244, distance: 25.6
click at [215, 248] on p "Duplicate" at bounding box center [206, 248] width 27 height 8
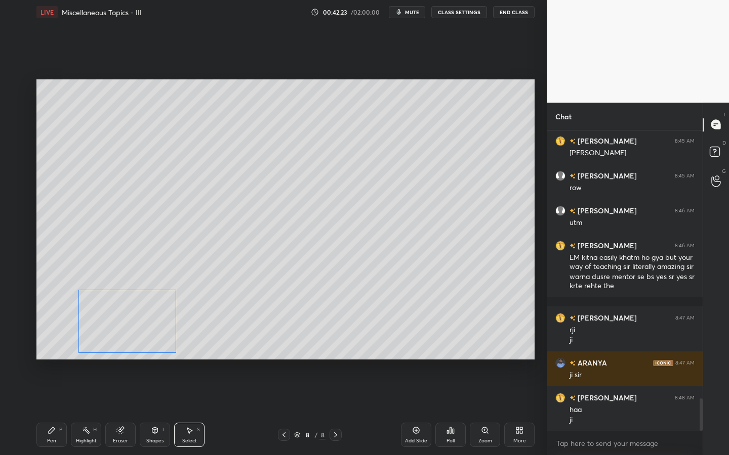
drag, startPoint x: 164, startPoint y: 294, endPoint x: 162, endPoint y: 338, distance: 44.1
click at [152, 335] on div "0 ° Undo Copy Paste here Duplicate Duplicate to new slide Delete" at bounding box center [285, 219] width 498 height 280
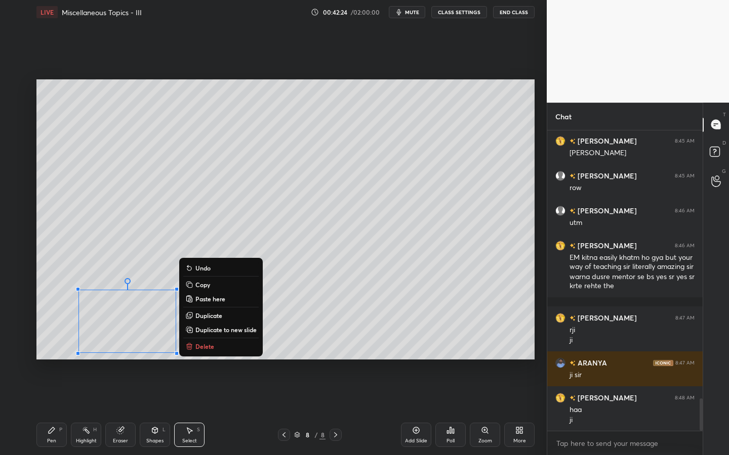
click at [50, 410] on div "Pen P" at bounding box center [51, 435] width 30 height 24
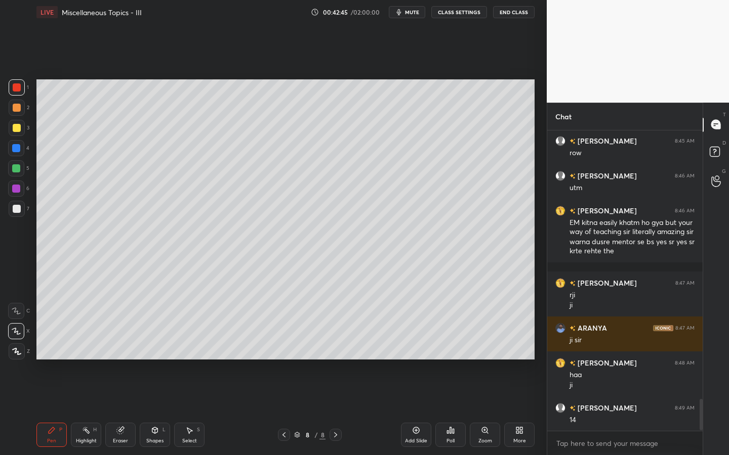
scroll to position [2572, 0]
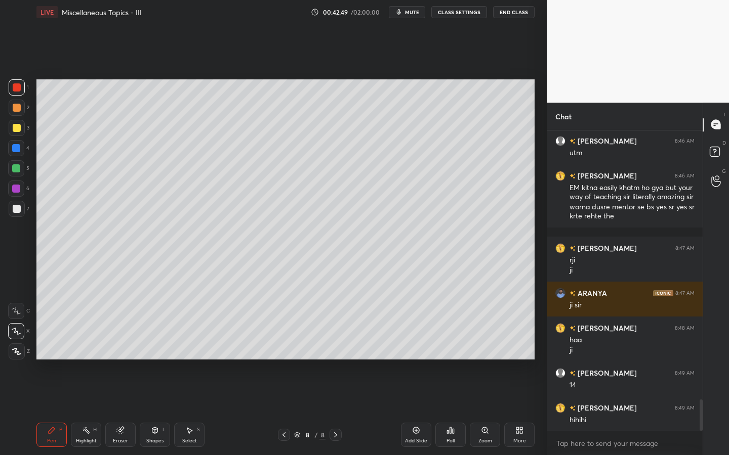
drag, startPoint x: 156, startPoint y: 436, endPoint x: 157, endPoint y: 431, distance: 5.6
click at [156, 410] on div "Shapes L" at bounding box center [155, 435] width 30 height 24
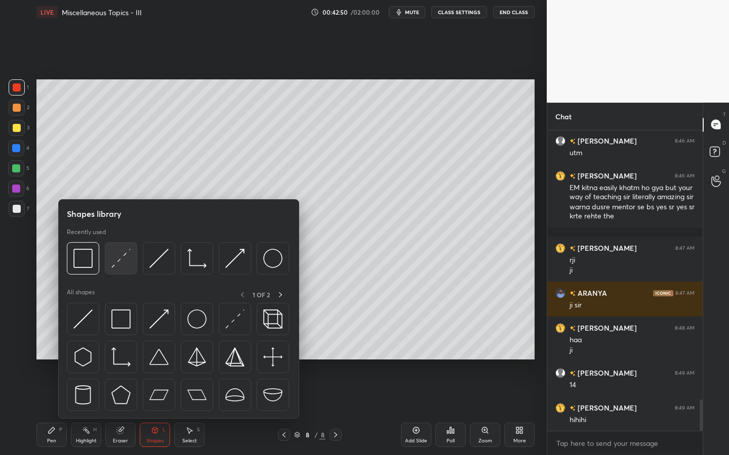
click at [116, 271] on div at bounding box center [121, 258] width 32 height 32
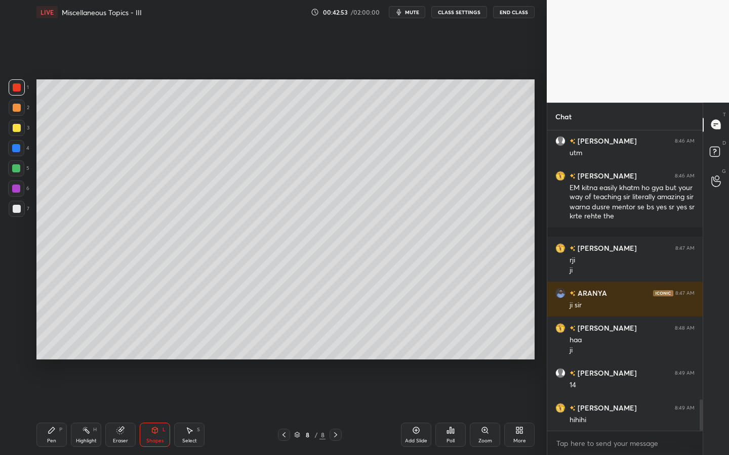
scroll to position [2607, 0]
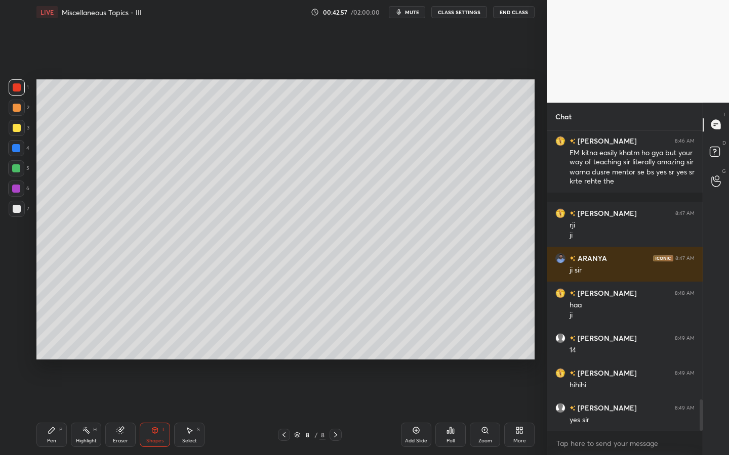
click at [47, 410] on div "Pen P" at bounding box center [51, 435] width 30 height 24
click at [18, 215] on div at bounding box center [17, 209] width 16 height 16
drag, startPoint x: 194, startPoint y: 435, endPoint x: 199, endPoint y: 429, distance: 8.3
click at [197, 410] on div "Select S" at bounding box center [189, 435] width 30 height 24
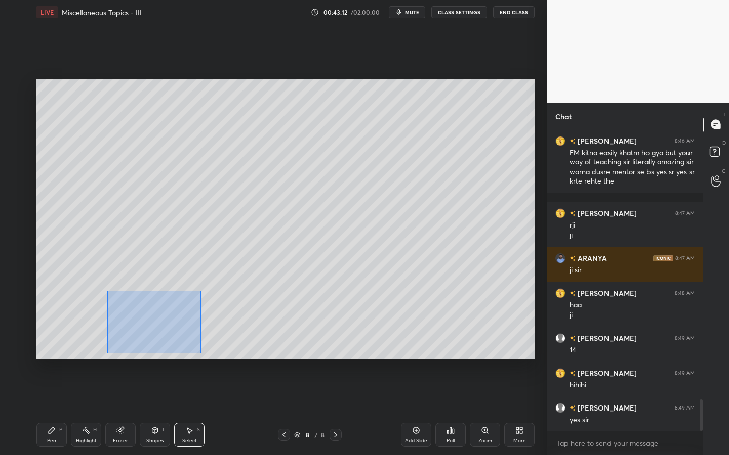
drag, startPoint x: 107, startPoint y: 290, endPoint x: 200, endPoint y: 336, distance: 103.4
click at [200, 354] on div "0 ° Undo Copy Paste here Duplicate Duplicate to new slide Delete" at bounding box center [285, 219] width 498 height 280
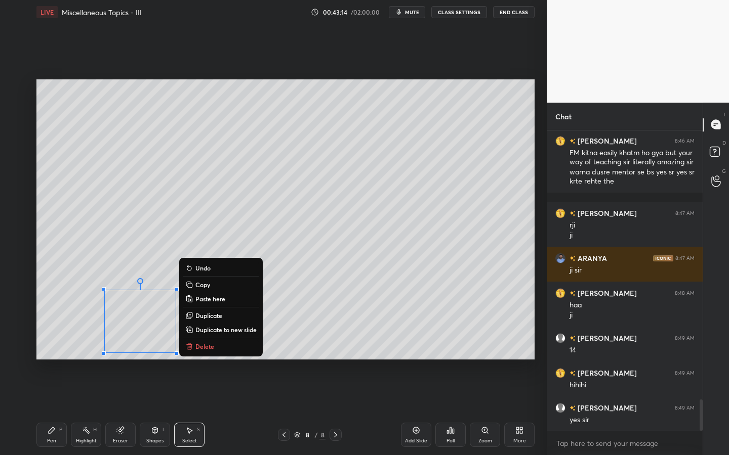
drag, startPoint x: 215, startPoint y: 318, endPoint x: 211, endPoint y: 313, distance: 6.1
click at [214, 317] on p "Duplicate" at bounding box center [208, 316] width 27 height 8
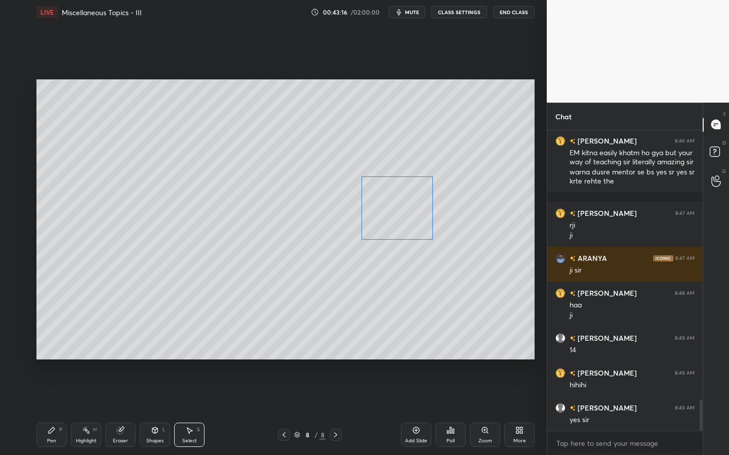
drag, startPoint x: 240, startPoint y: 298, endPoint x: 412, endPoint y: 212, distance: 191.9
click at [408, 203] on div "0 ° Undo Copy Paste here Duplicate Duplicate to new slide Delete" at bounding box center [285, 219] width 498 height 280
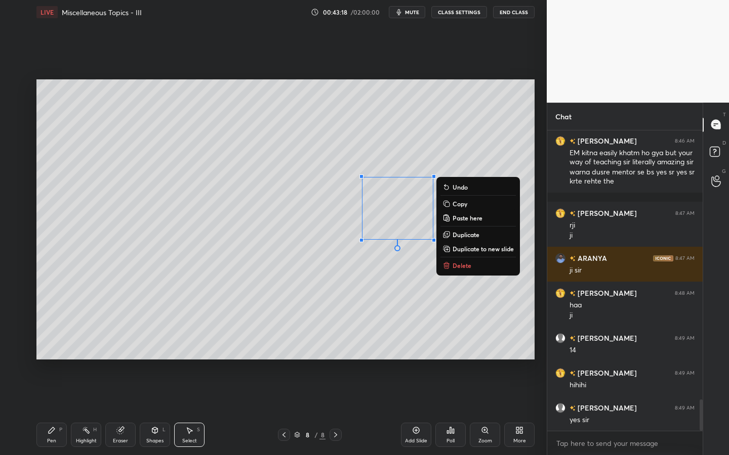
click at [151, 410] on div "Shapes L" at bounding box center [155, 435] width 30 height 24
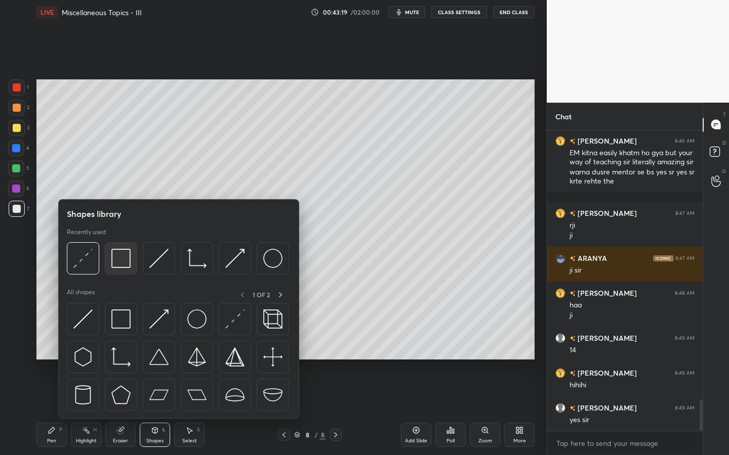
click at [118, 266] on img at bounding box center [120, 258] width 19 height 19
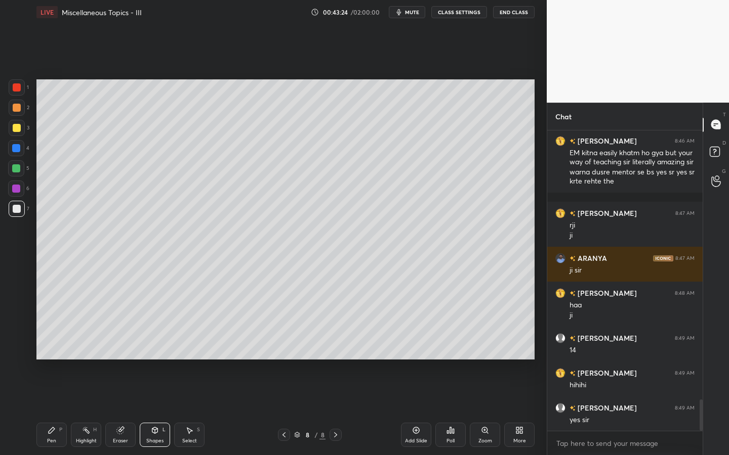
drag, startPoint x: 59, startPoint y: 434, endPoint x: 79, endPoint y: 382, distance: 56.4
click at [58, 410] on div "Pen P" at bounding box center [51, 435] width 30 height 24
click at [122, 410] on div "Eraser" at bounding box center [120, 435] width 30 height 24
click at [45, 410] on div "Pen P" at bounding box center [51, 435] width 30 height 24
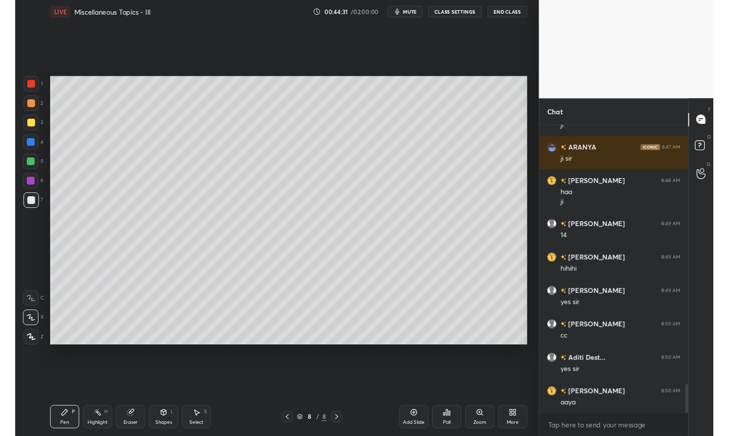
scroll to position [277, 152]
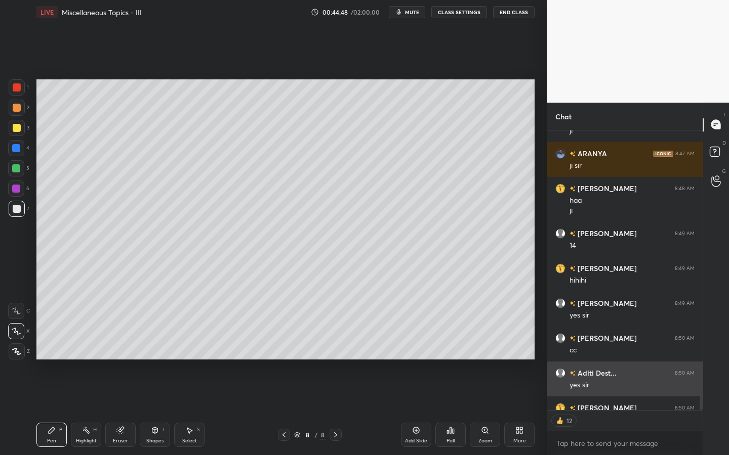
click at [550, 374] on div "1 2 3 4 5 6 7 C X Z C X Z E E Erase all H H LIVE Miscellaneous Topics - III 00:…" at bounding box center [364, 227] width 729 height 455
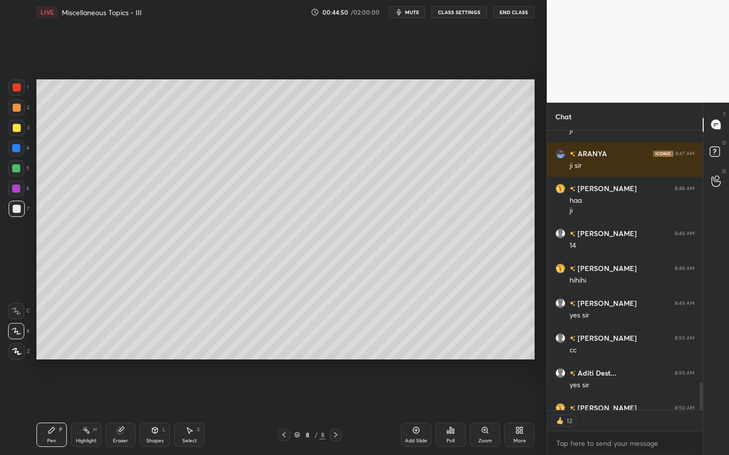
click at [520, 410] on icon at bounding box center [521, 432] width 3 height 3
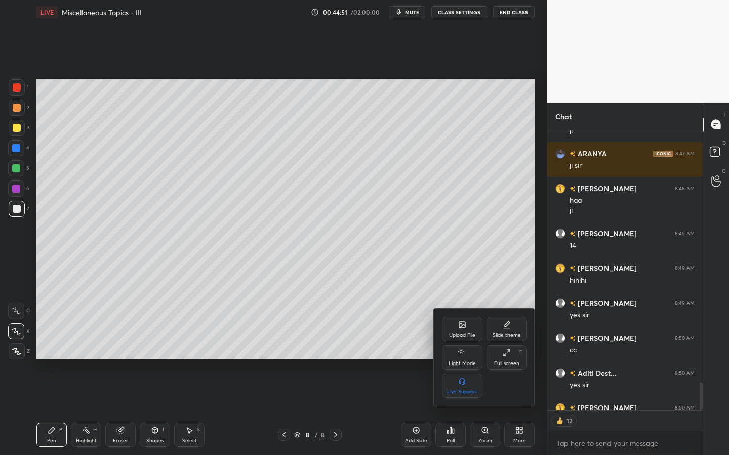
click at [467, 331] on div "Upload File" at bounding box center [462, 329] width 40 height 24
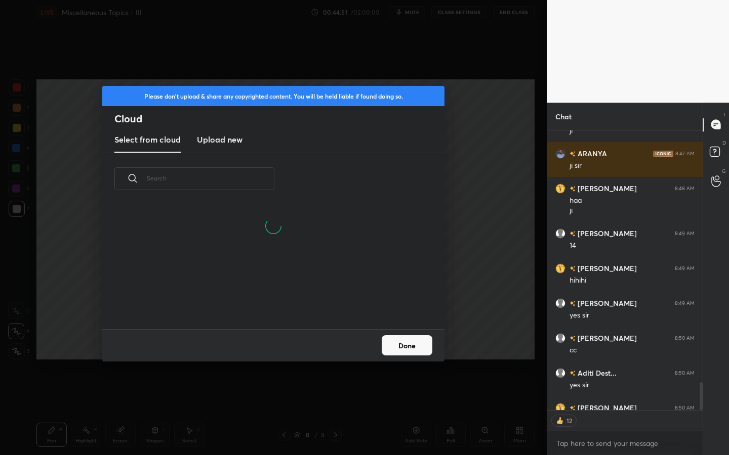
click at [220, 141] on h3 "Upload new" at bounding box center [220, 140] width 46 height 12
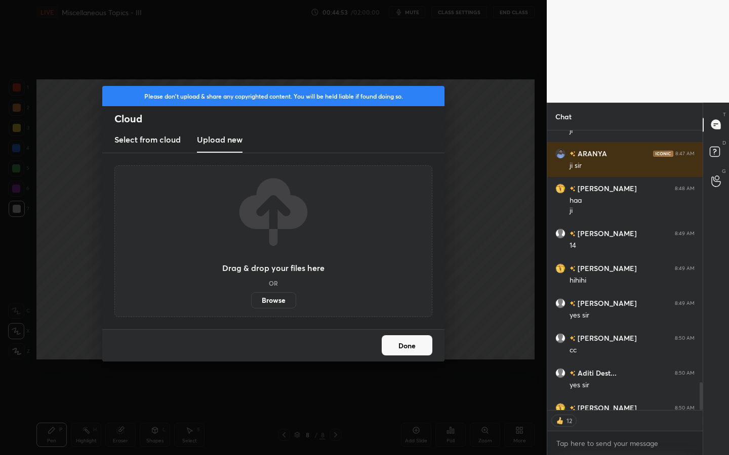
click at [272, 297] on label "Browse" at bounding box center [273, 301] width 45 height 16
click at [251, 297] on input "Browse" at bounding box center [251, 301] width 0 height 16
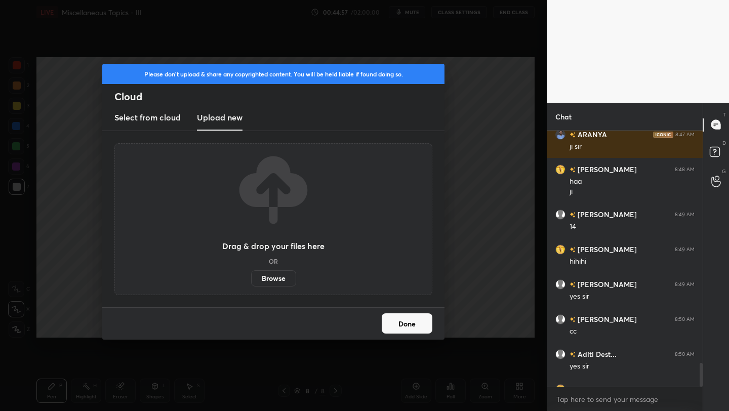
scroll to position [50261, 50101]
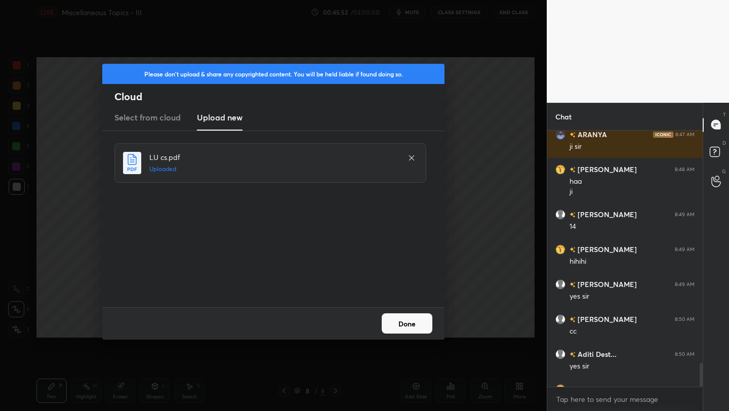
click at [409, 325] on button "Done" at bounding box center [407, 323] width 51 height 20
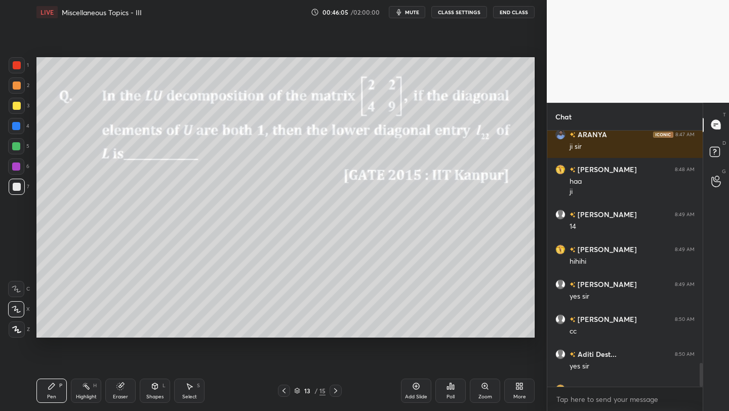
drag, startPoint x: 20, startPoint y: 88, endPoint x: 32, endPoint y: 81, distance: 14.3
click at [21, 87] on div at bounding box center [17, 85] width 16 height 16
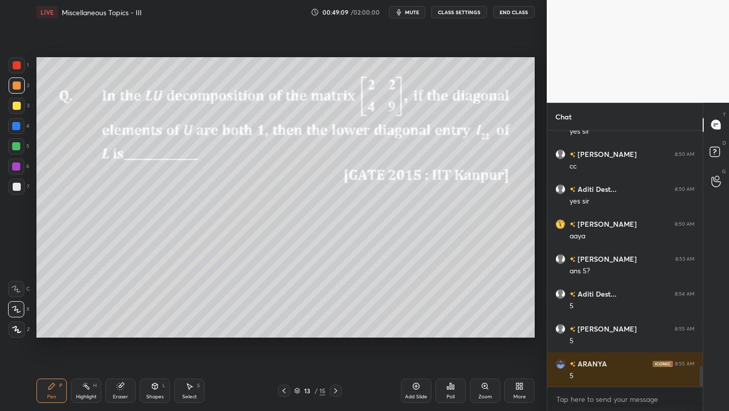
scroll to position [2931, 0]
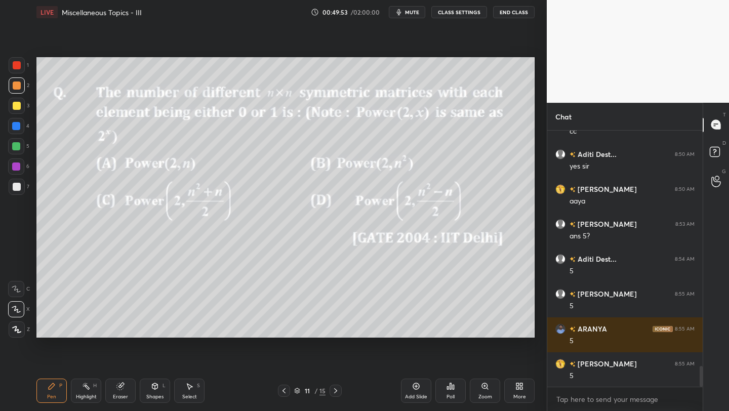
click at [20, 110] on div at bounding box center [17, 106] width 16 height 16
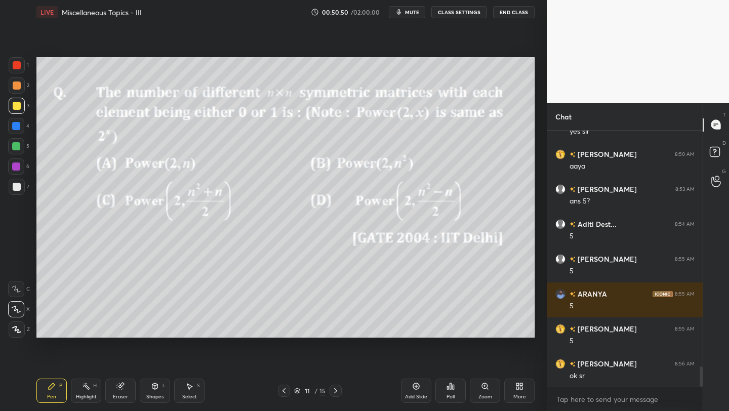
scroll to position [3001, 0]
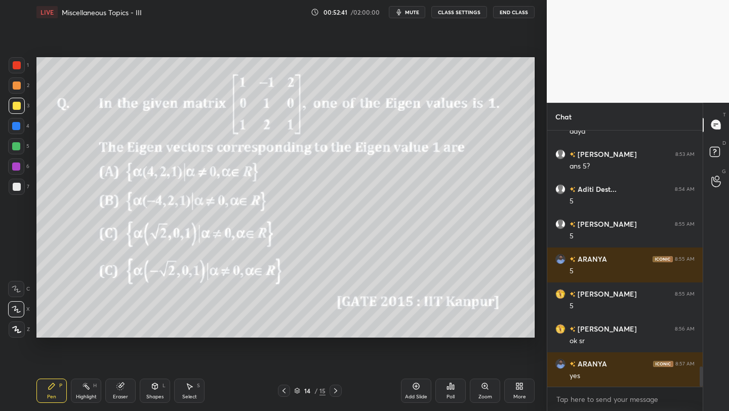
click at [412, 392] on div "Add Slide" at bounding box center [416, 391] width 30 height 24
drag, startPoint x: 19, startPoint y: 112, endPoint x: 34, endPoint y: 122, distance: 18.0
click at [19, 112] on div at bounding box center [17, 106] width 16 height 16
click at [158, 392] on div "Shapes L" at bounding box center [155, 391] width 30 height 24
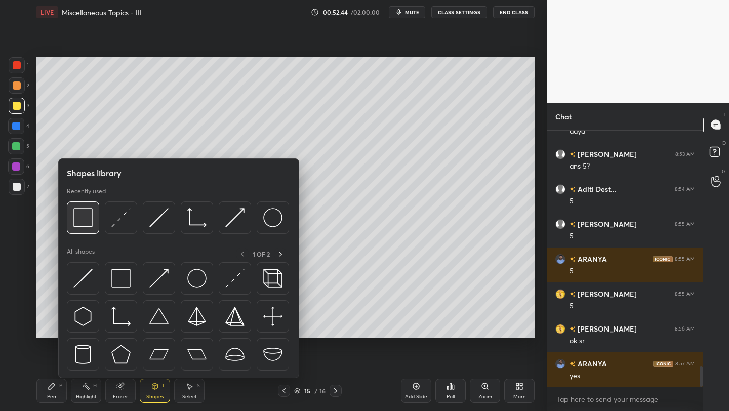
click at [88, 219] on img at bounding box center [82, 217] width 19 height 19
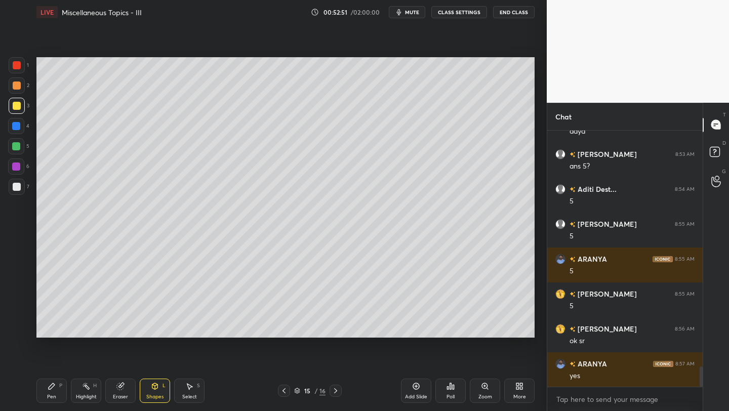
drag, startPoint x: 188, startPoint y: 385, endPoint x: 185, endPoint y: 378, distance: 7.7
click at [188, 384] on icon at bounding box center [190, 387] width 6 height 6
drag, startPoint x: 49, startPoint y: 393, endPoint x: 57, endPoint y: 368, distance: 26.6
click at [53, 394] on div "Pen" at bounding box center [51, 396] width 9 height 5
drag, startPoint x: 122, startPoint y: 389, endPoint x: 126, endPoint y: 382, distance: 7.5
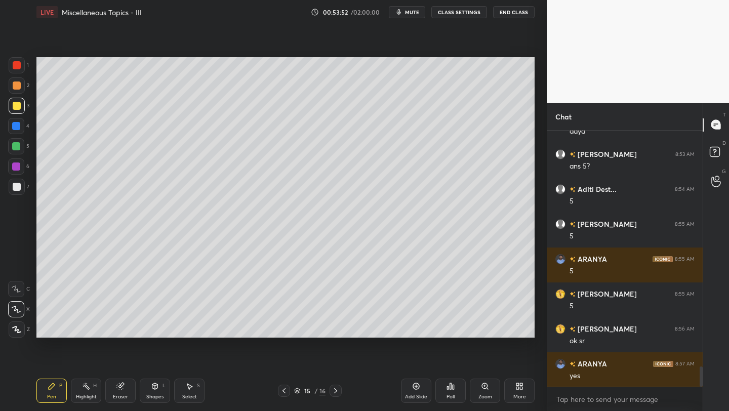
click at [122, 388] on icon at bounding box center [120, 386] width 7 height 7
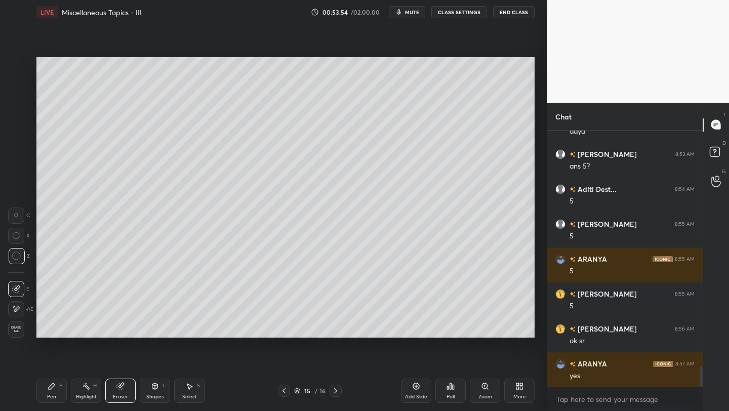
drag, startPoint x: 60, startPoint y: 384, endPoint x: 71, endPoint y: 348, distance: 37.8
click at [58, 386] on div "Pen P" at bounding box center [51, 391] width 30 height 24
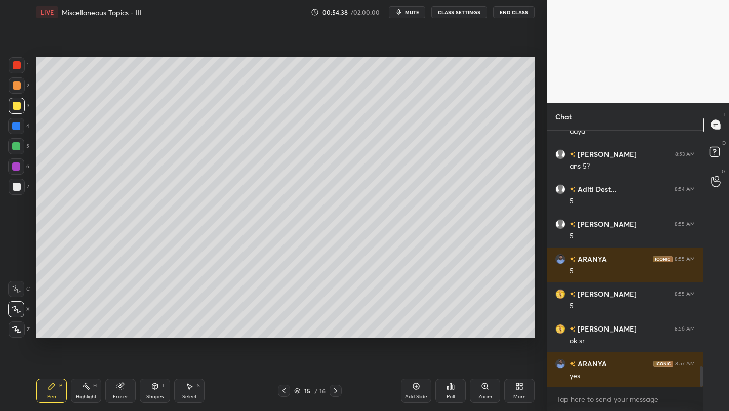
click at [412, 15] on span "mute" at bounding box center [412, 12] width 14 height 7
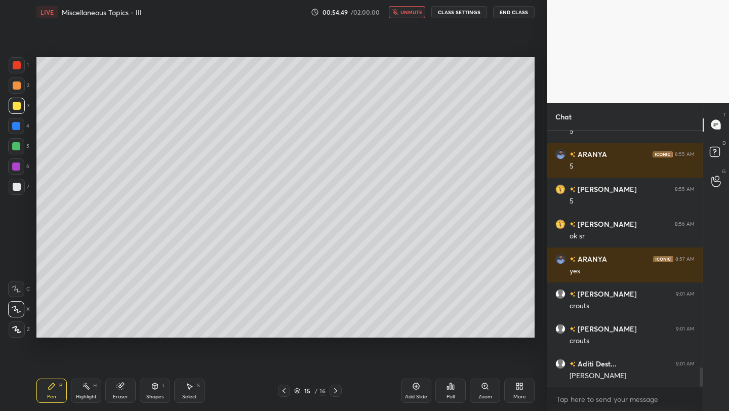
scroll to position [3140, 0]
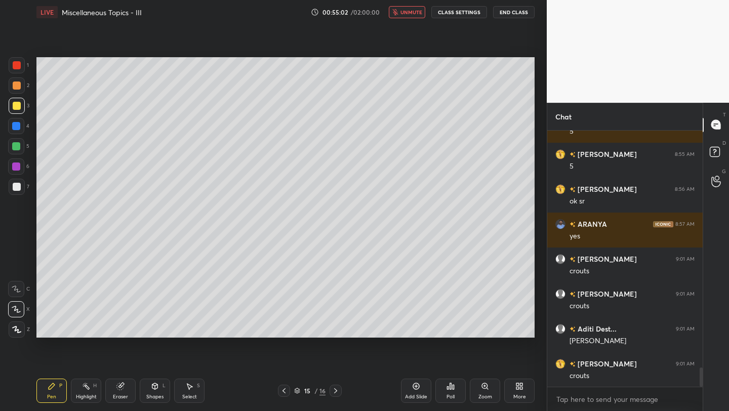
drag, startPoint x: 400, startPoint y: 16, endPoint x: 415, endPoint y: 22, distance: 15.9
click at [401, 15] on button "unmute" at bounding box center [407, 12] width 36 height 12
drag, startPoint x: 21, startPoint y: 63, endPoint x: 34, endPoint y: 70, distance: 14.7
click at [22, 64] on div at bounding box center [17, 65] width 16 height 16
click at [122, 393] on div "Eraser" at bounding box center [120, 391] width 30 height 24
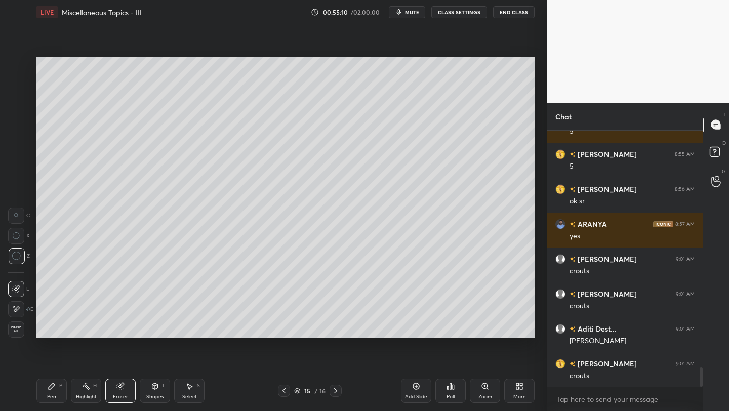
click at [20, 313] on div at bounding box center [16, 309] width 16 height 16
drag, startPoint x: 12, startPoint y: 291, endPoint x: 12, endPoint y: 284, distance: 7.6
click at [13, 293] on div at bounding box center [16, 289] width 16 height 16
click at [49, 390] on icon at bounding box center [52, 386] width 8 height 8
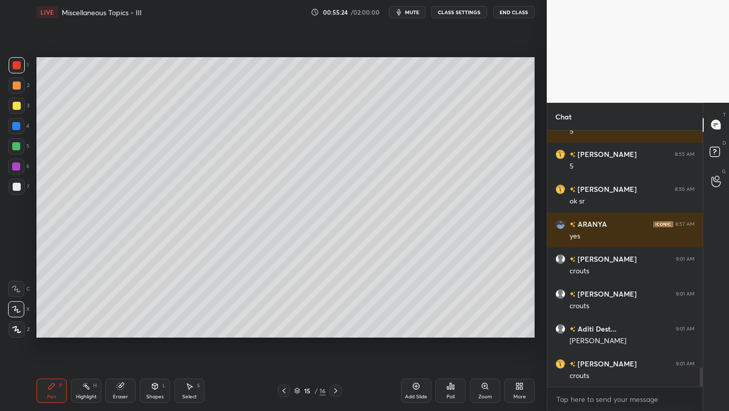
scroll to position [3150, 0]
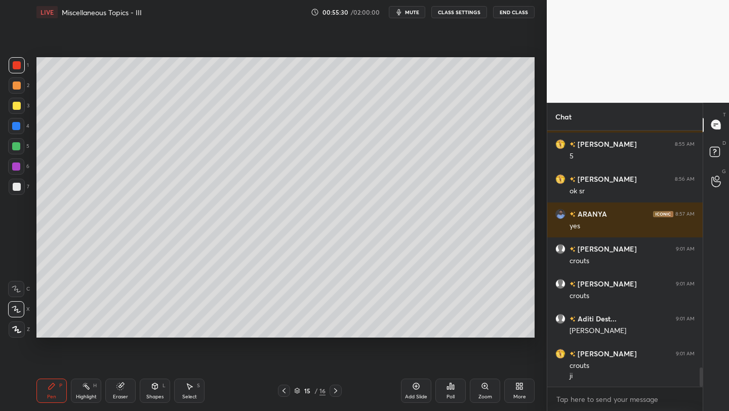
drag, startPoint x: 412, startPoint y: 14, endPoint x: 430, endPoint y: 17, distance: 18.0
click at [408, 15] on span "mute" at bounding box center [412, 12] width 14 height 7
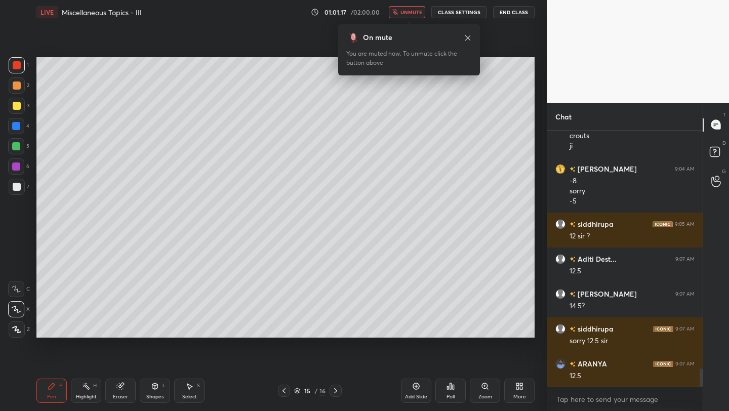
scroll to position [3415, 0]
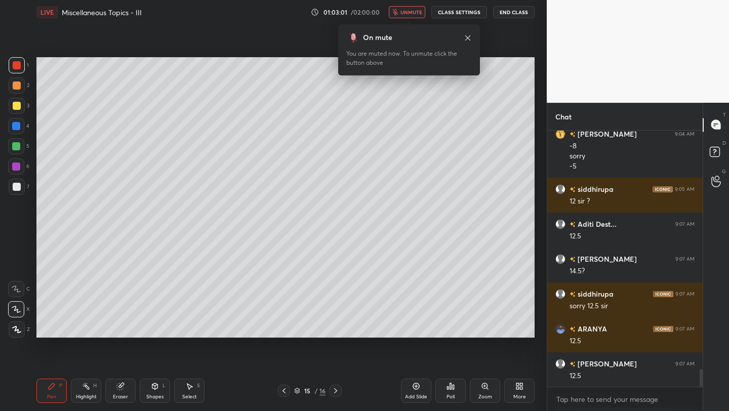
click at [420, 18] on div "On mute You are muted now. To unmute click the button above" at bounding box center [409, 46] width 142 height 57
click at [416, 14] on span "unmute" at bounding box center [411, 12] width 22 height 7
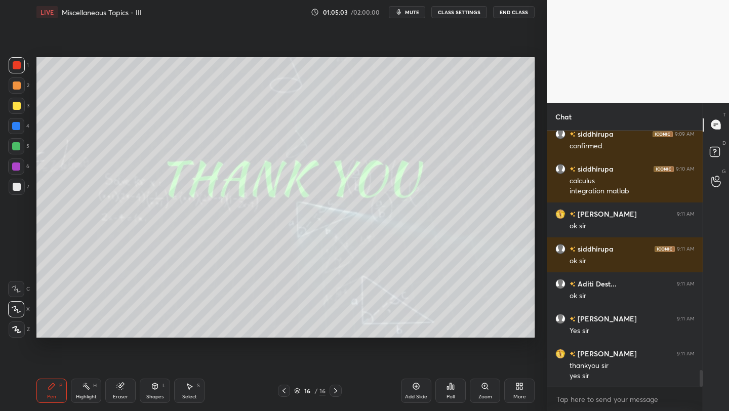
scroll to position [3749, 0]
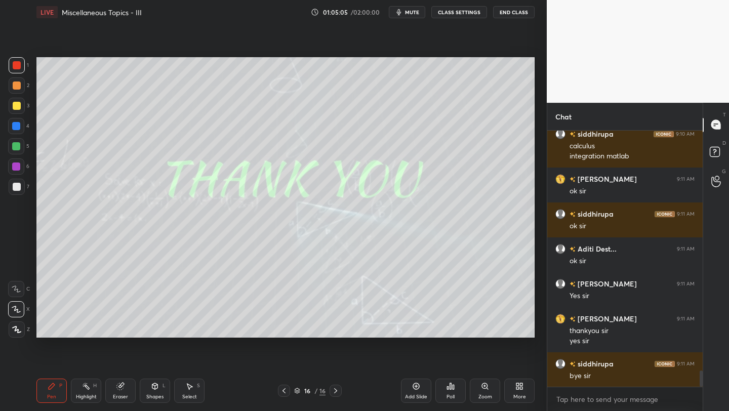
click at [503, 14] on button "End Class" at bounding box center [513, 12] width 41 height 12
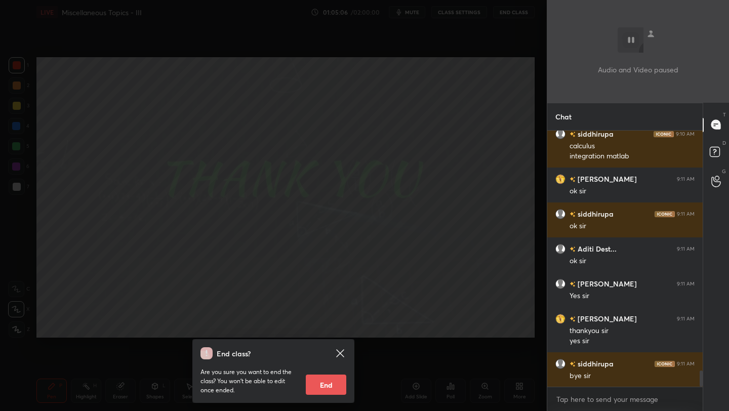
scroll to position [3784, 0]
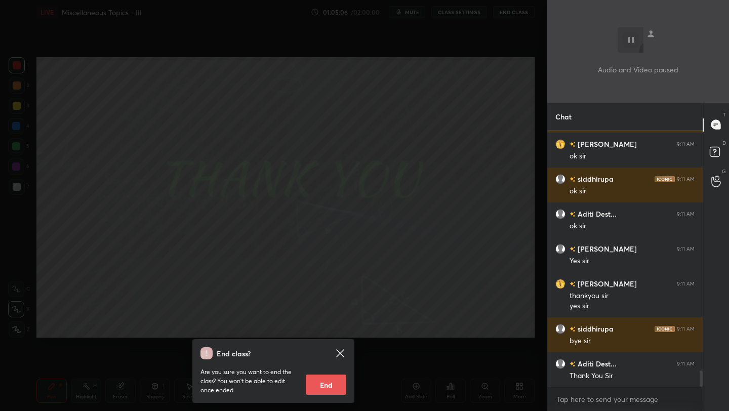
click at [316, 383] on button "End" at bounding box center [326, 384] width 40 height 20
type textarea "x"
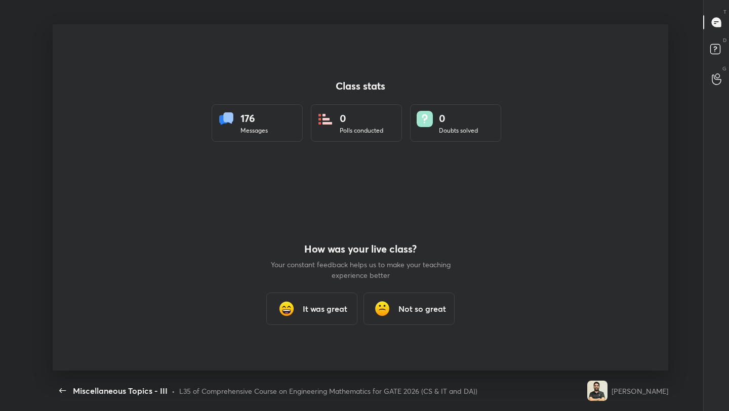
scroll to position [4, 1]
click at [605, 37] on div "Class stats 176 Messages 0 Polls conducted 0 Doubts solved How was your live cl…" at bounding box center [360, 197] width 615 height 346
click at [302, 303] on div "It was great" at bounding box center [311, 309] width 91 height 32
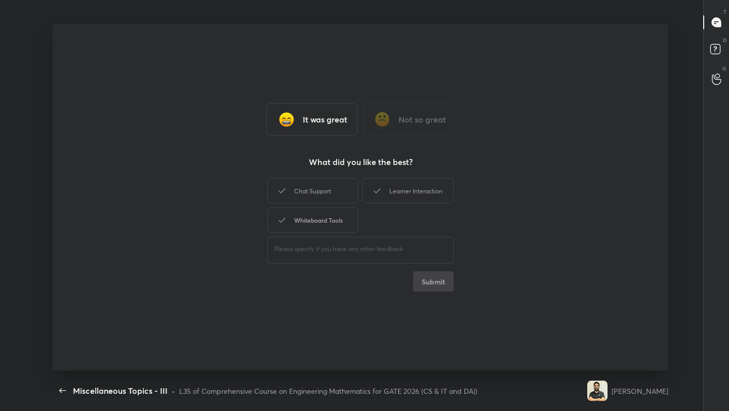
click at [321, 219] on div "Whiteboard Tools" at bounding box center [312, 219] width 91 height 25
click at [321, 186] on div "Chat Support" at bounding box center [312, 190] width 91 height 25
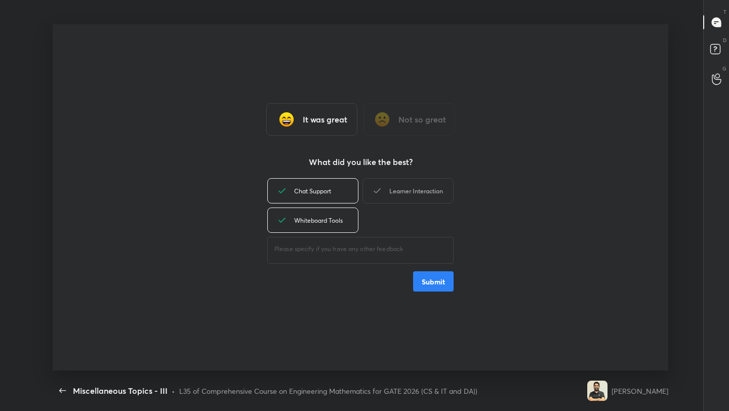
click at [386, 186] on div "Learner Interaction" at bounding box center [407, 190] width 91 height 25
click at [425, 278] on button "Submit" at bounding box center [433, 281] width 40 height 20
